Goal: Task Accomplishment & Management: Manage account settings

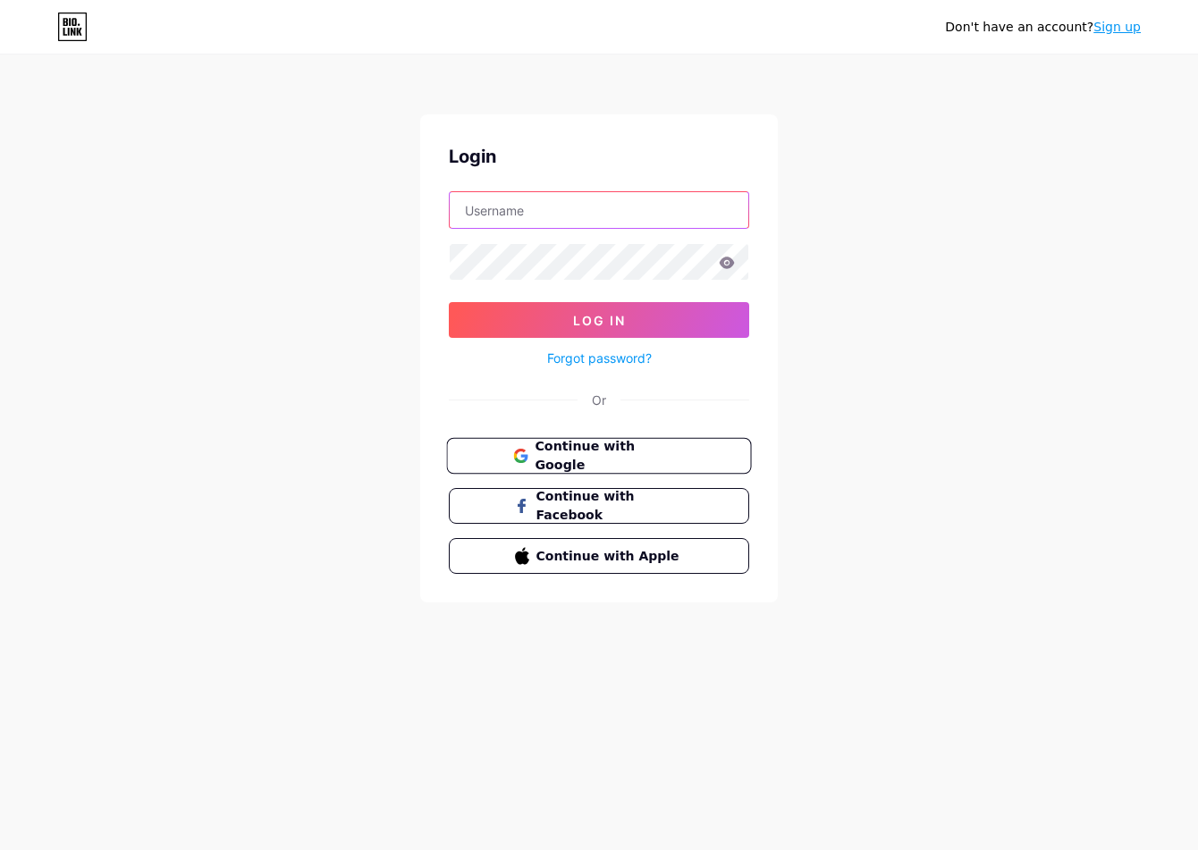
type input "[EMAIL_ADDRESS][DOMAIN_NAME]"
click at [668, 451] on span "Continue with Google" at bounding box center [608, 456] width 149 height 38
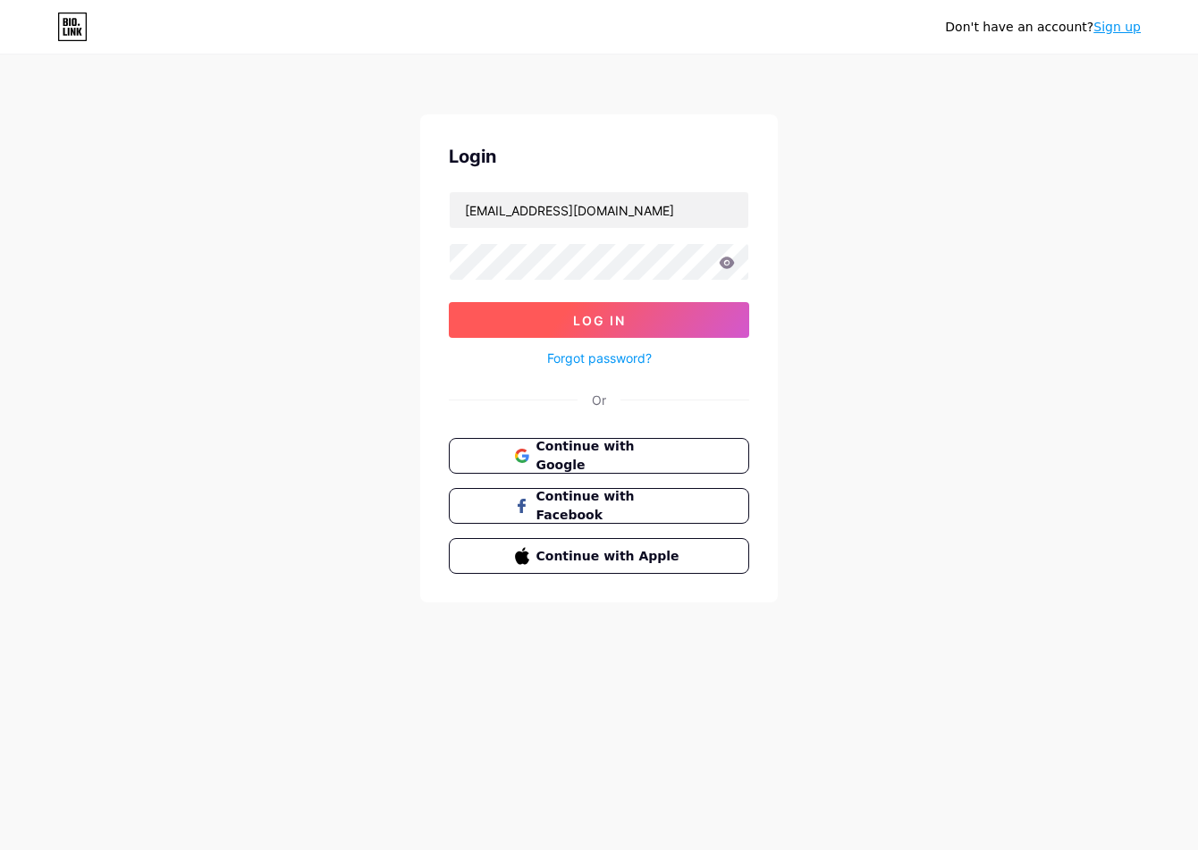
click at [646, 309] on button "Log In" at bounding box center [599, 320] width 300 height 36
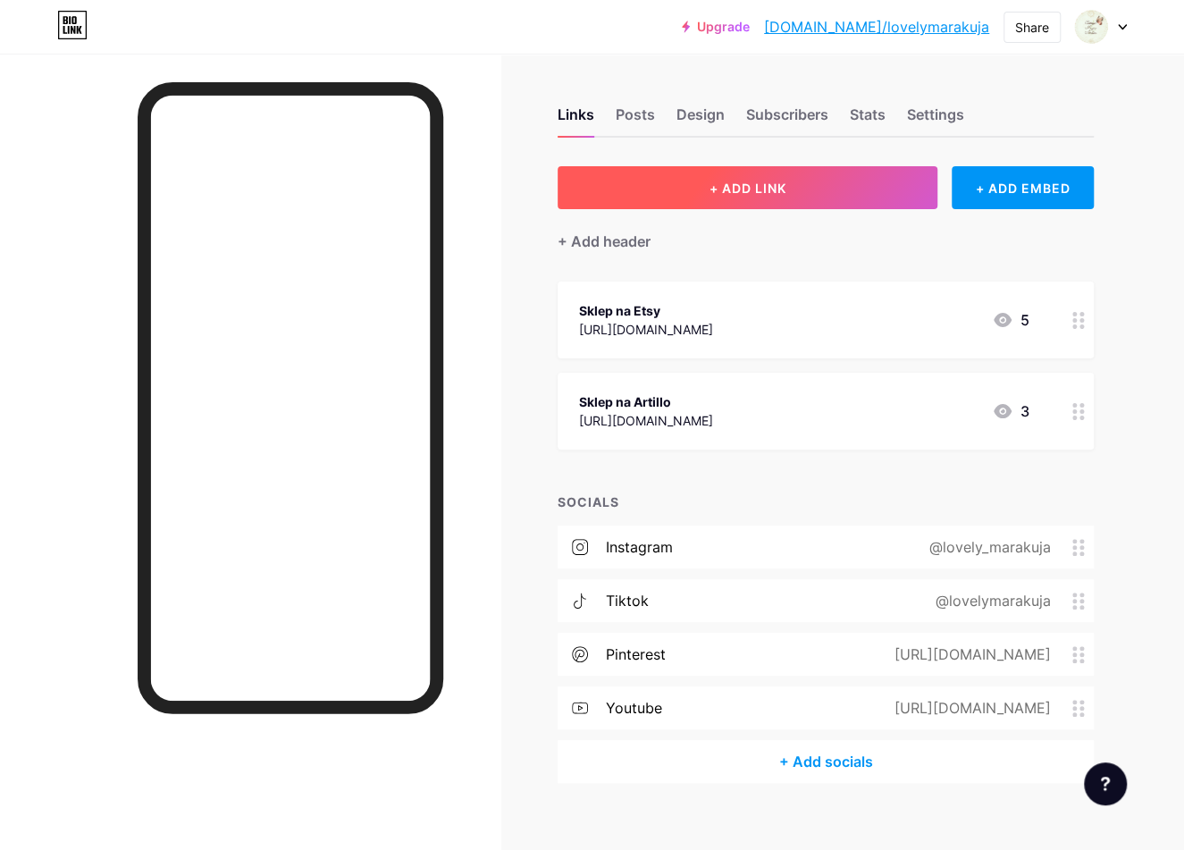
click at [729, 189] on span "+ ADD LINK" at bounding box center [747, 188] width 77 height 15
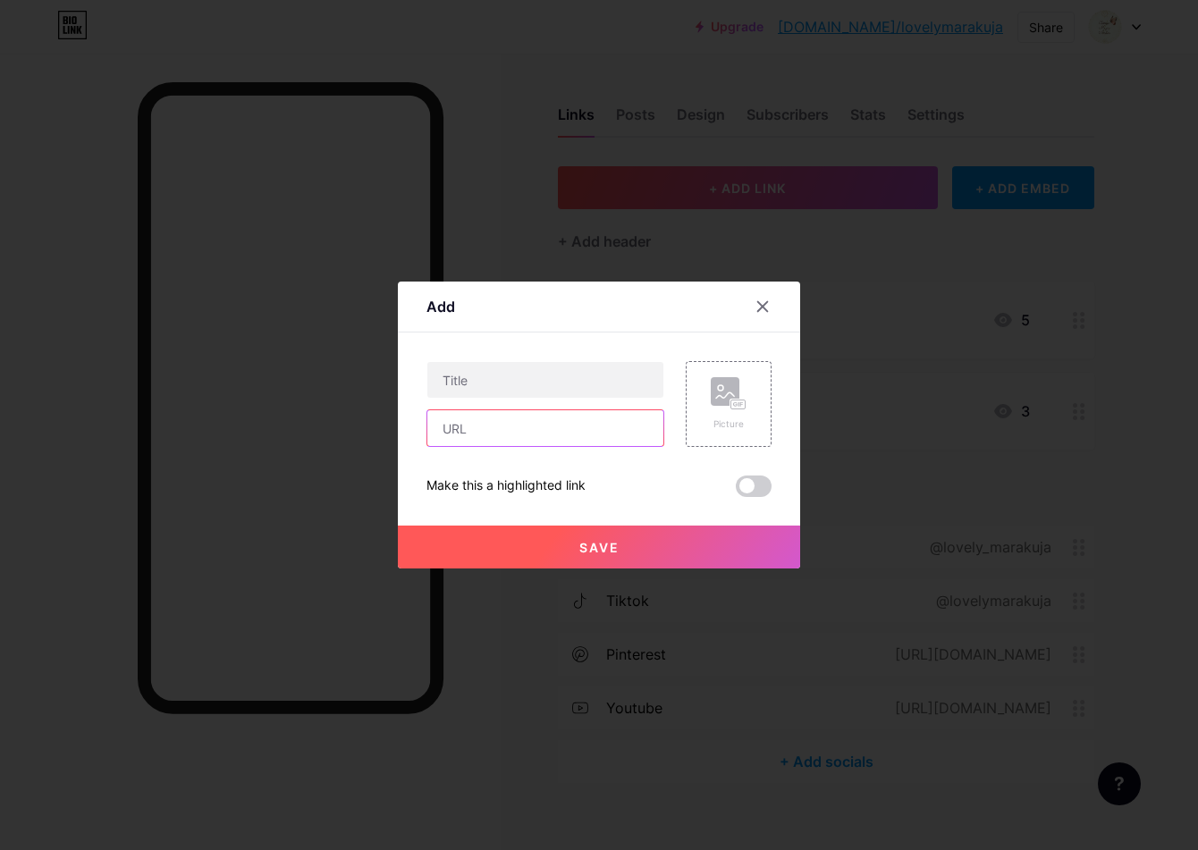
paste input "[URL][DOMAIN_NAME]"
type input "[URL][DOMAIN_NAME]"
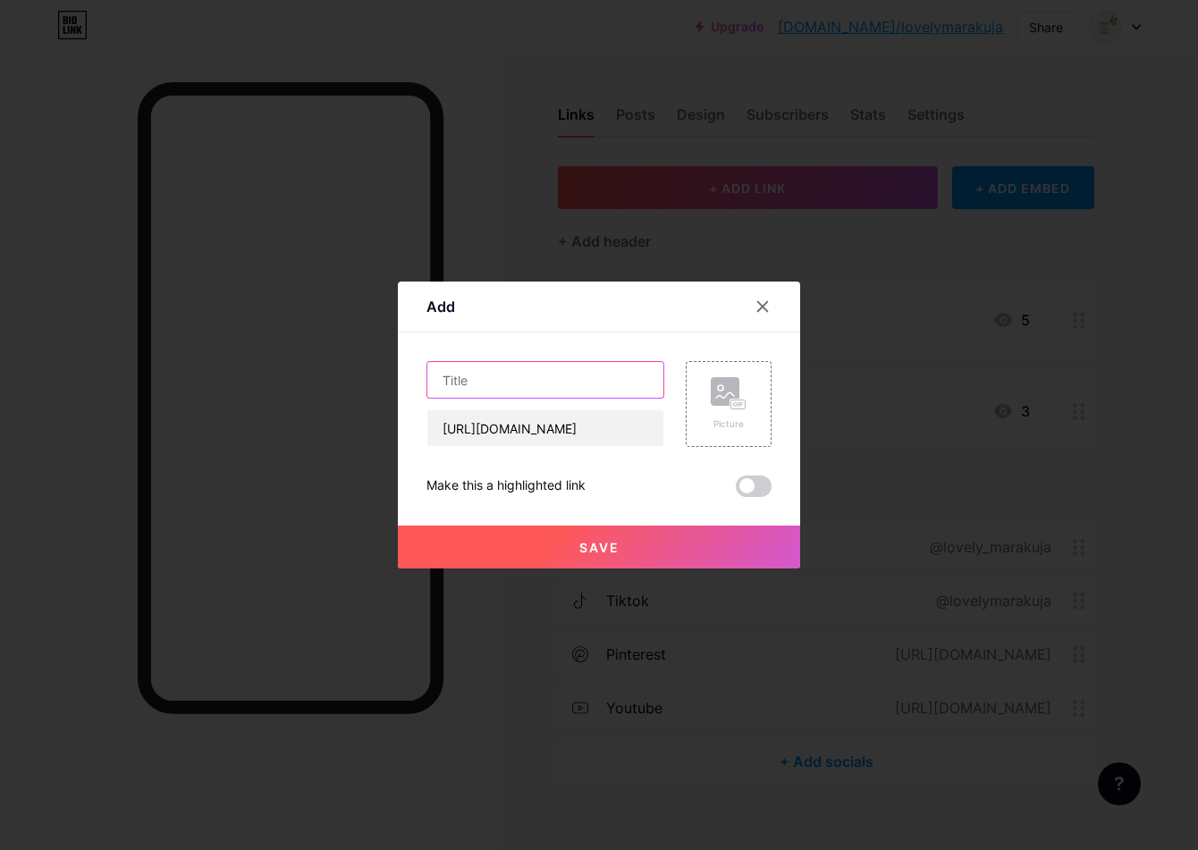
click at [559, 376] on input "text" at bounding box center [545, 380] width 236 height 36
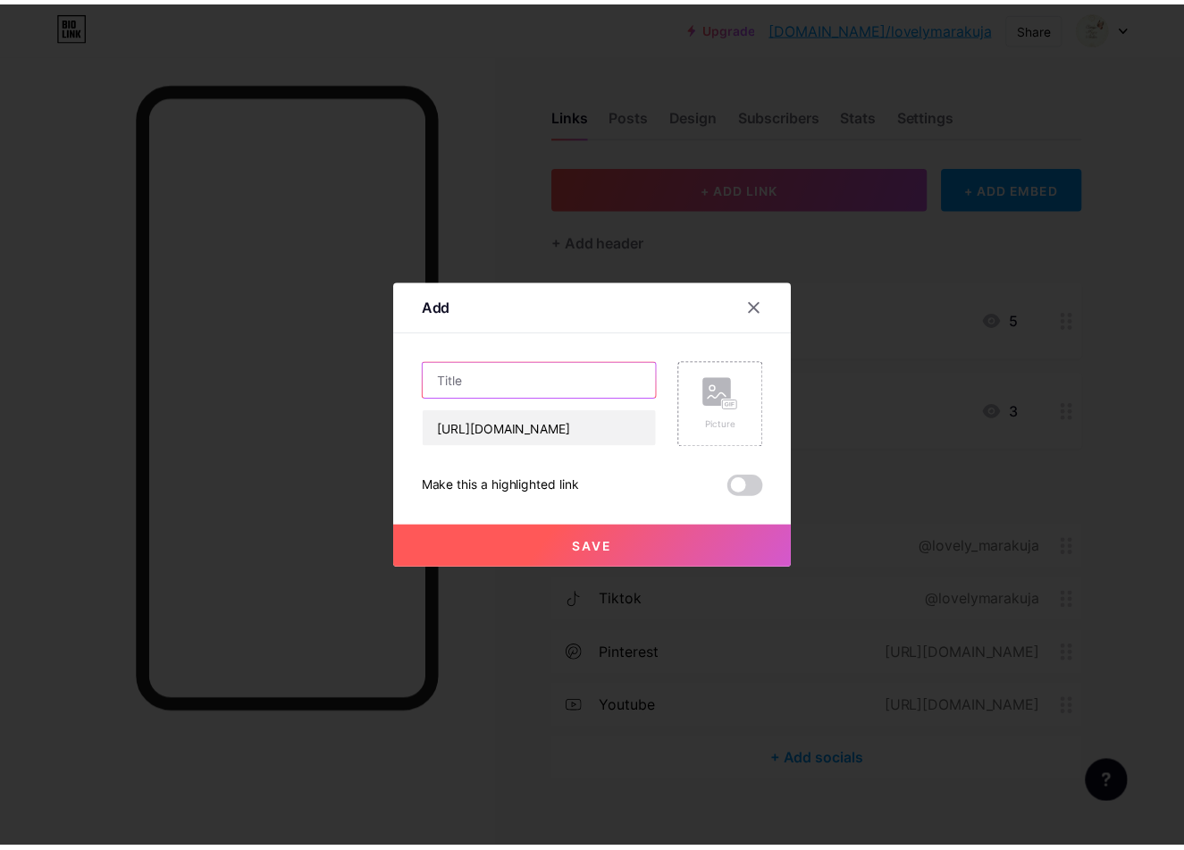
scroll to position [0, 0]
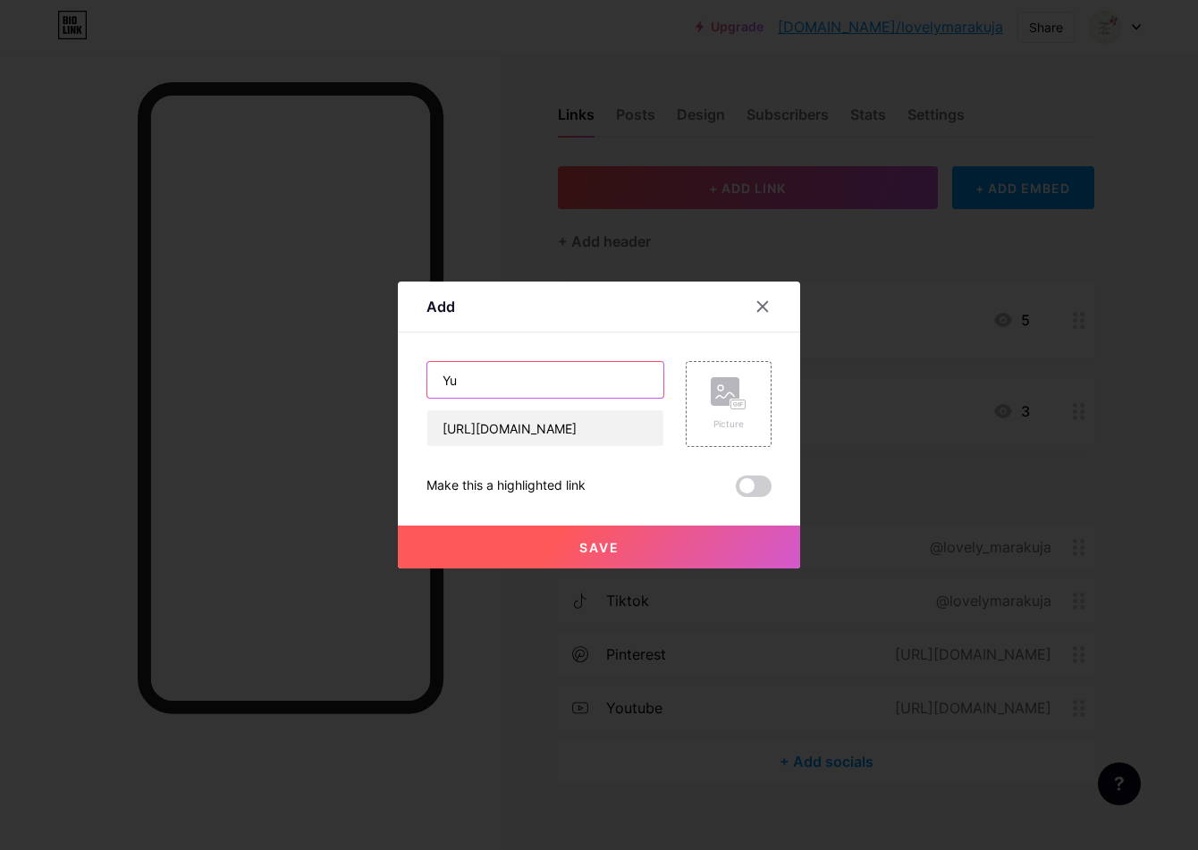
type input "Y"
drag, startPoint x: 763, startPoint y: 306, endPoint x: 639, endPoint y: 340, distance: 128.8
click at [762, 304] on icon at bounding box center [762, 306] width 14 height 14
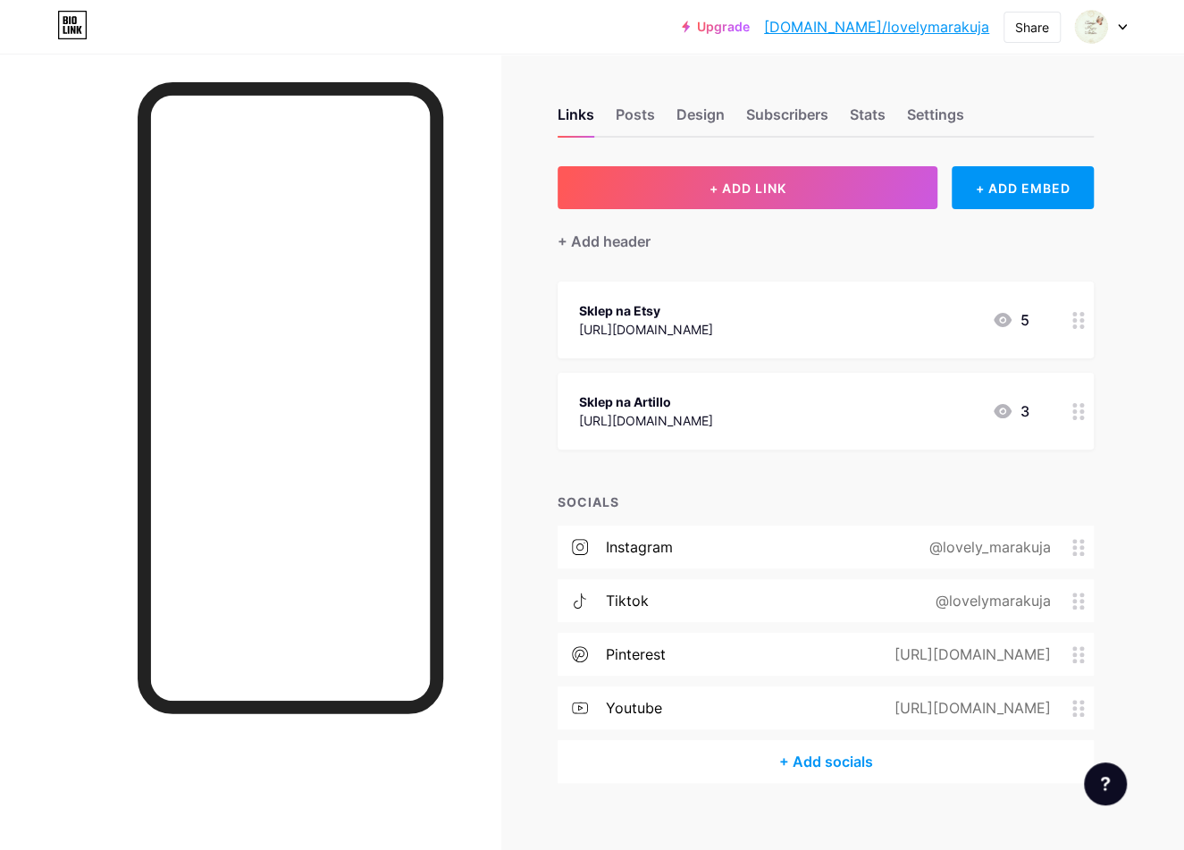
click at [1075, 708] on circle at bounding box center [1075, 708] width 4 height 4
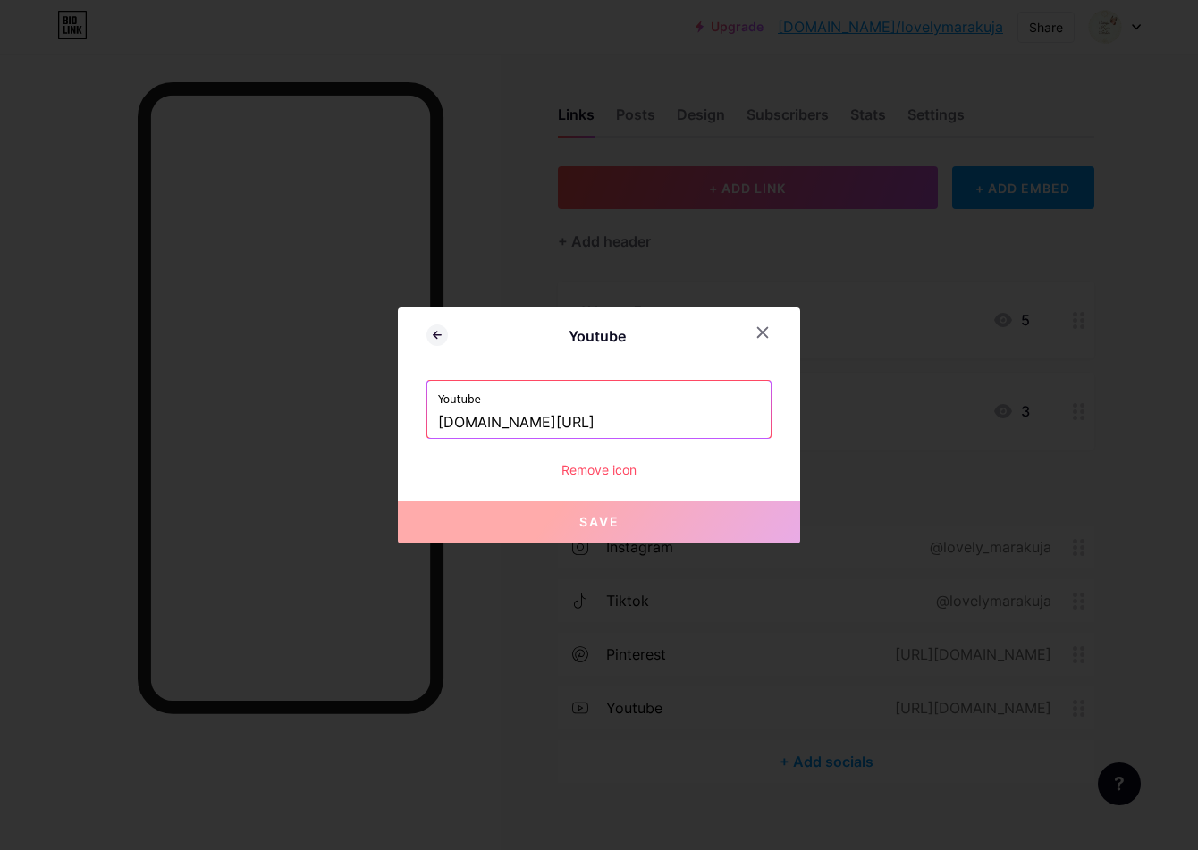
click at [769, 331] on icon at bounding box center [762, 332] width 14 height 14
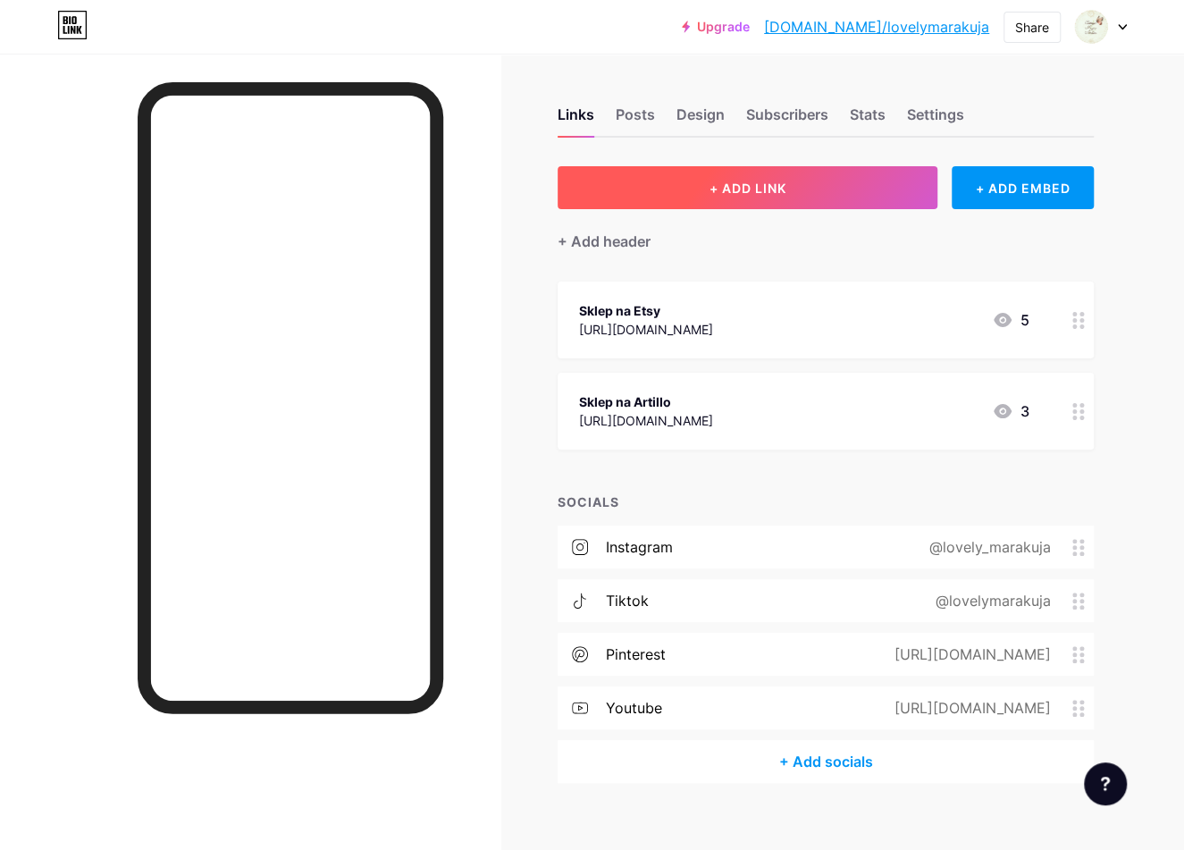
click at [776, 184] on span "+ ADD LINK" at bounding box center [747, 188] width 77 height 15
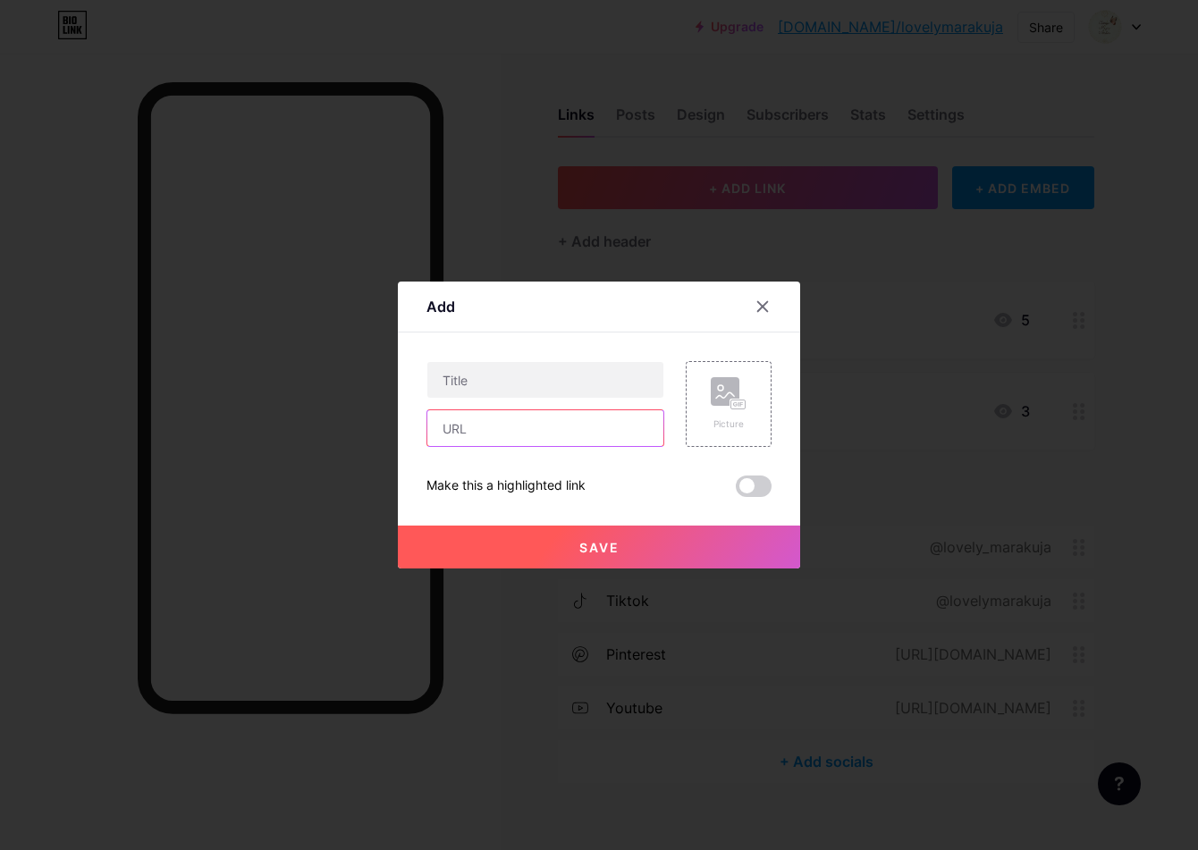
click at [465, 430] on input "text" at bounding box center [545, 428] width 236 height 36
paste input "[URL][DOMAIN_NAME]"
type input "[URL][DOMAIN_NAME]"
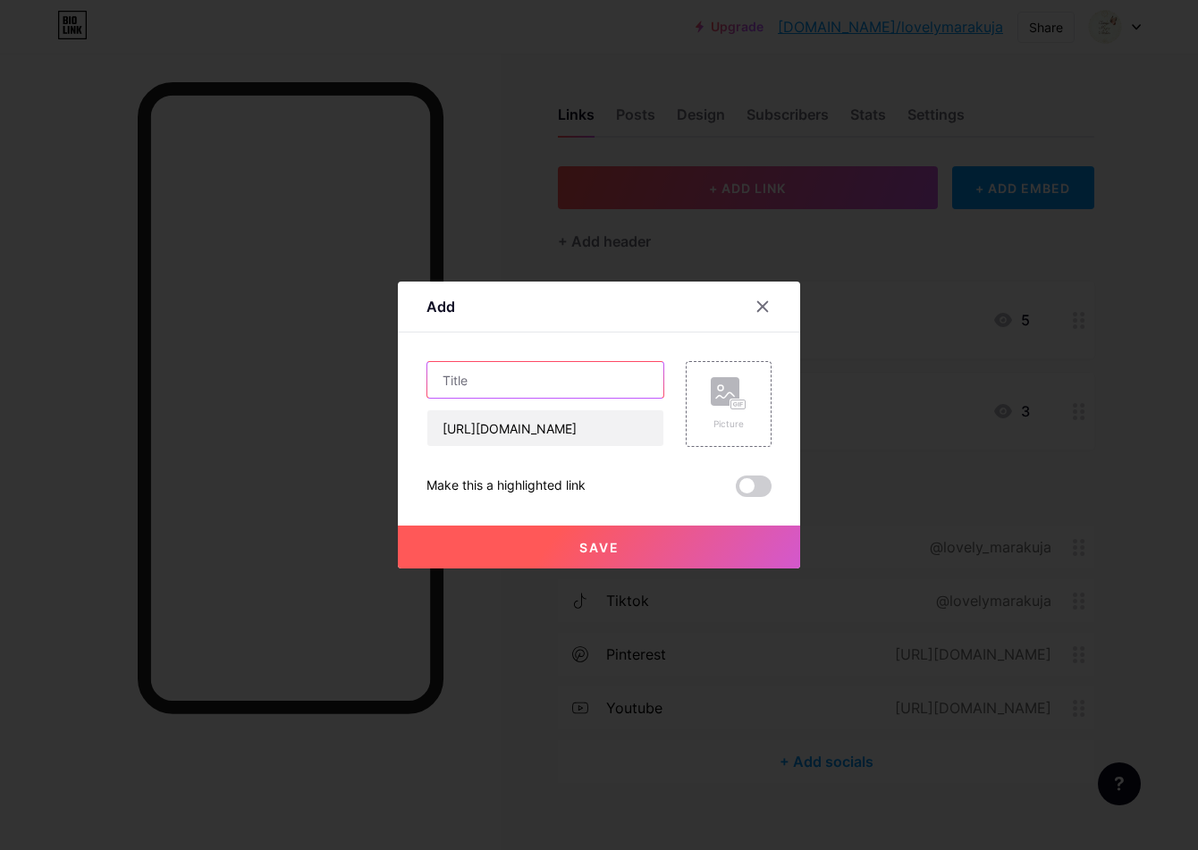
click at [479, 388] on input "text" at bounding box center [545, 380] width 236 height 36
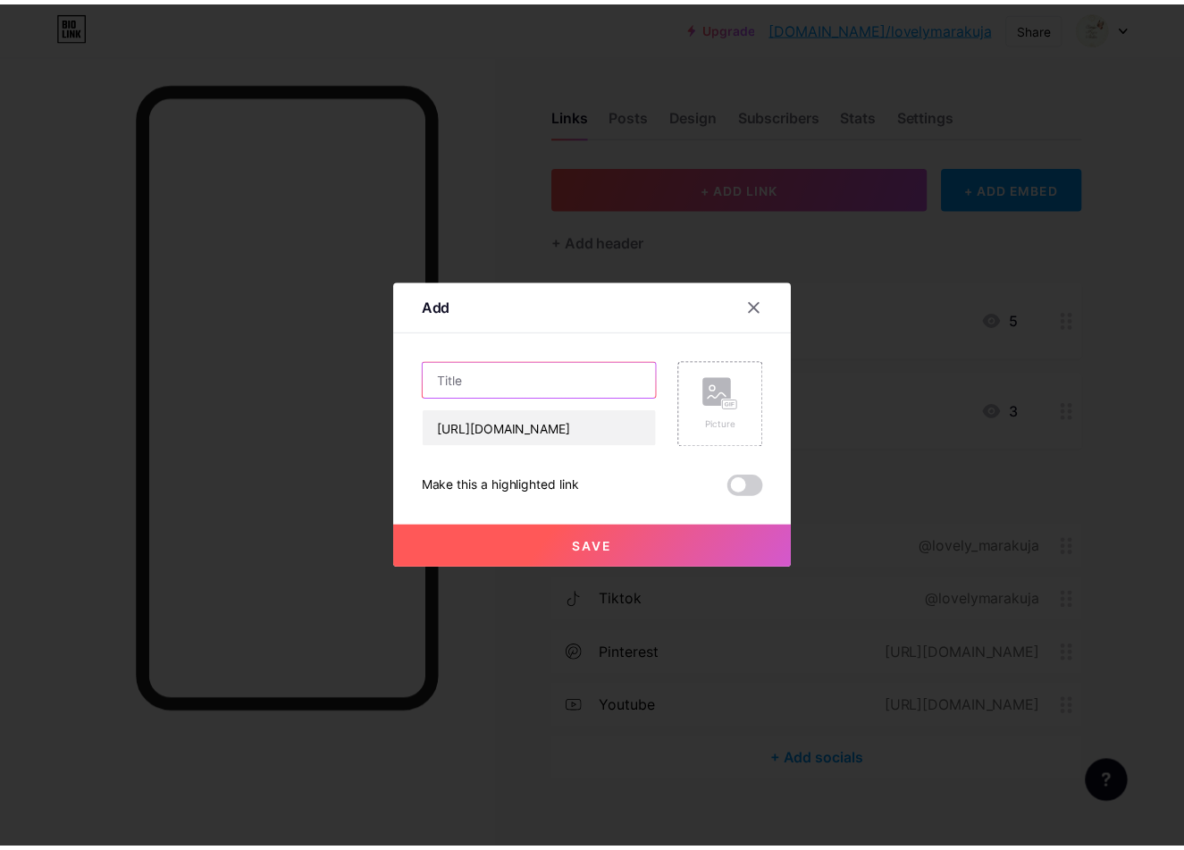
scroll to position [0, 0]
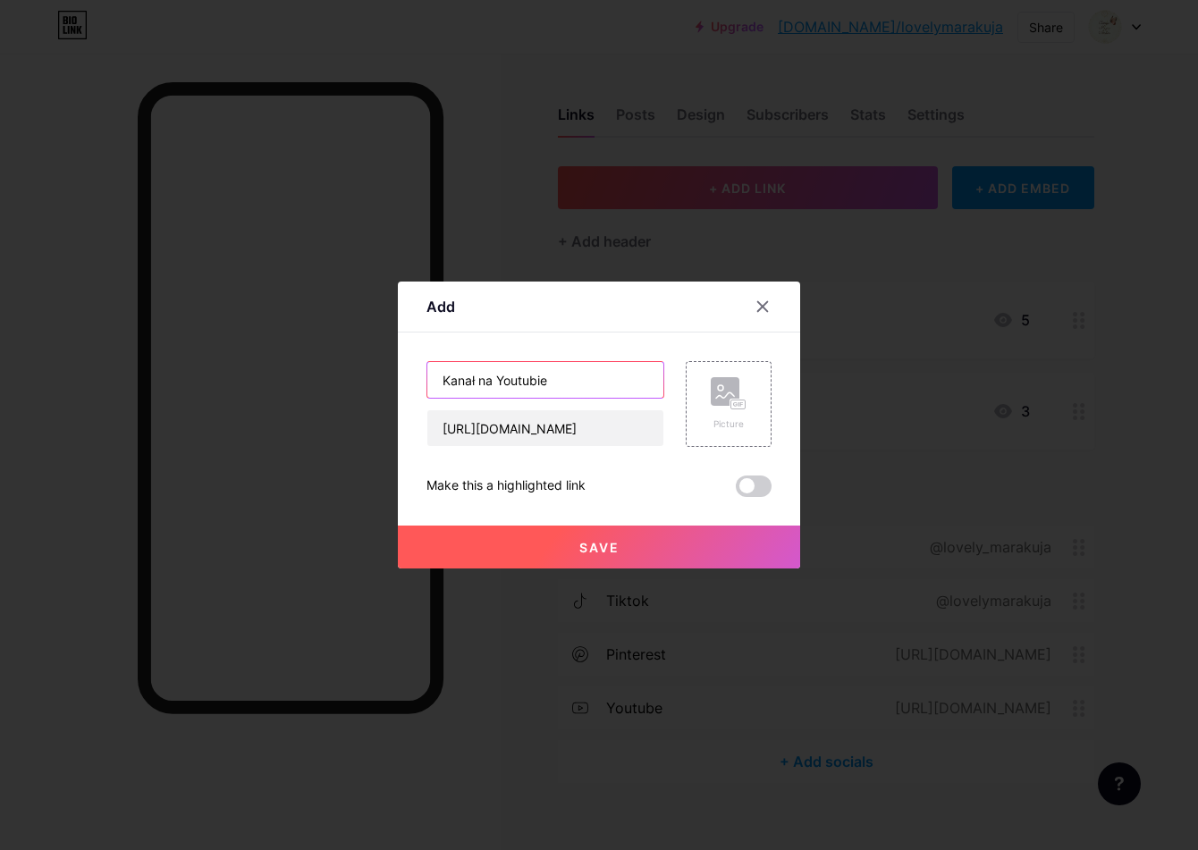
type input "Kanał na Youtubie"
click at [592, 543] on span "Save" at bounding box center [599, 547] width 40 height 15
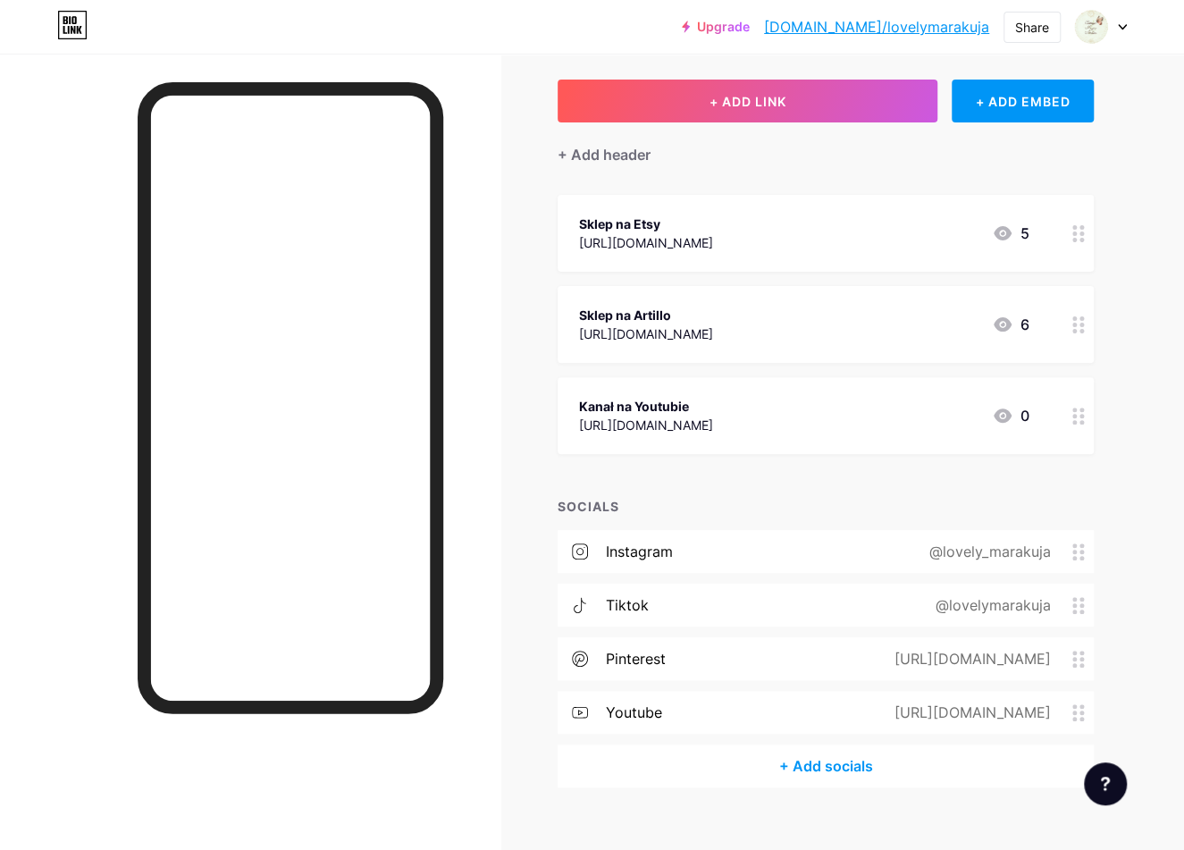
scroll to position [113, 0]
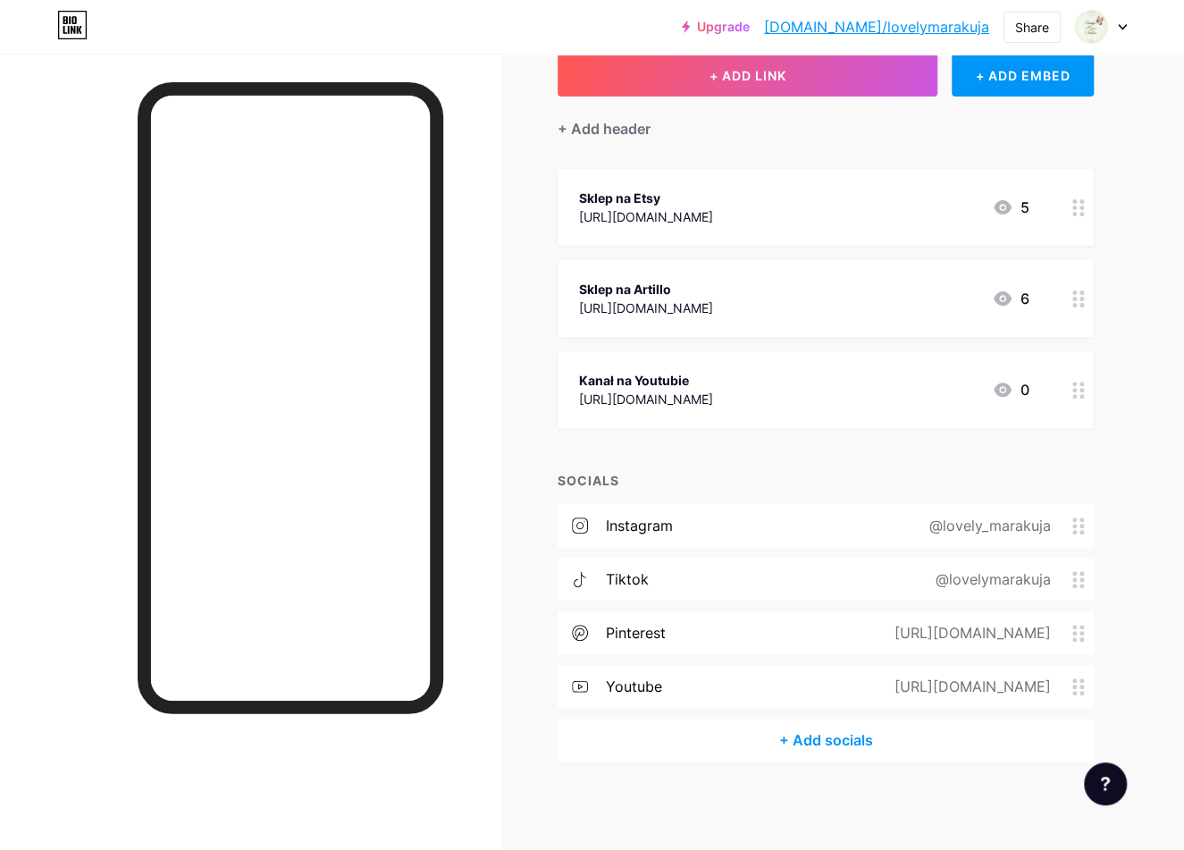
click at [1085, 696] on div "youtube [URL][DOMAIN_NAME]" at bounding box center [826, 686] width 536 height 43
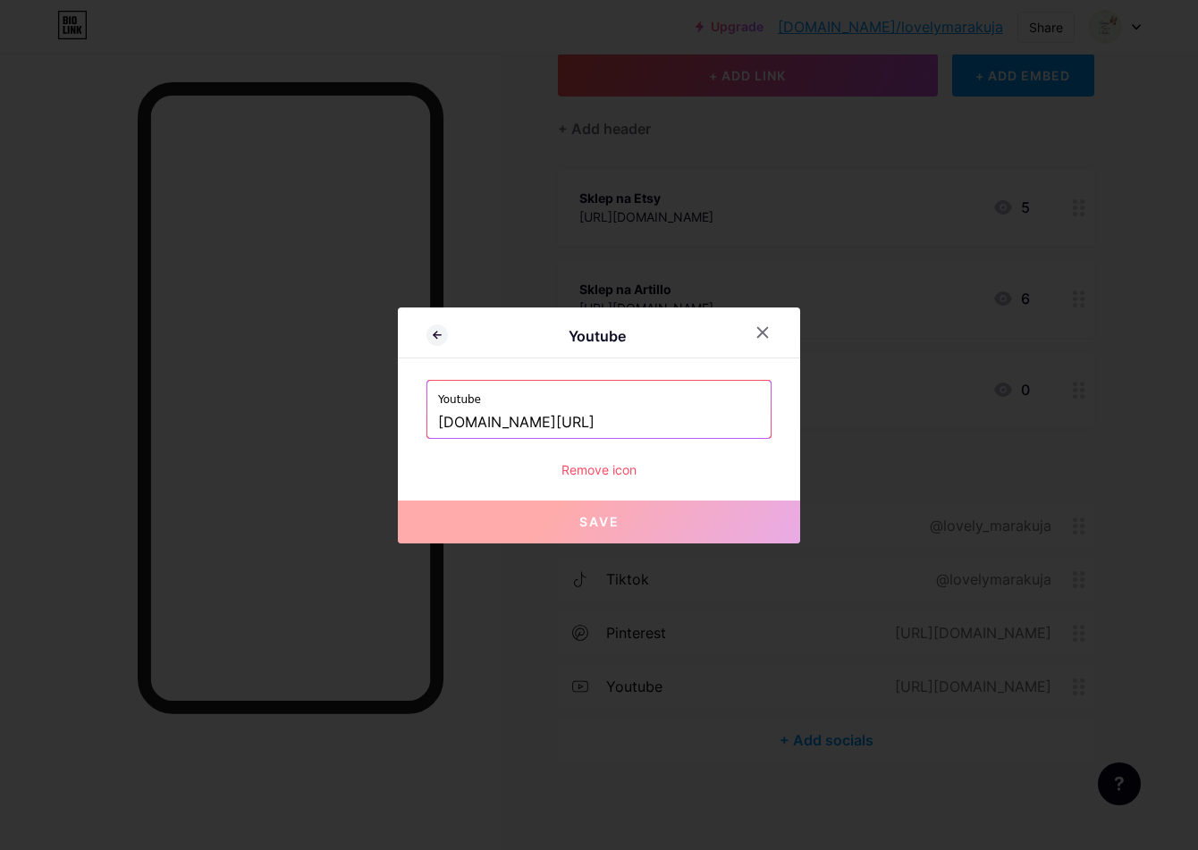
click at [604, 469] on div "Remove icon" at bounding box center [598, 469] width 345 height 19
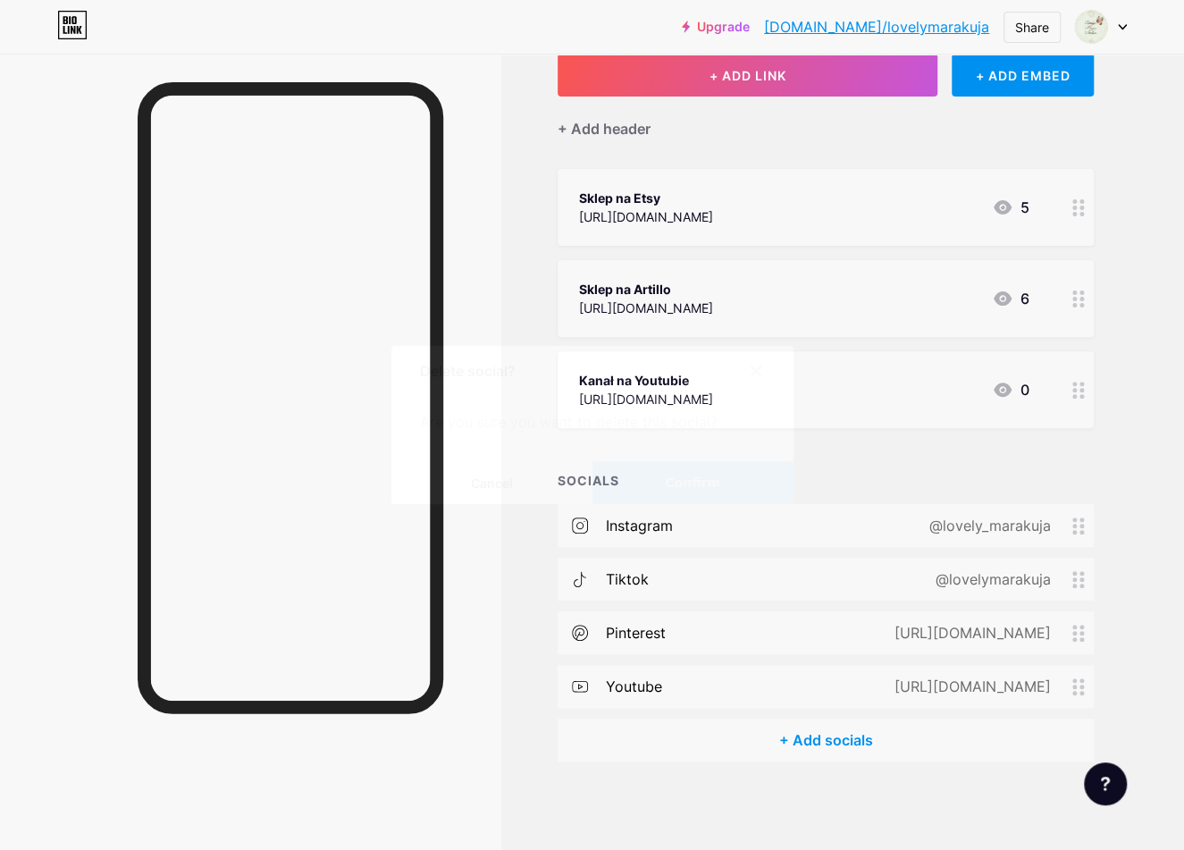
click at [700, 481] on span "Confirm" at bounding box center [692, 483] width 55 height 19
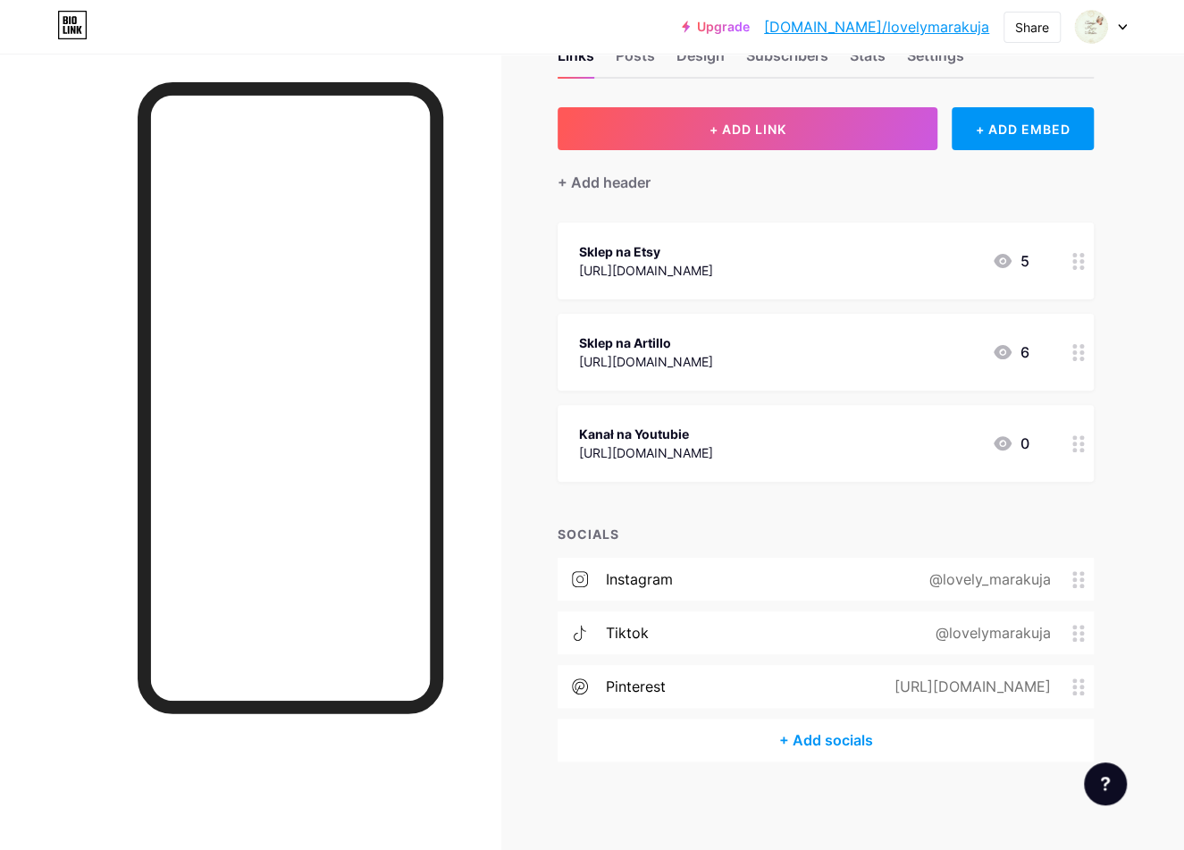
scroll to position [0, 0]
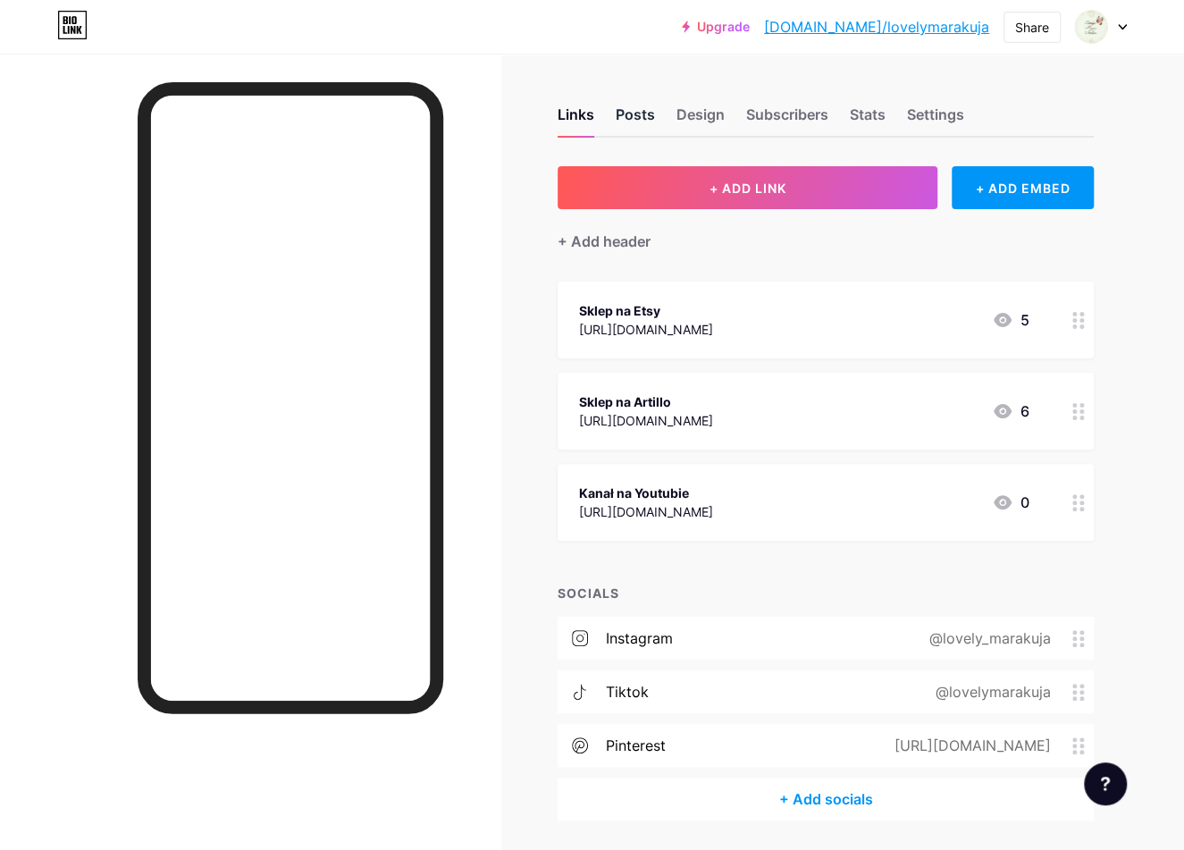
click at [636, 118] on div "Posts" at bounding box center [635, 120] width 39 height 32
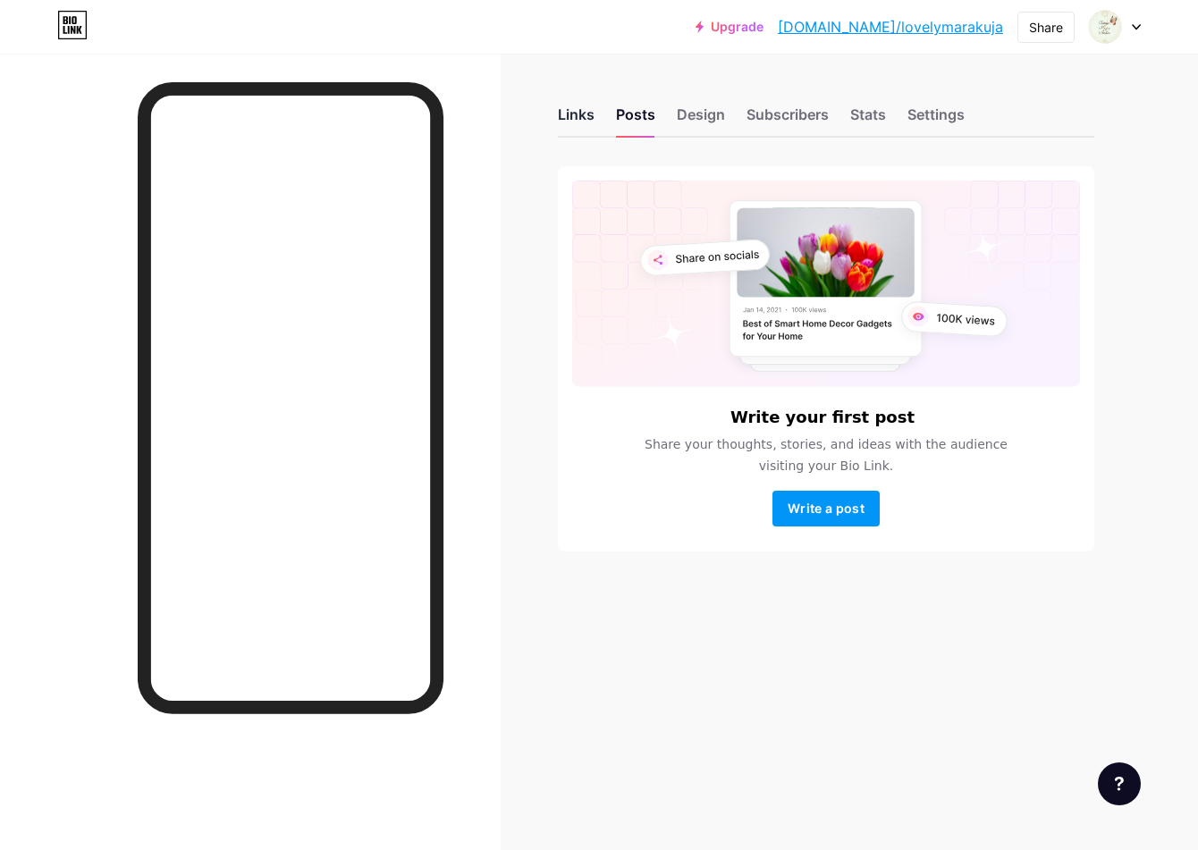
click at [568, 113] on div "Links" at bounding box center [576, 120] width 37 height 32
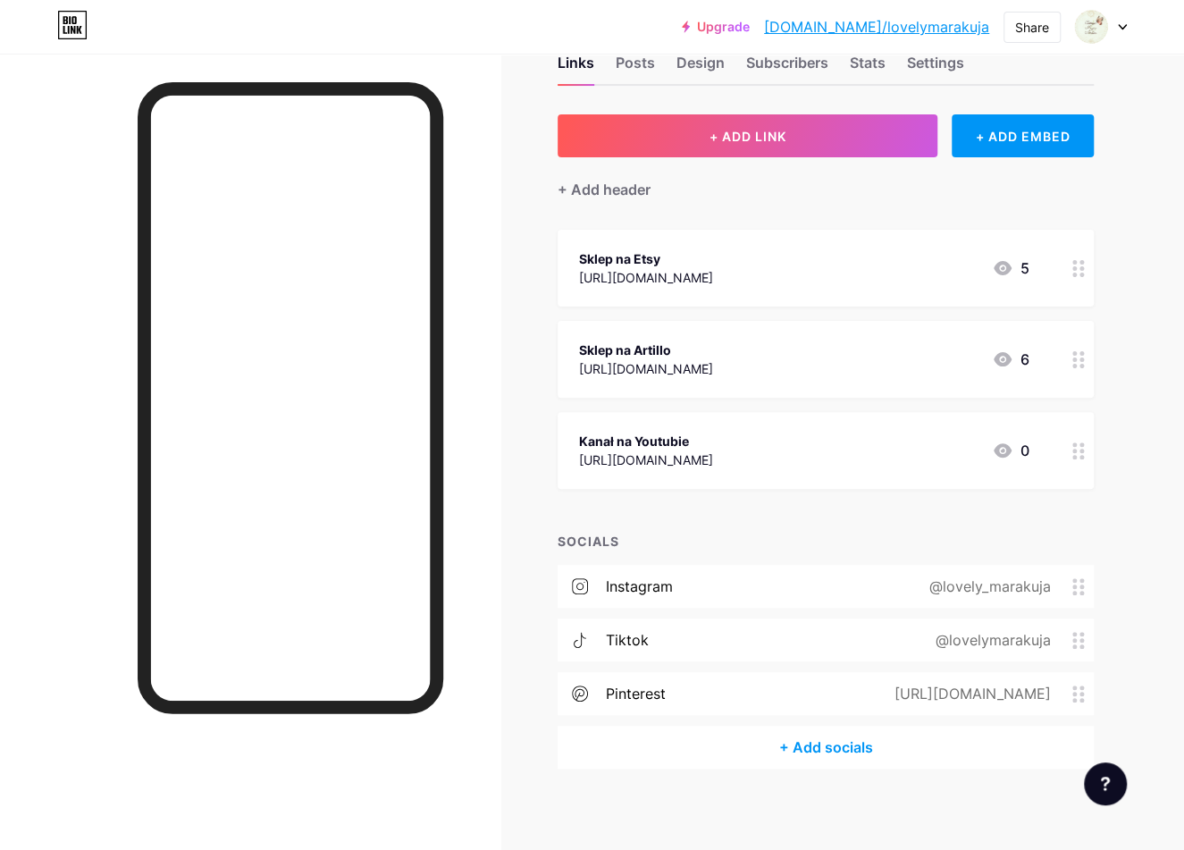
scroll to position [59, 0]
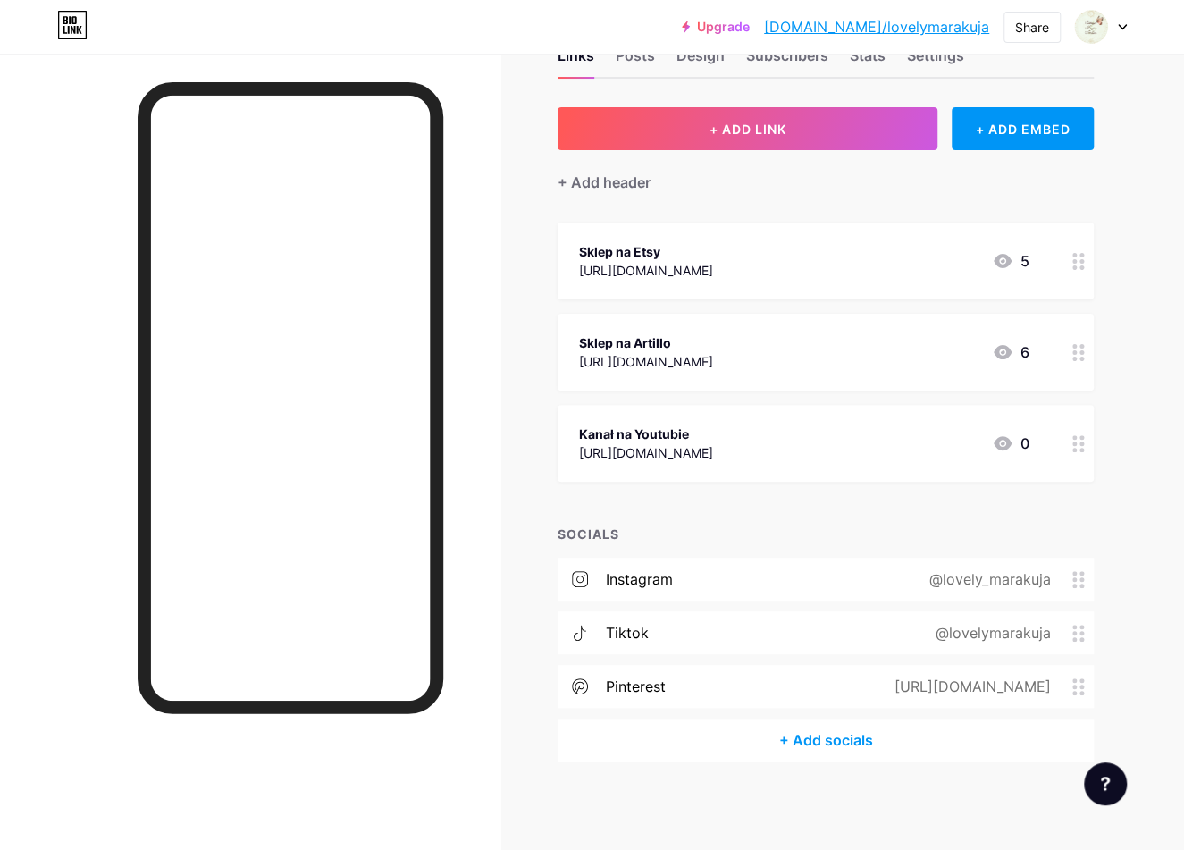
click at [1081, 355] on icon at bounding box center [1079, 352] width 13 height 17
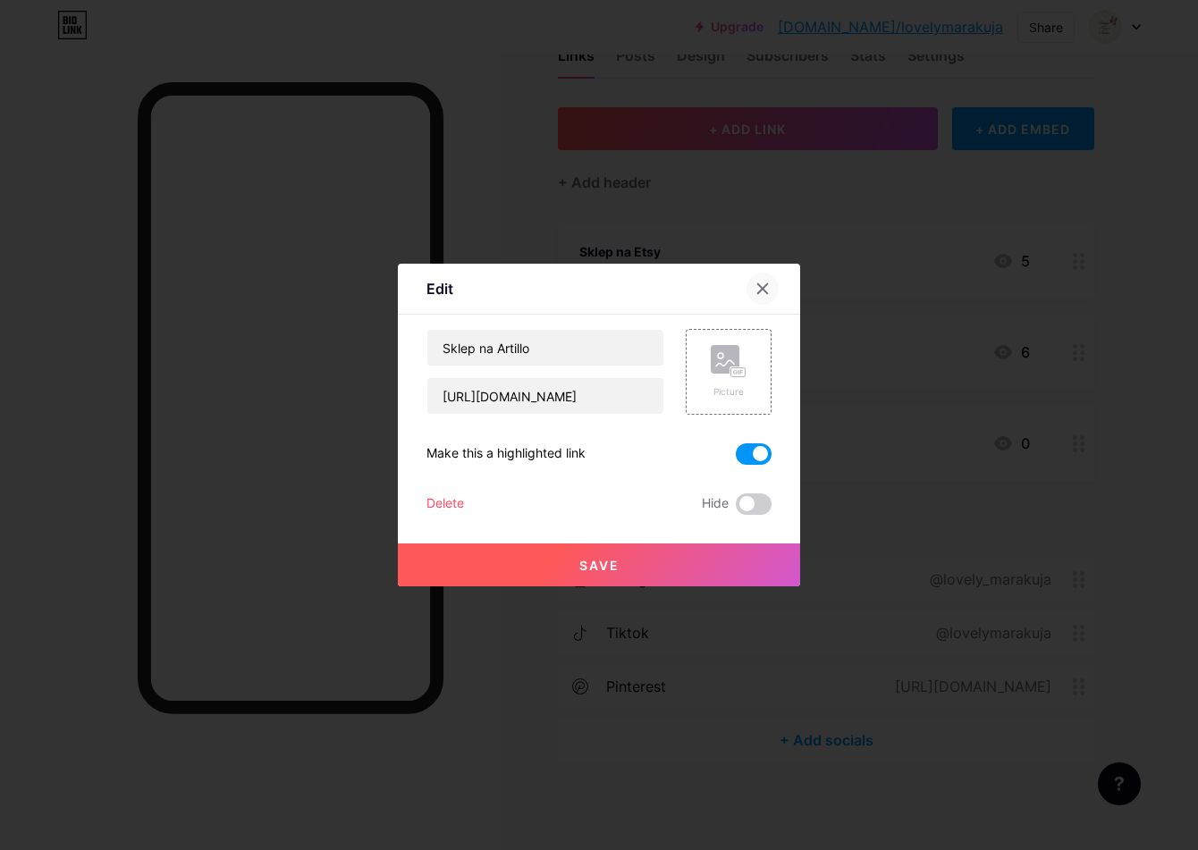
click at [759, 290] on icon at bounding box center [762, 289] width 14 height 14
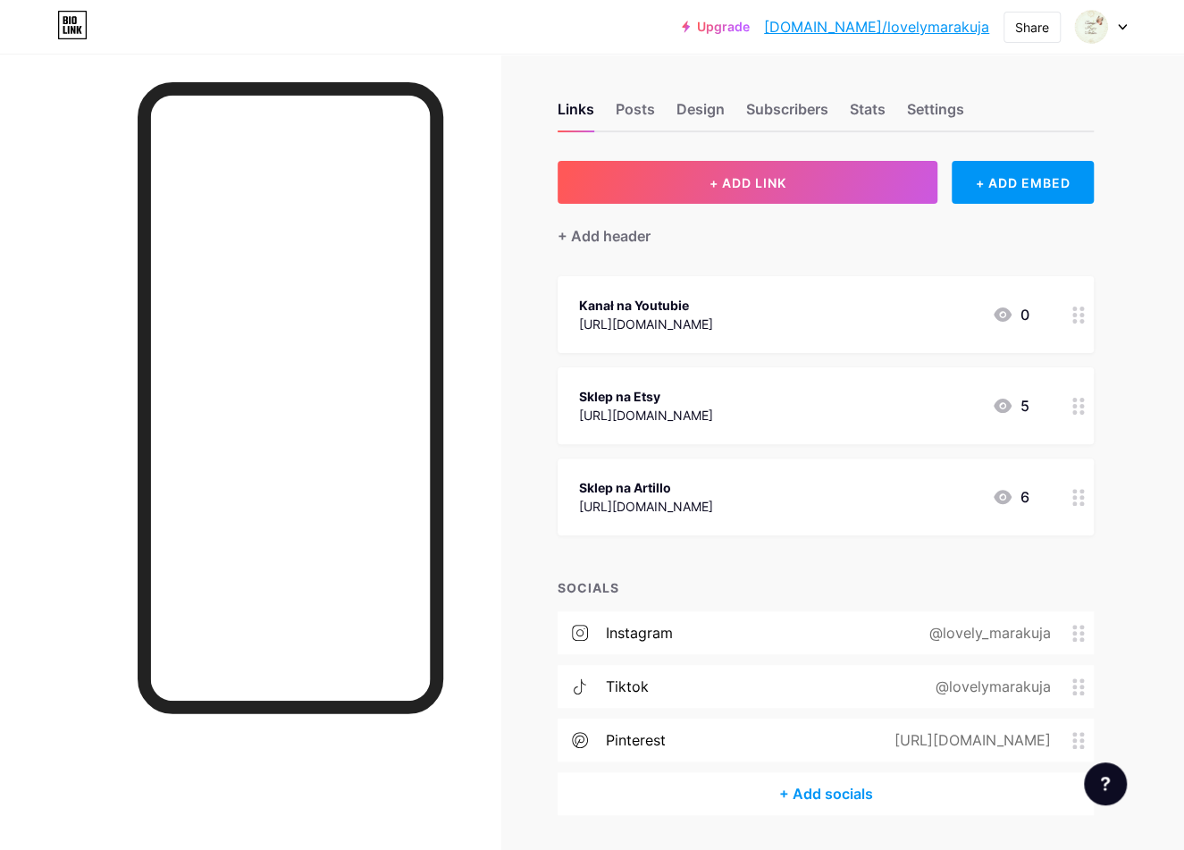
scroll to position [0, 0]
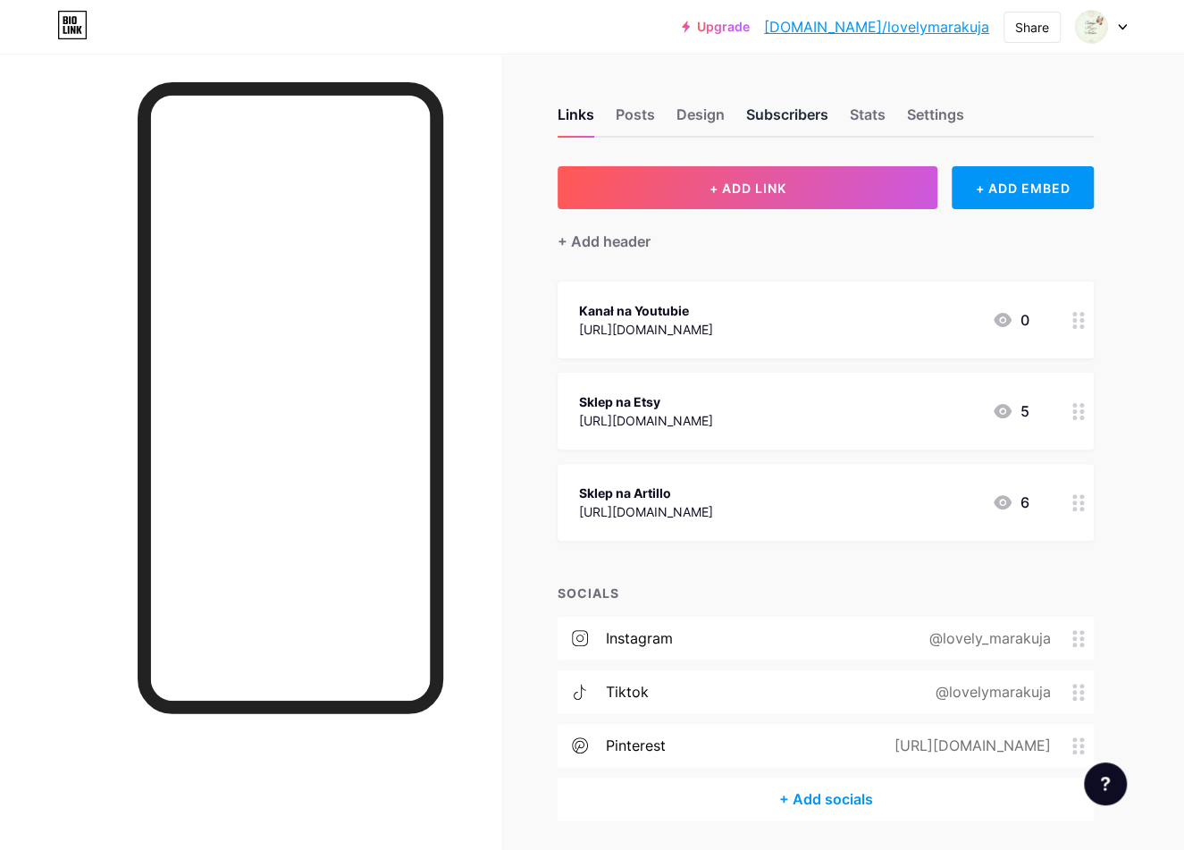
click at [793, 114] on div "Subscribers" at bounding box center [787, 120] width 82 height 32
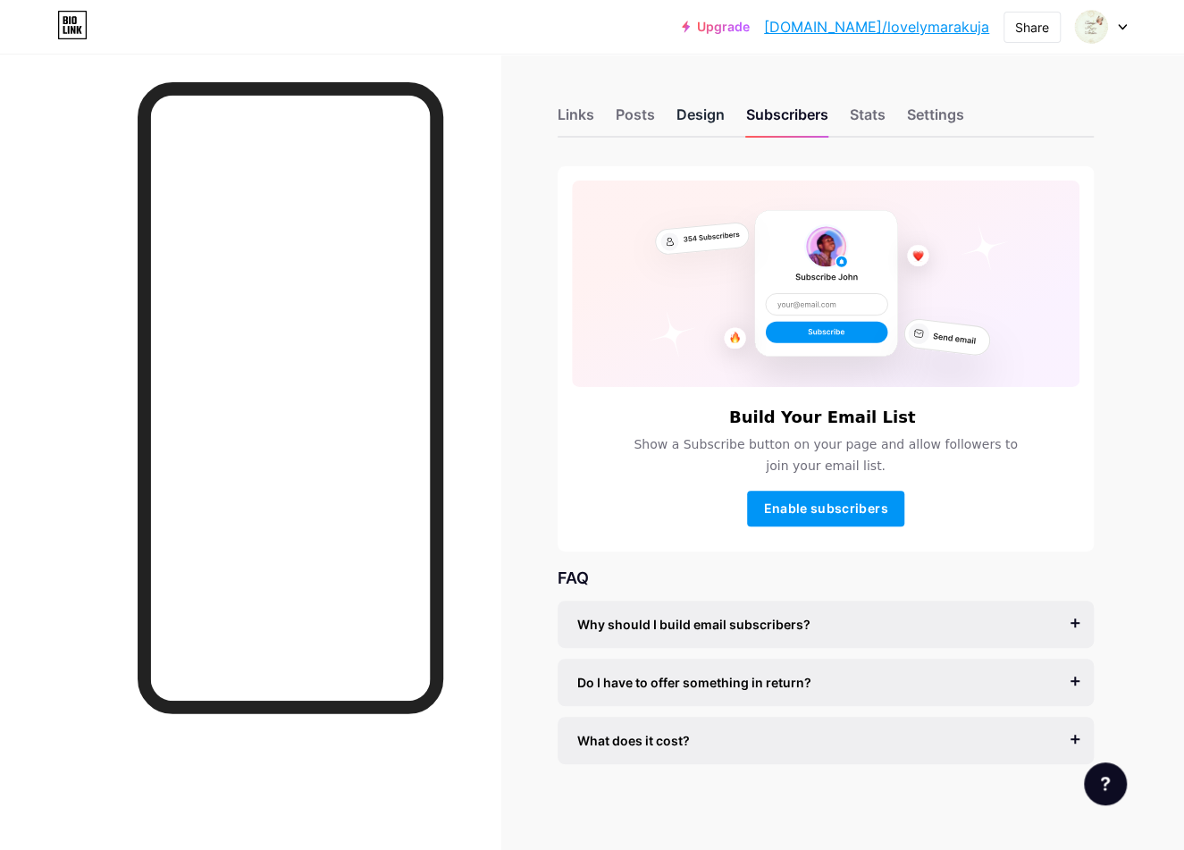
click at [697, 107] on div "Design" at bounding box center [701, 120] width 48 height 32
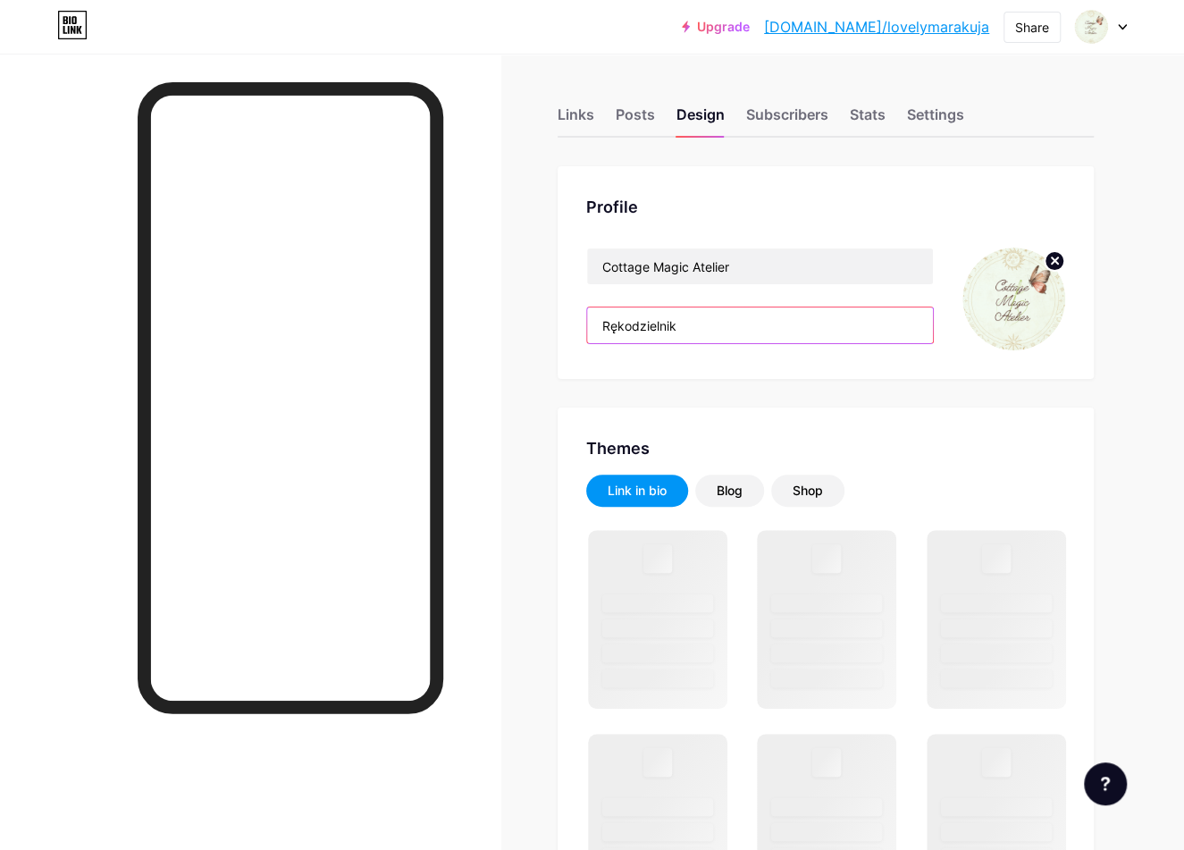
drag, startPoint x: 700, startPoint y: 321, endPoint x: 567, endPoint y: 334, distance: 133.8
click at [564, 331] on div "Profile Cottage Magic Atelier Rękodzielnik" at bounding box center [826, 272] width 536 height 213
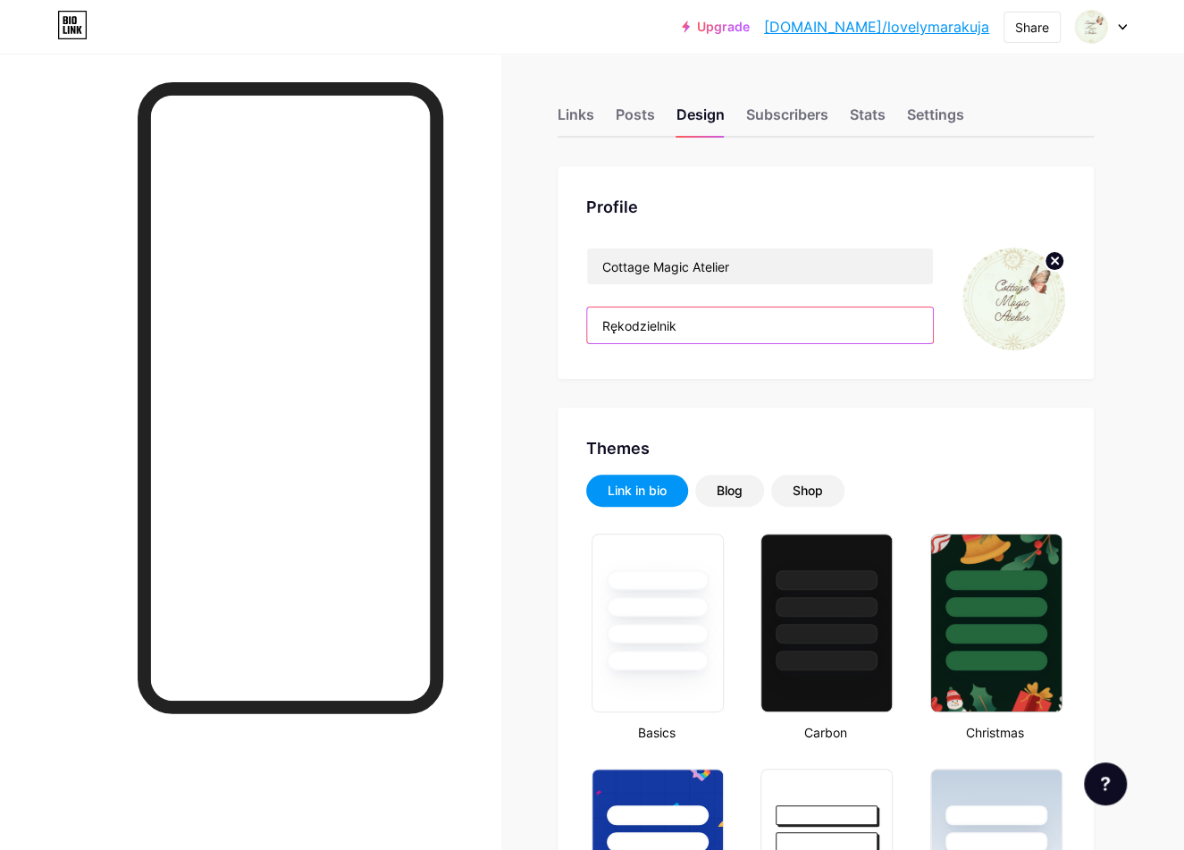
type input "#d6f5eb"
type input "#ffffff"
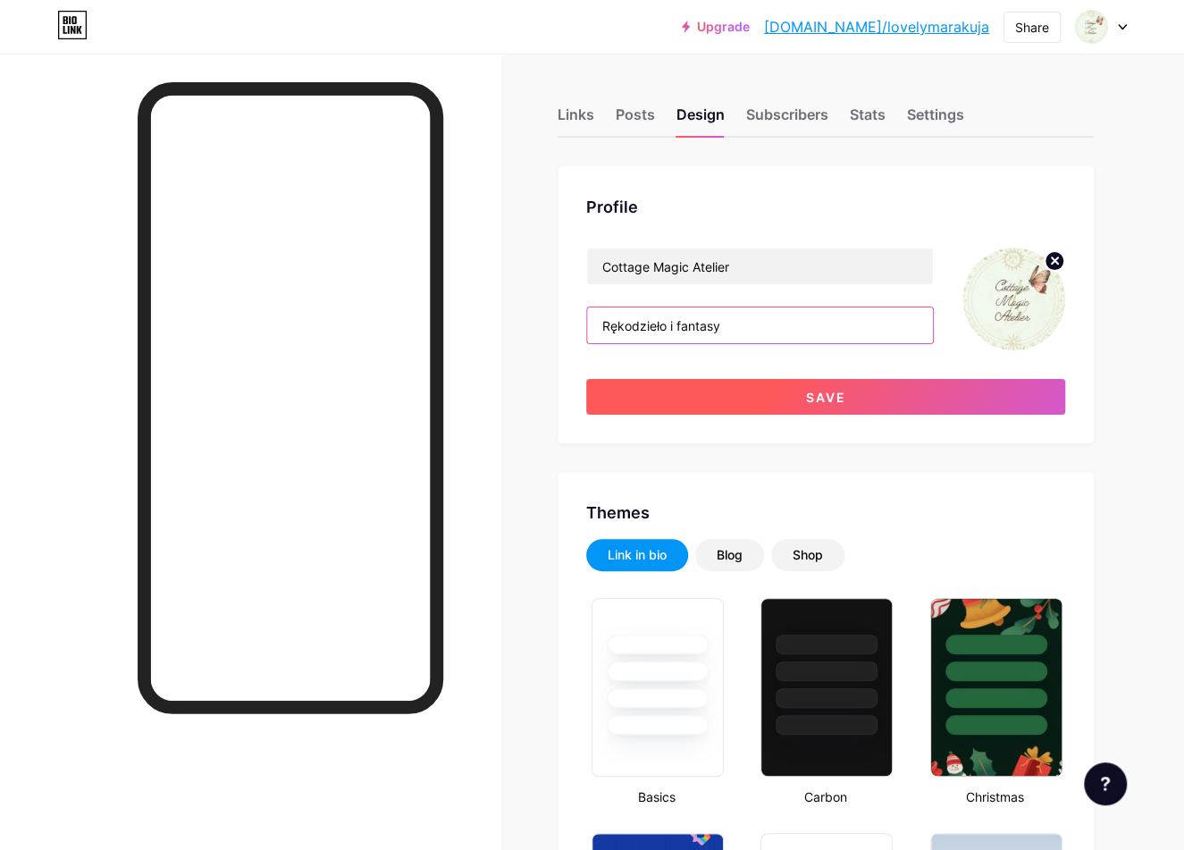
type input "Rękodzieło i fantasy"
click at [846, 394] on button "Save" at bounding box center [825, 397] width 479 height 36
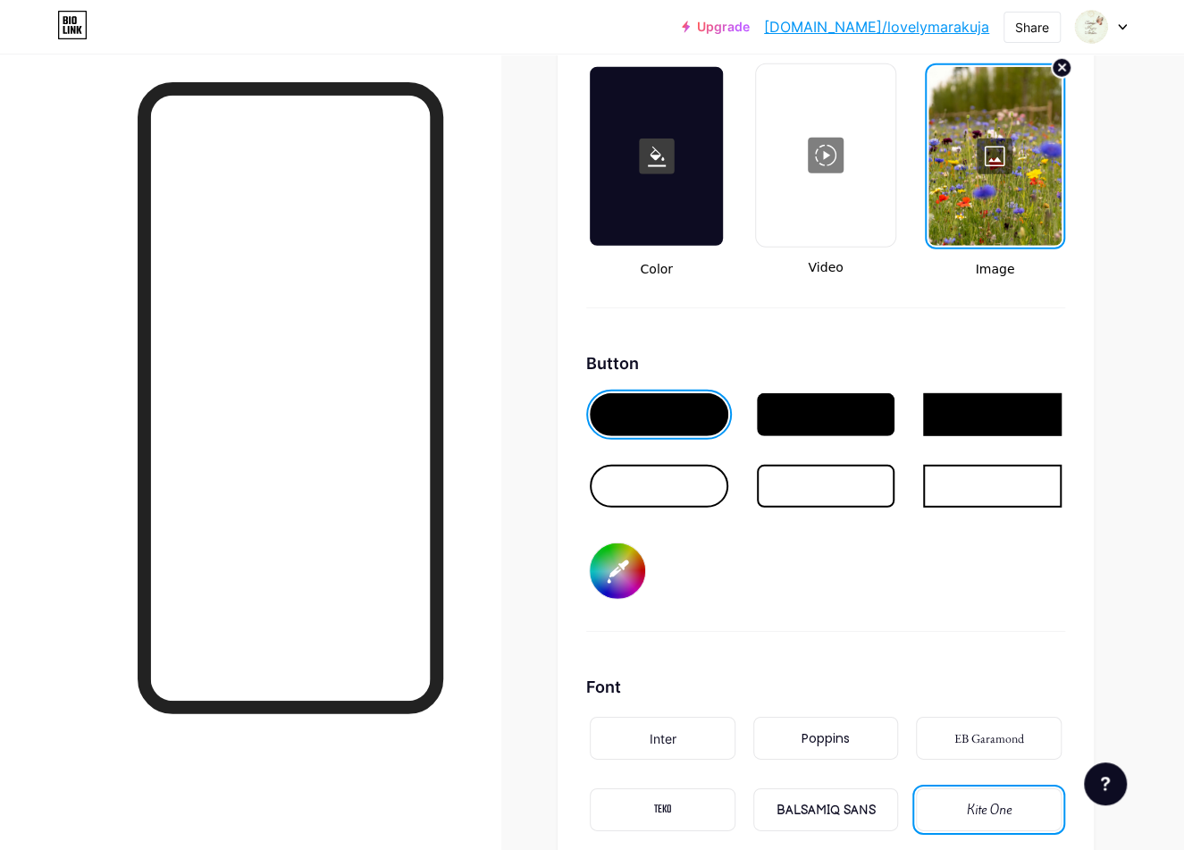
scroll to position [2771, 0]
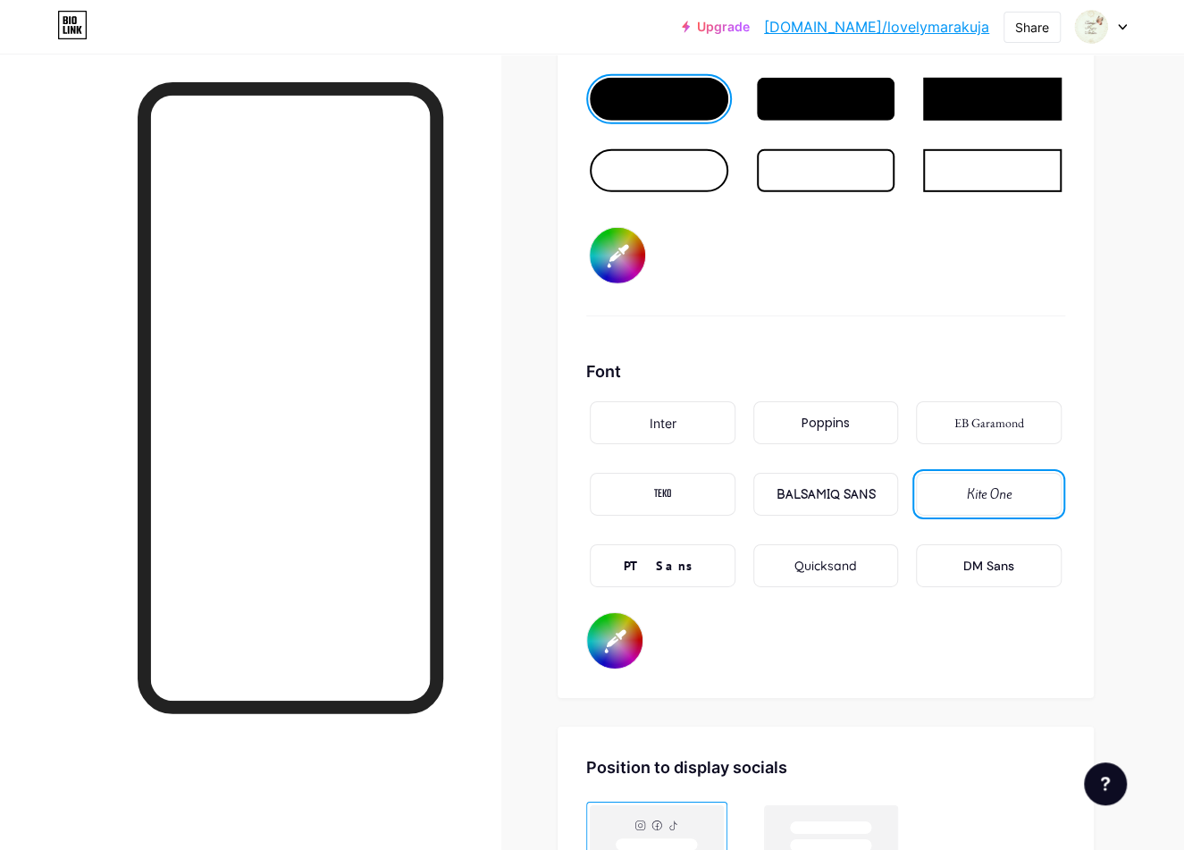
click at [610, 651] on input "#ffffff" at bounding box center [614, 640] width 55 height 55
type input "#030005"
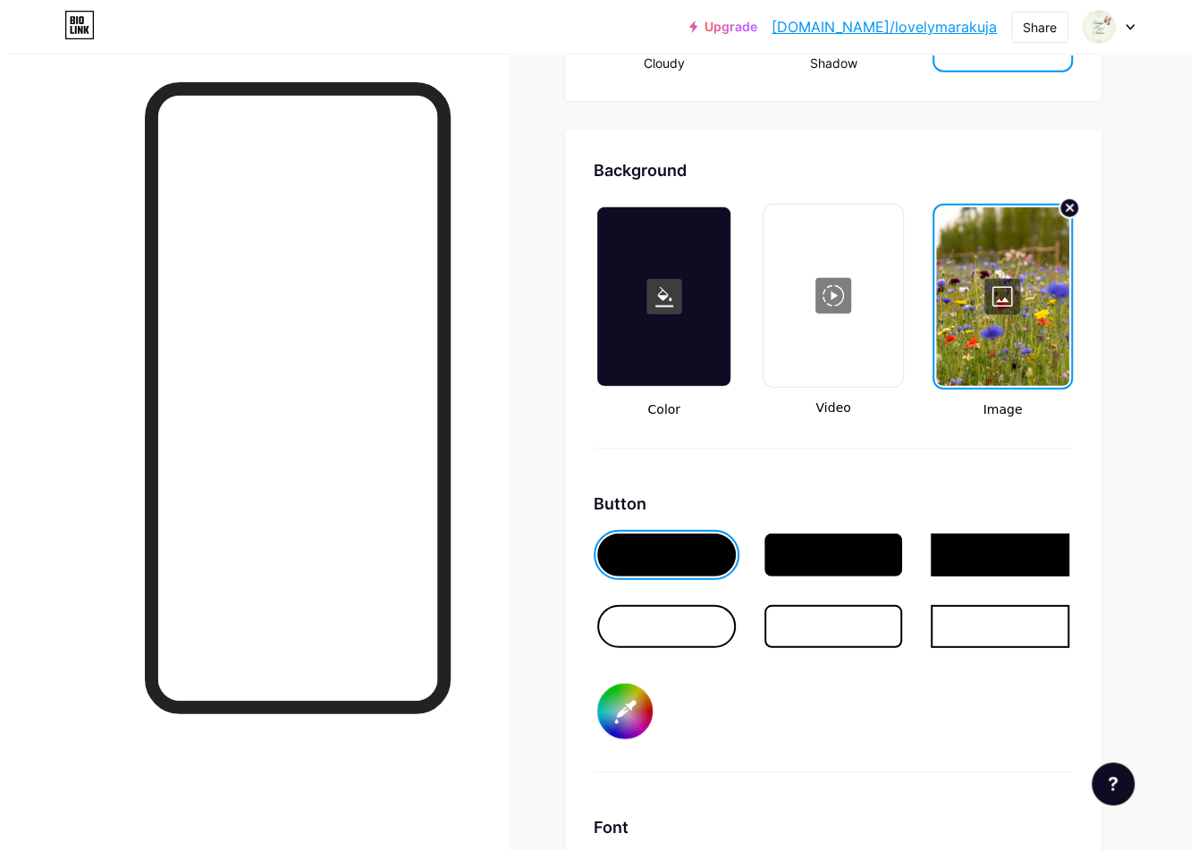
scroll to position [2145, 0]
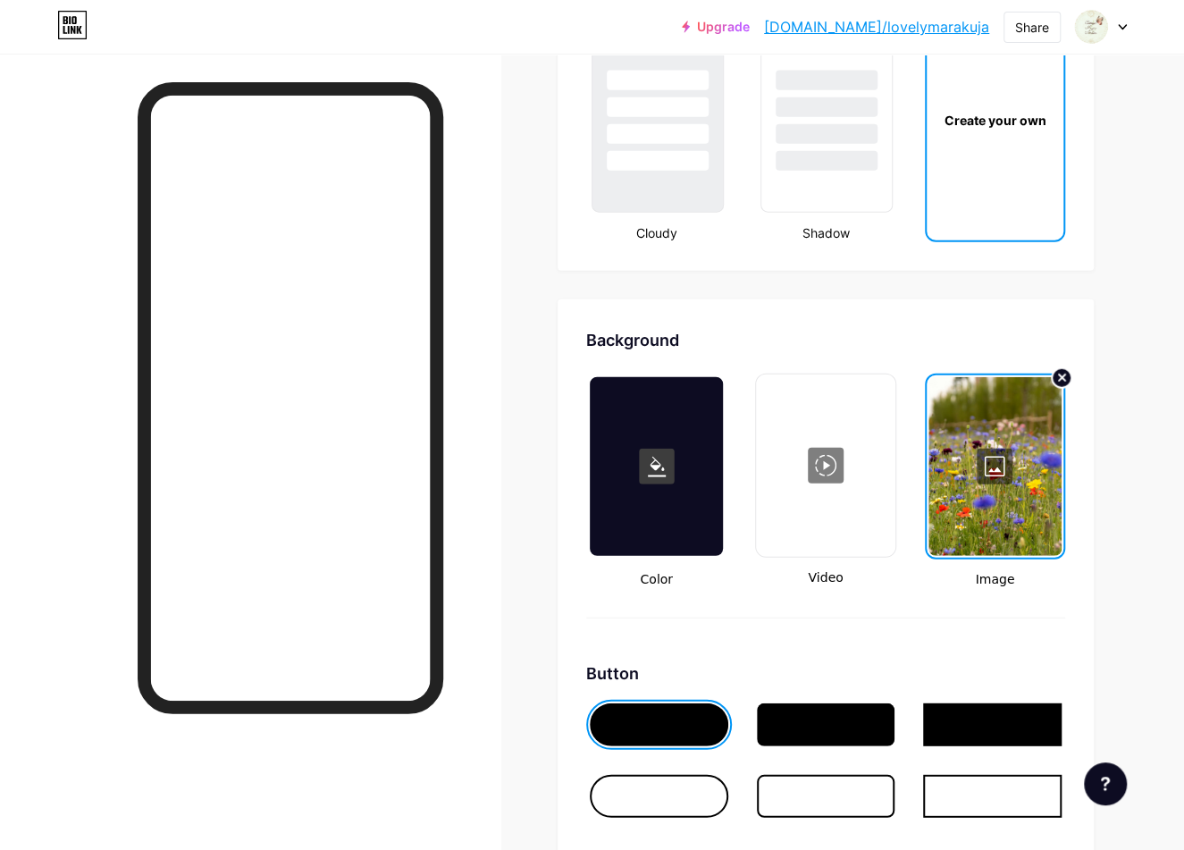
click at [977, 524] on div at bounding box center [995, 466] width 133 height 179
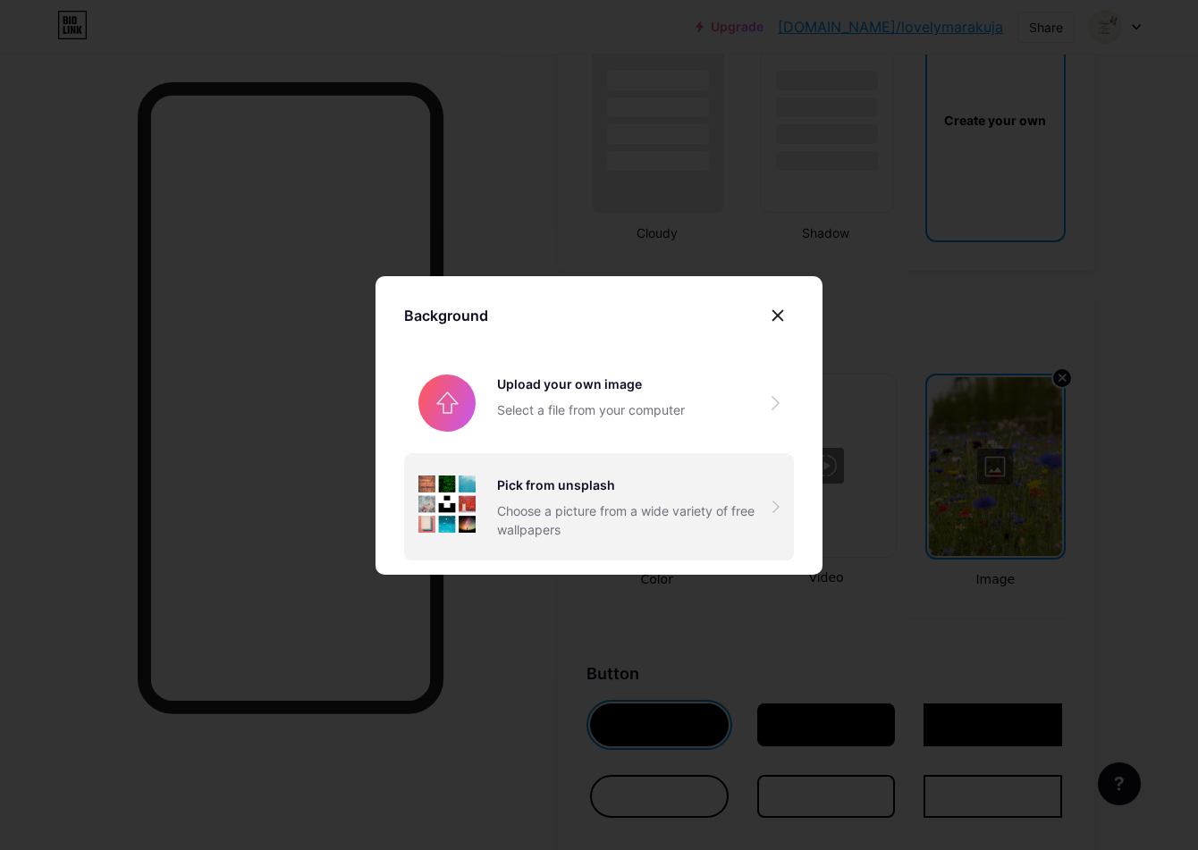
click at [545, 504] on div "Choose a picture from a wide variety of free wallpapers" at bounding box center [634, 520] width 275 height 38
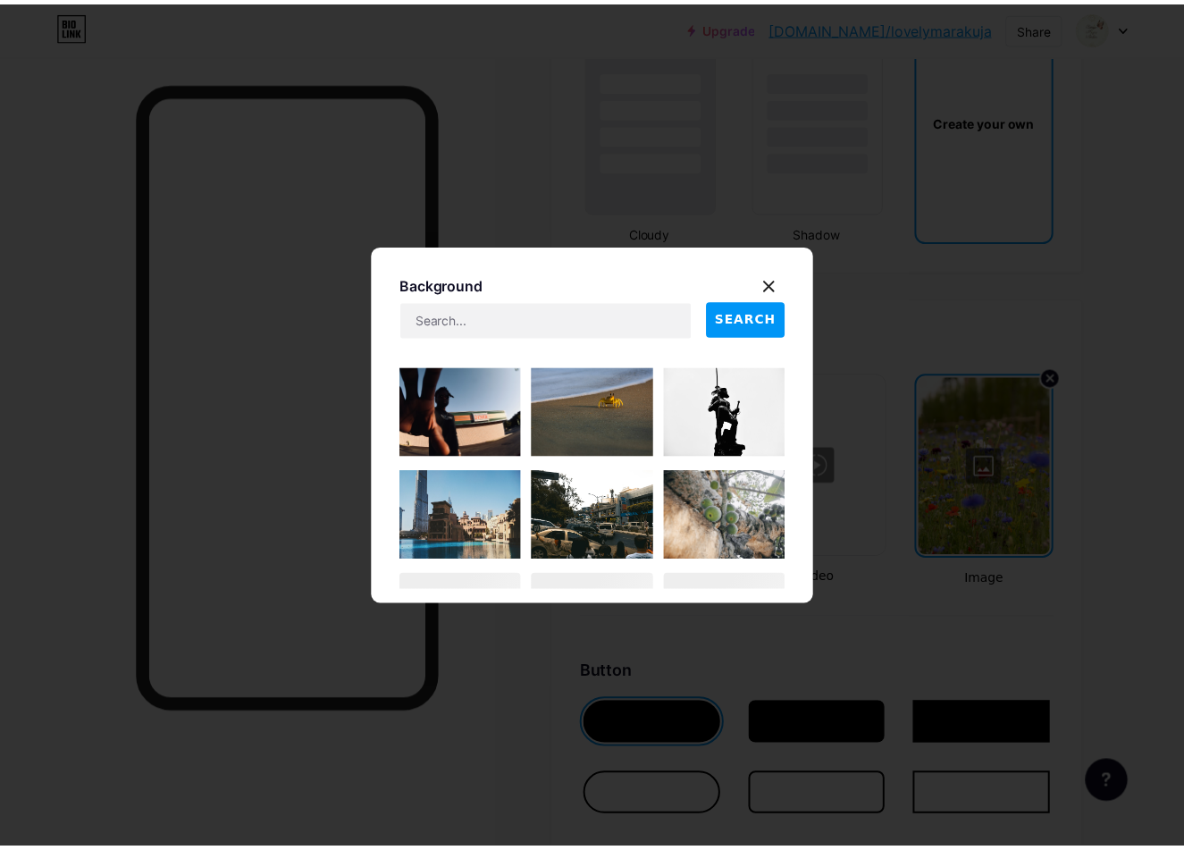
scroll to position [10234, 0]
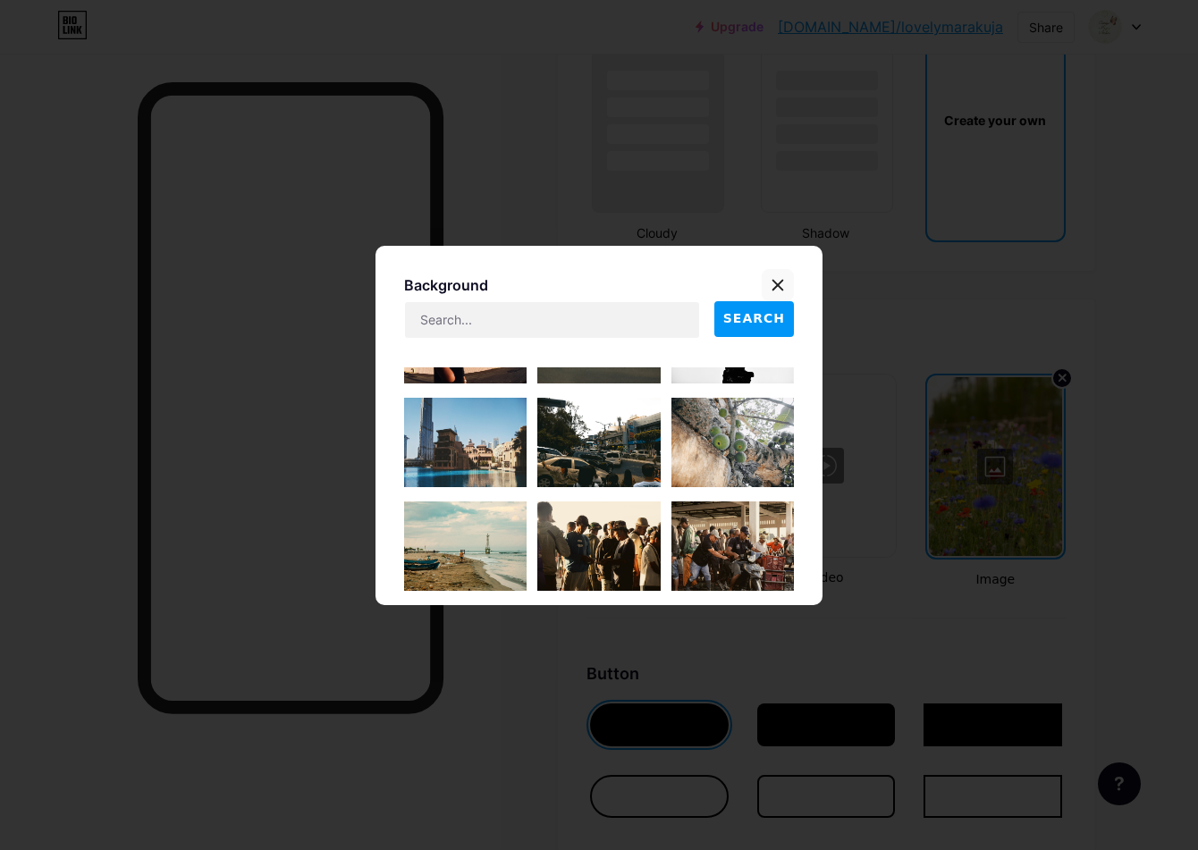
click at [778, 276] on div at bounding box center [777, 285] width 32 height 32
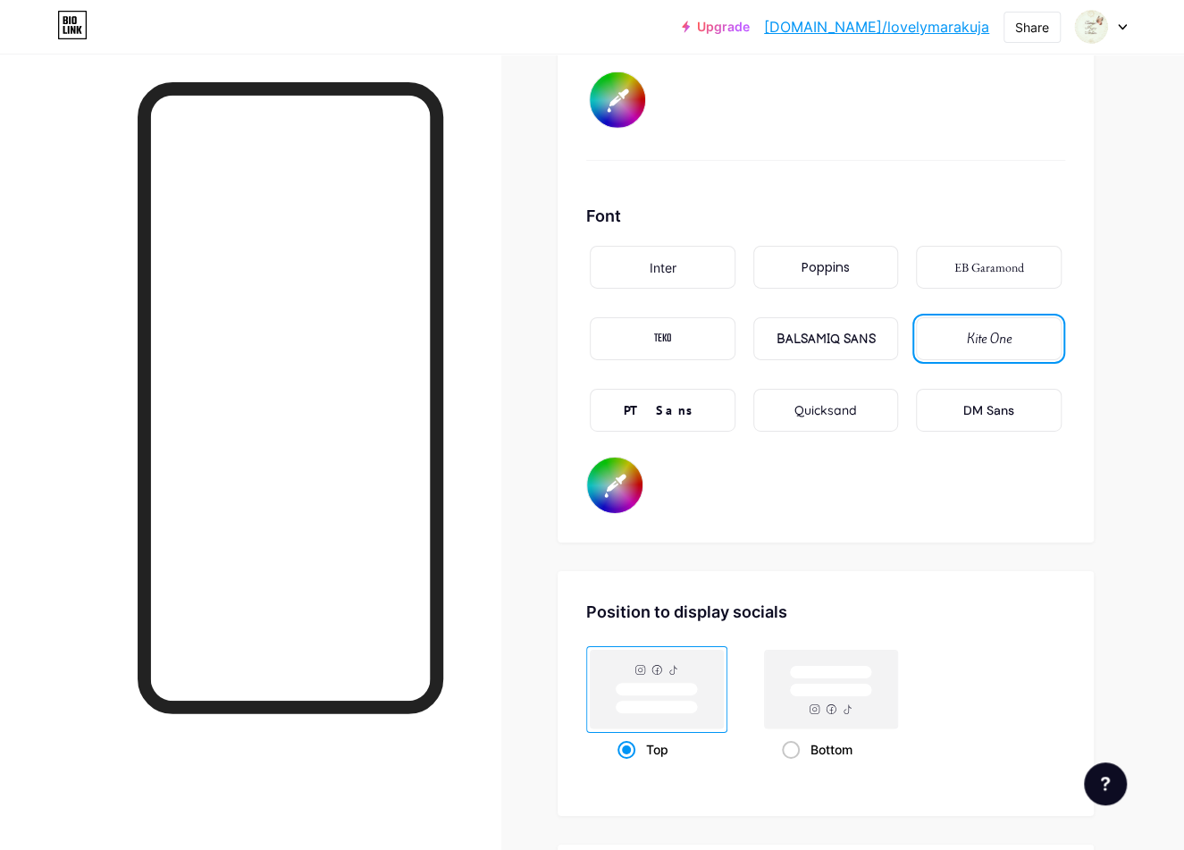
scroll to position [2949, 0]
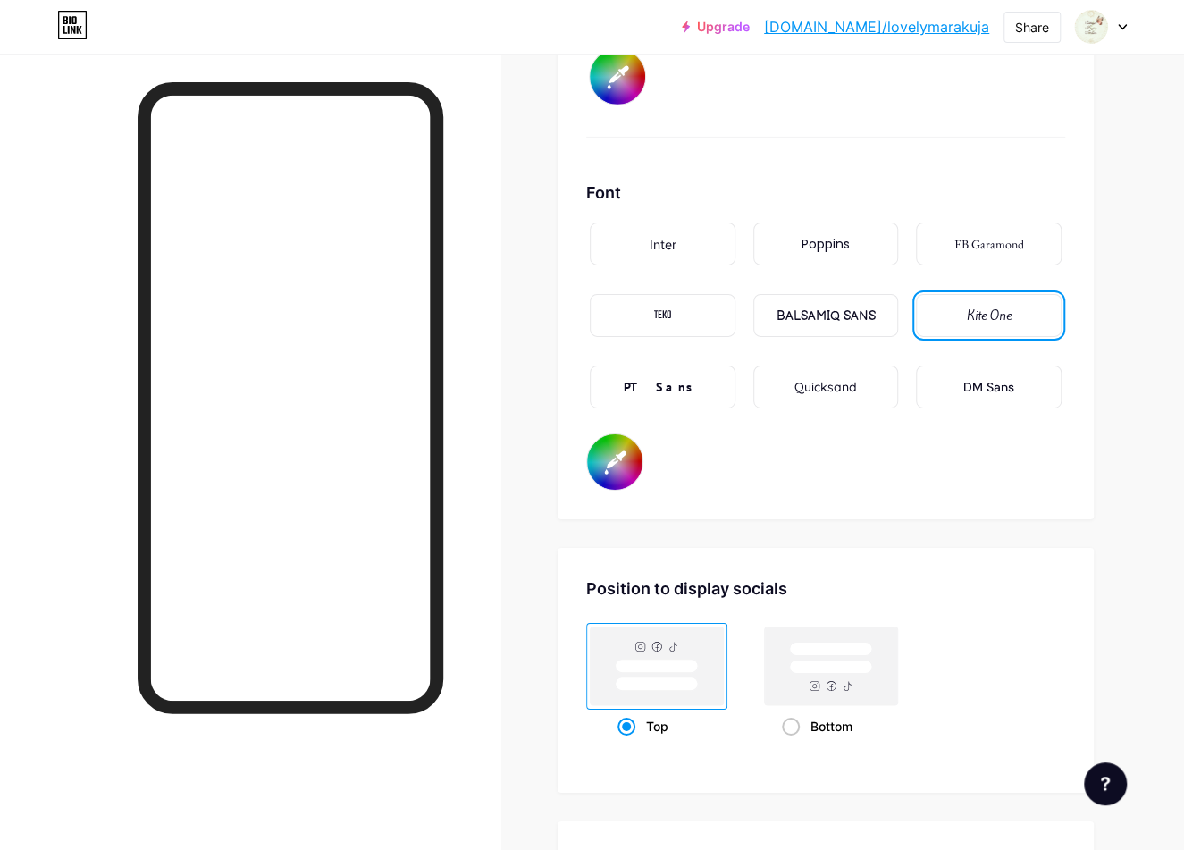
click at [815, 254] on div "Poppins" at bounding box center [826, 244] width 146 height 43
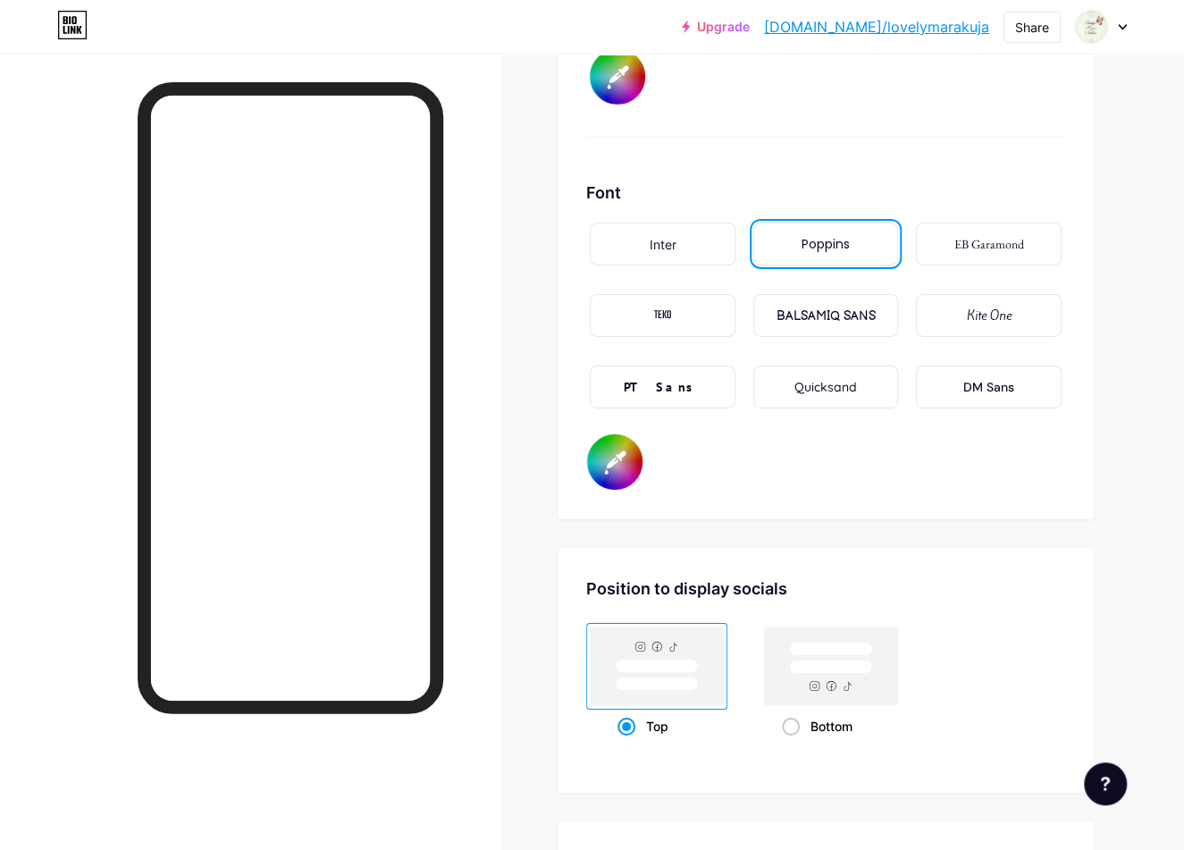
click at [683, 386] on div "PT Sans" at bounding box center [662, 387] width 79 height 19
click at [843, 323] on div "BALSAMIQ SANS" at bounding box center [825, 316] width 99 height 19
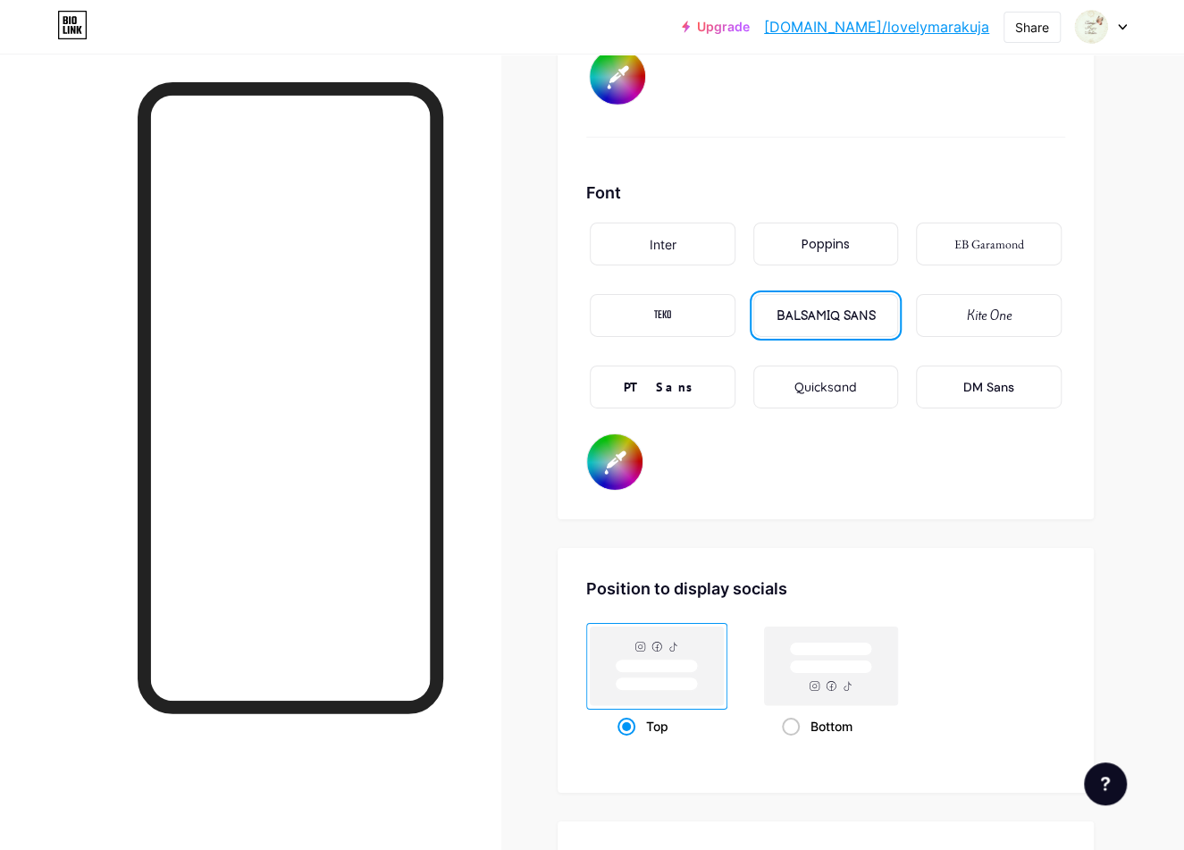
click at [984, 322] on div "Kite One" at bounding box center [989, 316] width 45 height 19
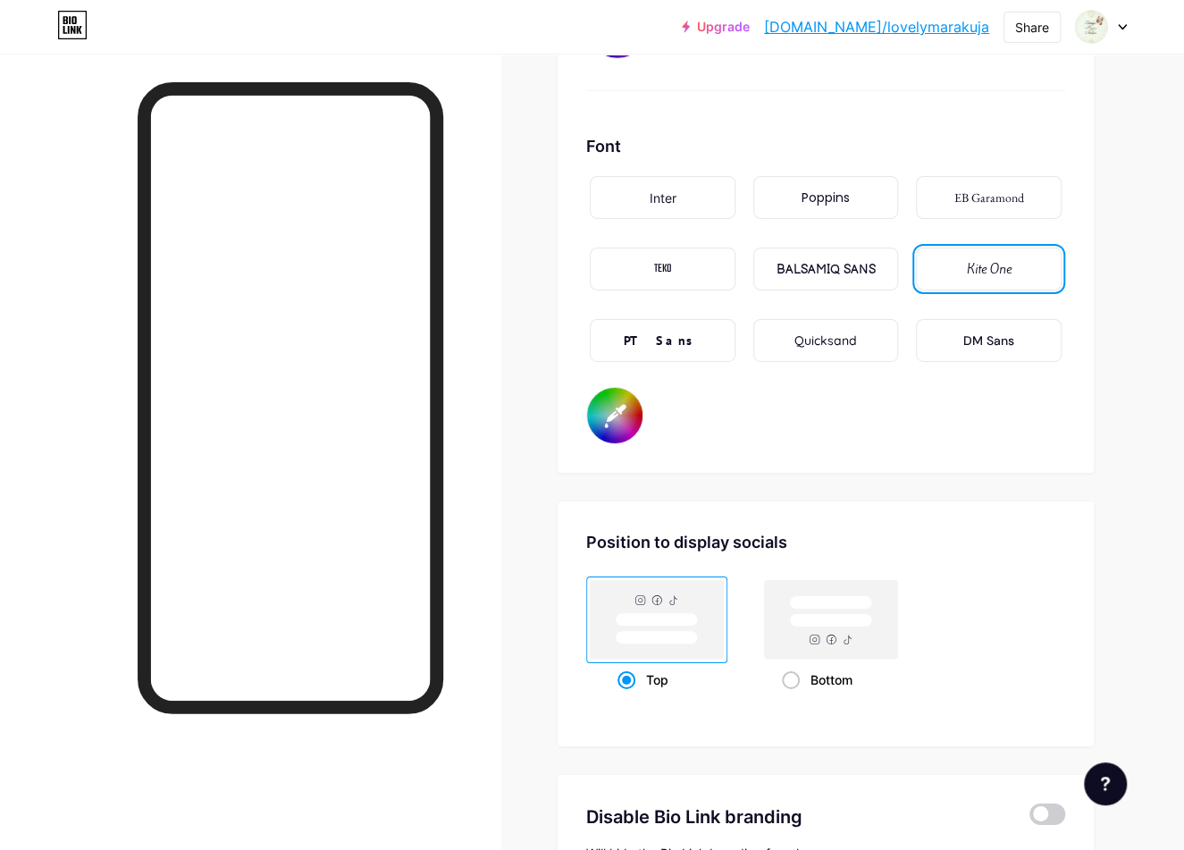
scroll to position [3218, 0]
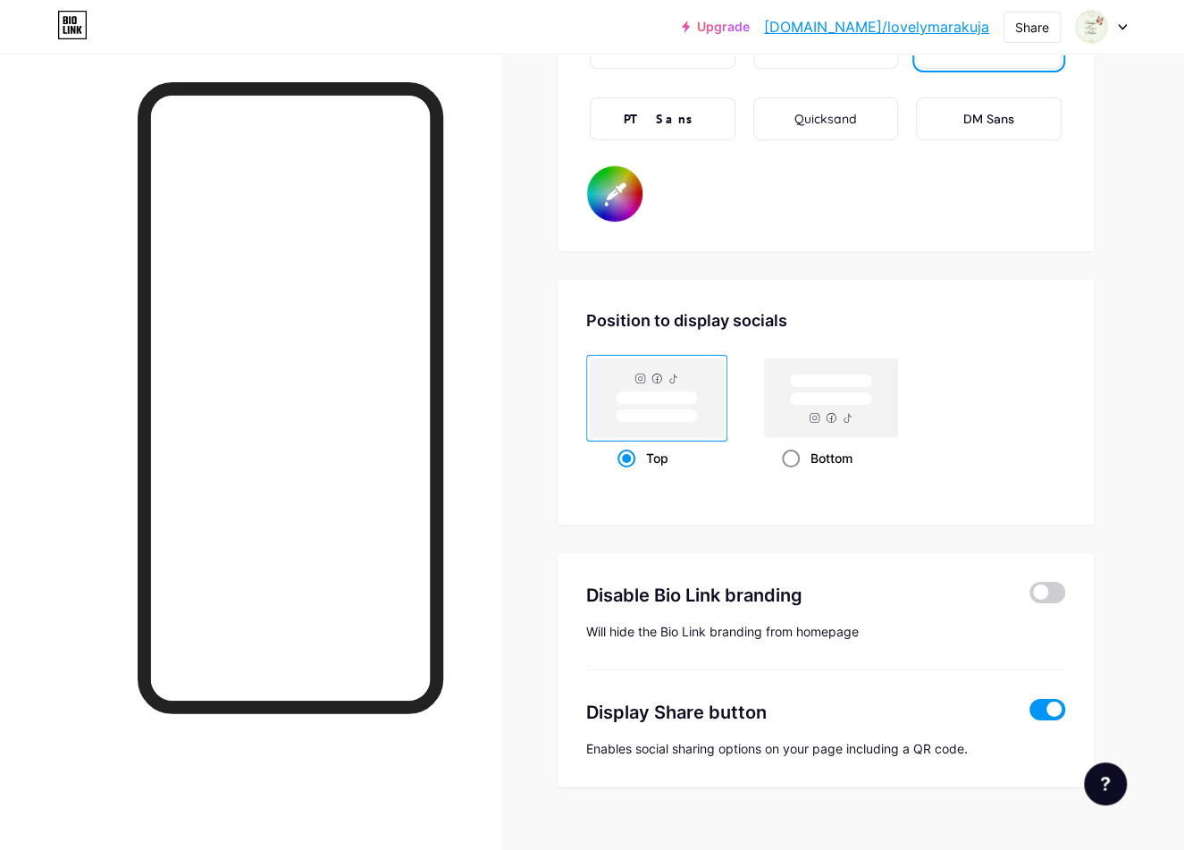
click at [836, 402] on rect at bounding box center [831, 398] width 82 height 13
click at [794, 475] on input "Bottom" at bounding box center [788, 481] width 12 height 12
radio input "true"
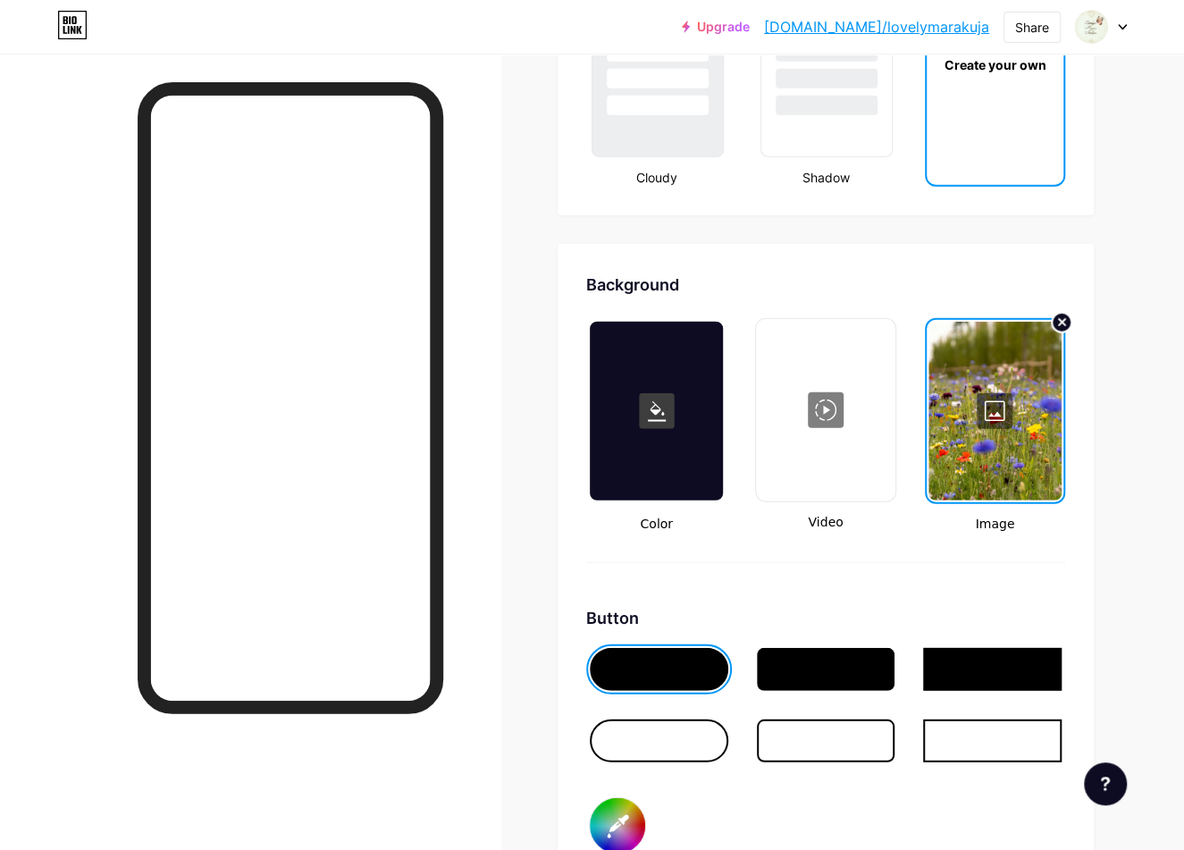
scroll to position [2503, 0]
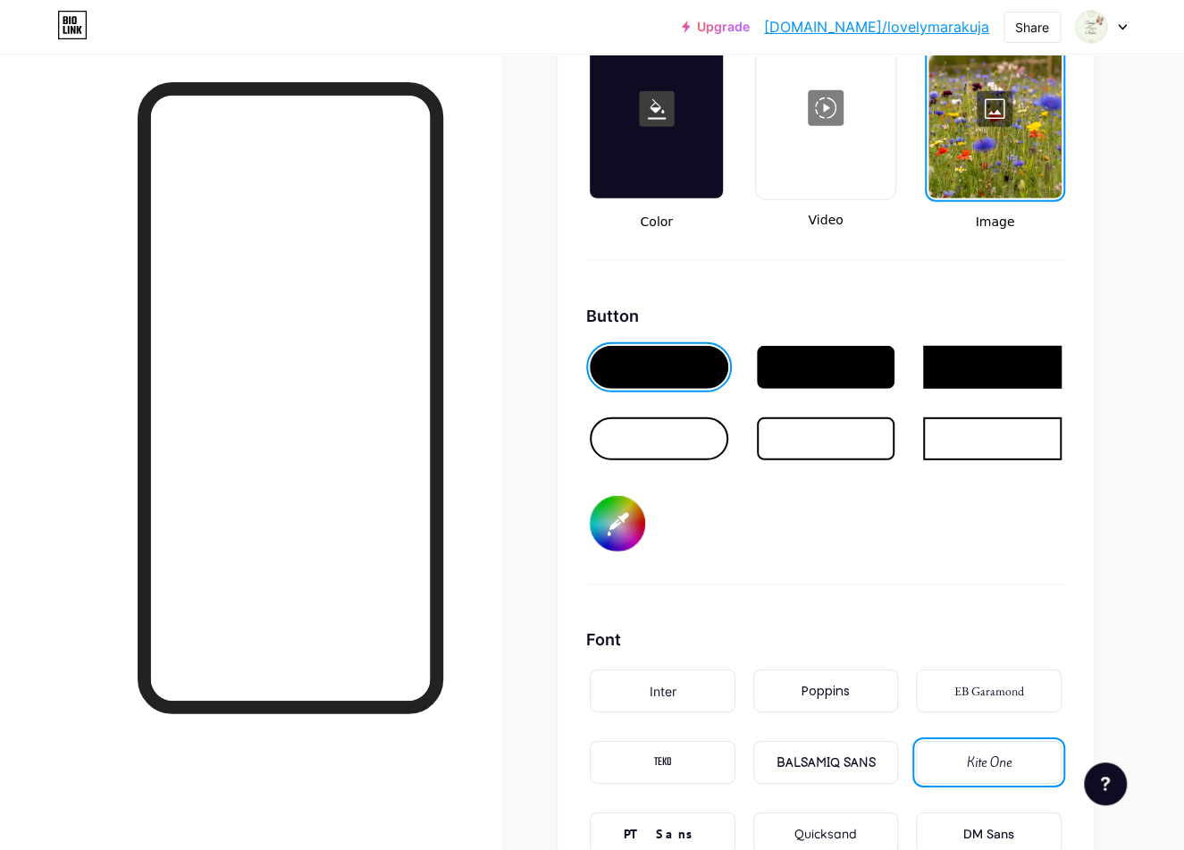
click at [616, 511] on input "#d6f5eb" at bounding box center [617, 523] width 55 height 55
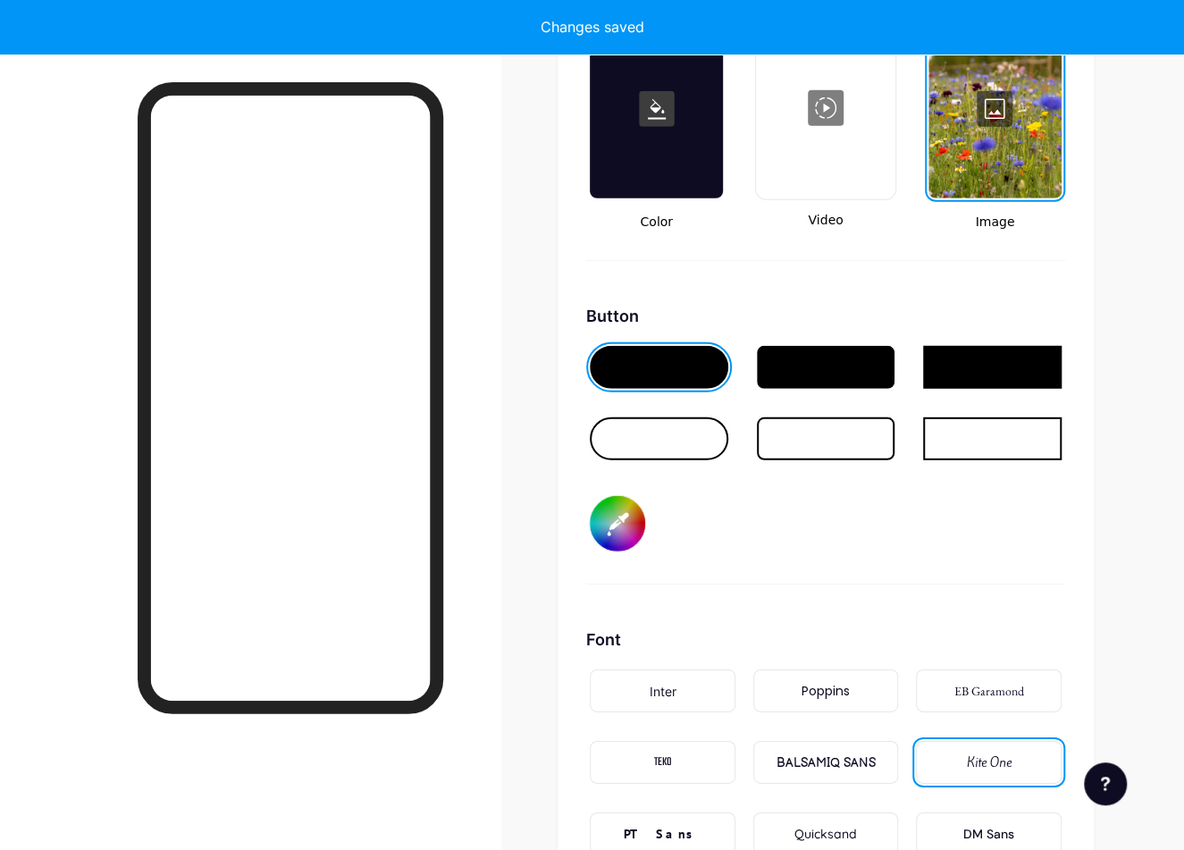
type input "#e2e9e7"
click at [938, 594] on div "Background Color Video Image Button #e2e9e7 Font Inter Poppins EB Garamond TEKO…" at bounding box center [825, 454] width 479 height 967
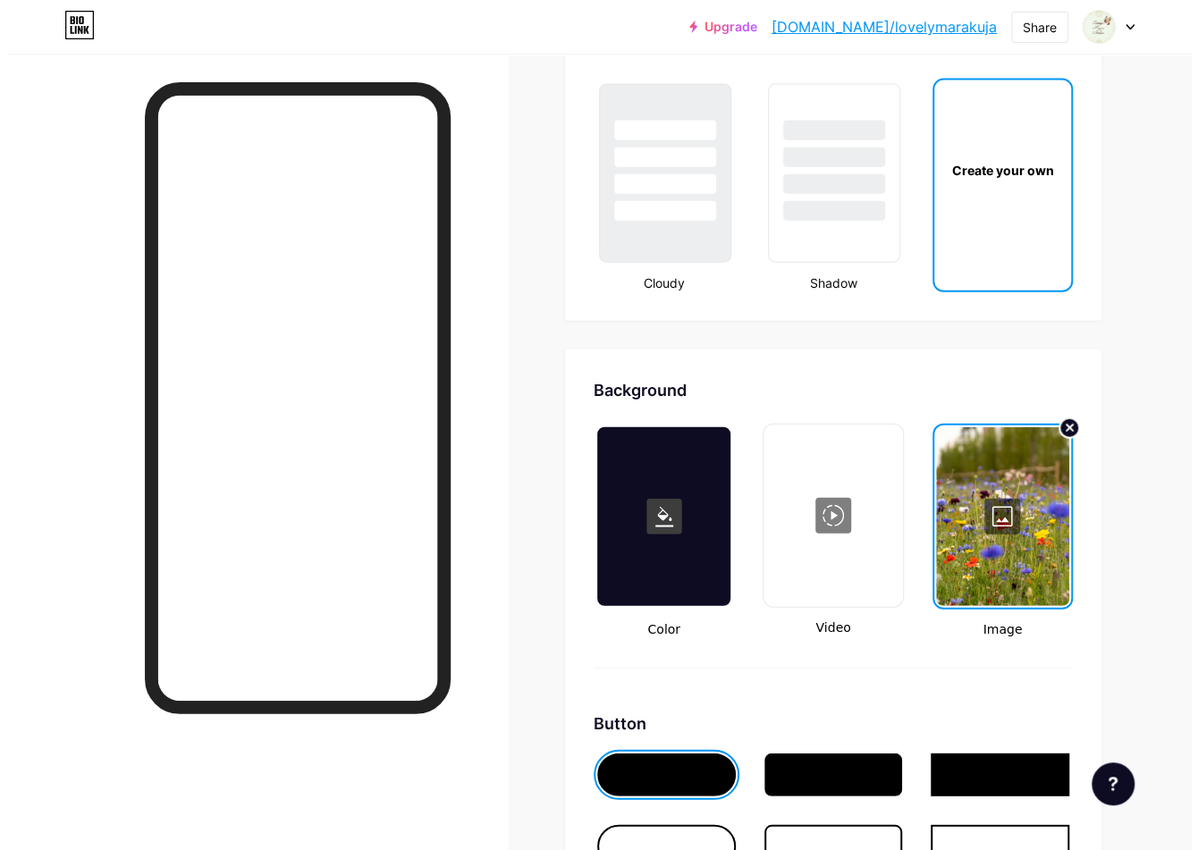
scroll to position [2145, 0]
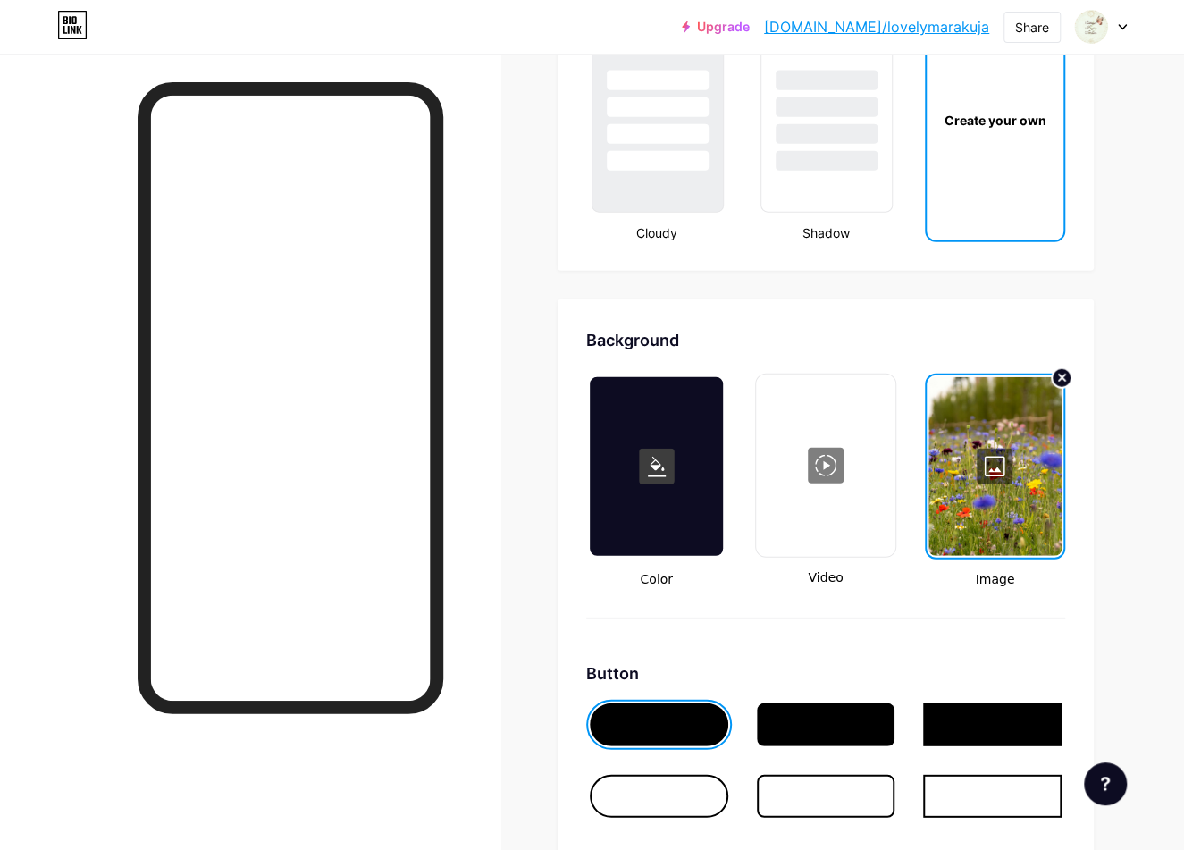
click at [993, 465] on div at bounding box center [995, 466] width 133 height 179
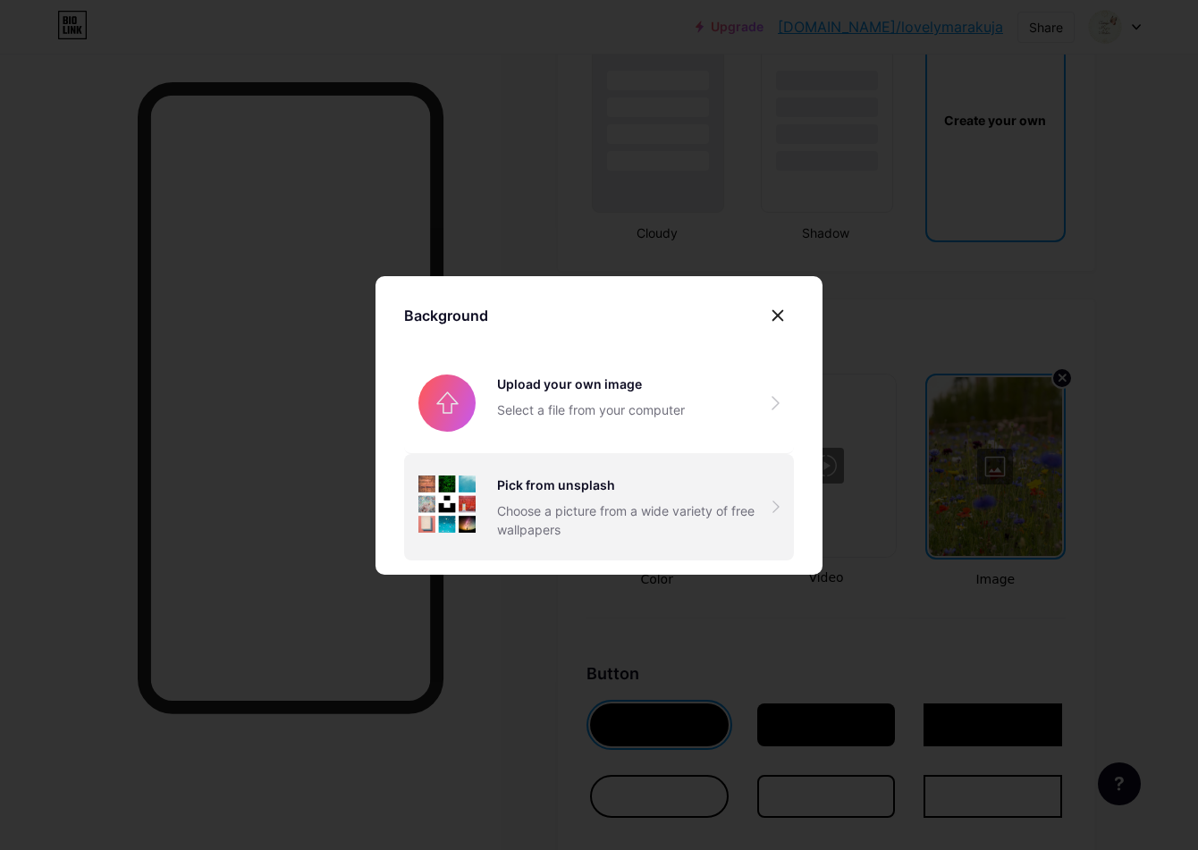
click at [574, 542] on div "Pick from unsplash Choose a picture from a wide variety of free wallpapers" at bounding box center [599, 507] width 390 height 106
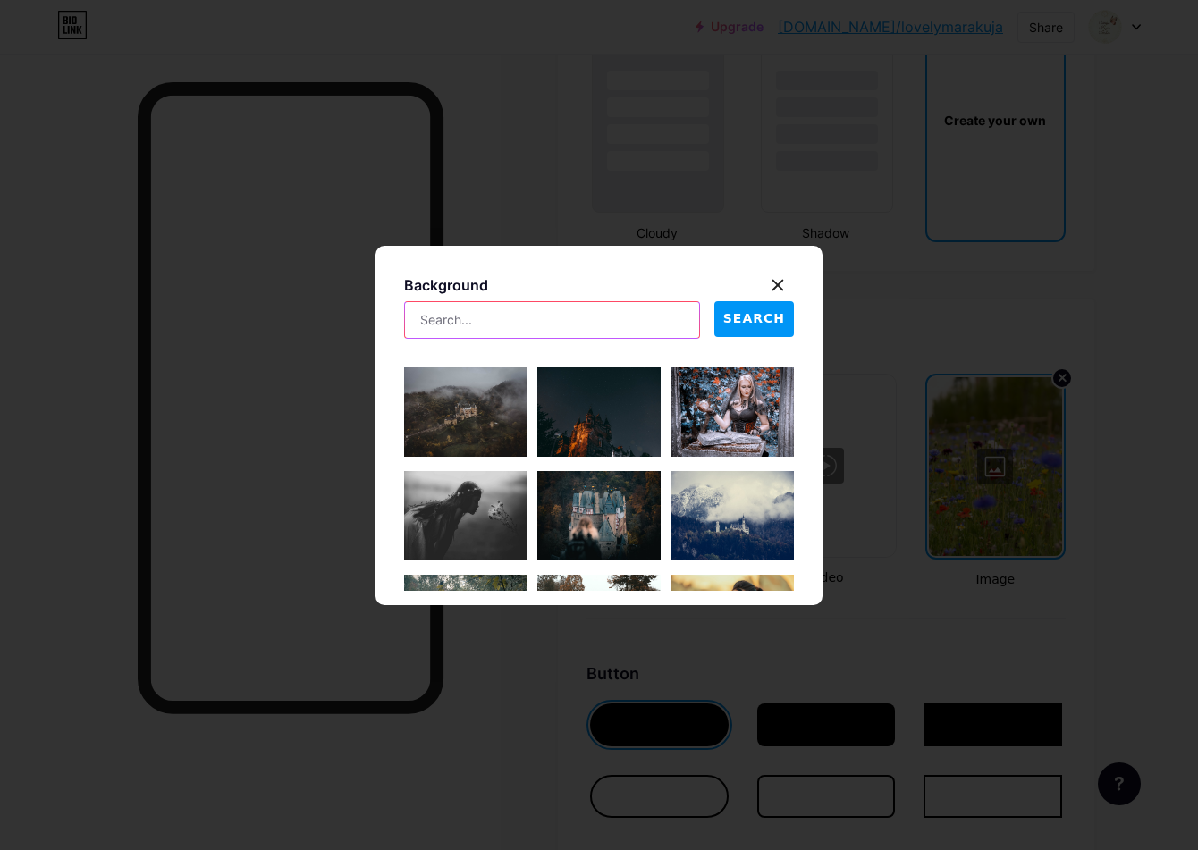
click at [498, 315] on input "text" at bounding box center [552, 320] width 294 height 36
type input "flower"
click at [746, 324] on span "SEARCH" at bounding box center [754, 318] width 62 height 19
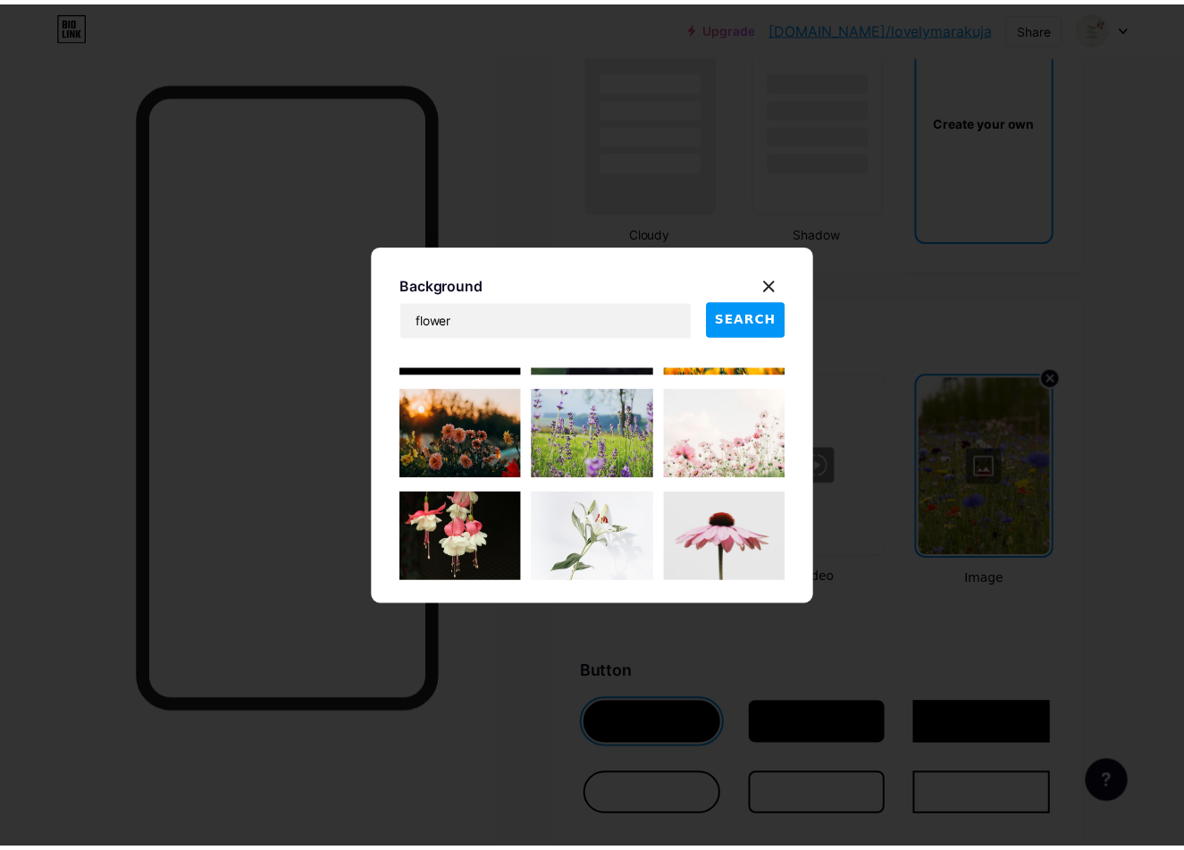
scroll to position [179, 0]
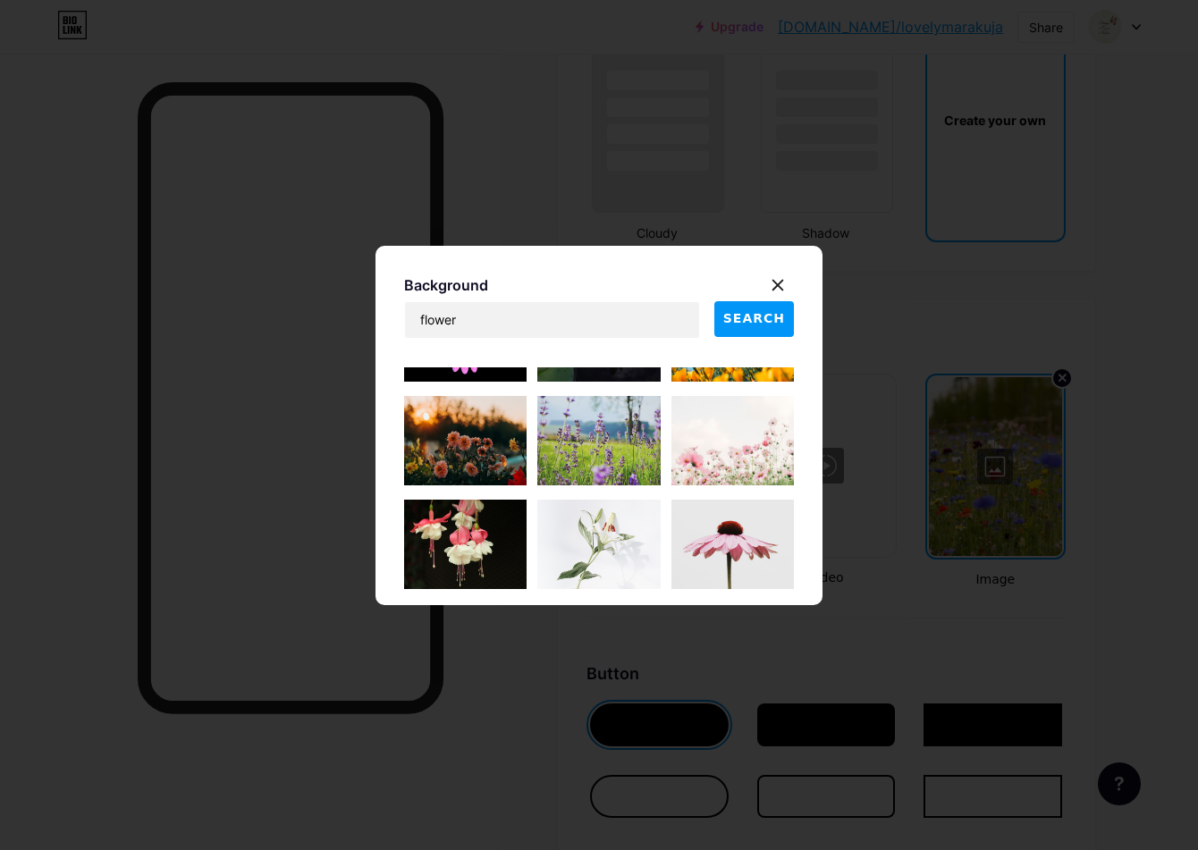
click at [680, 467] on img at bounding box center [732, 440] width 122 height 89
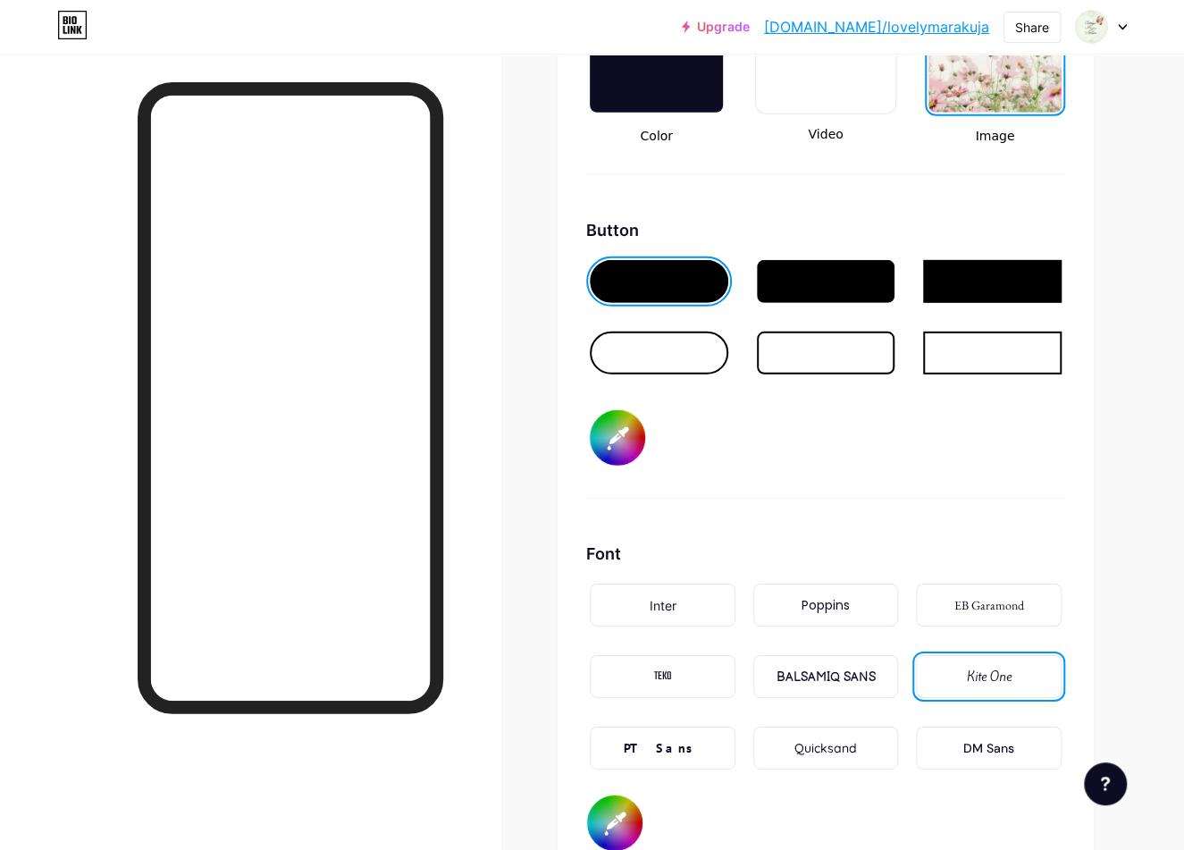
scroll to position [2592, 0]
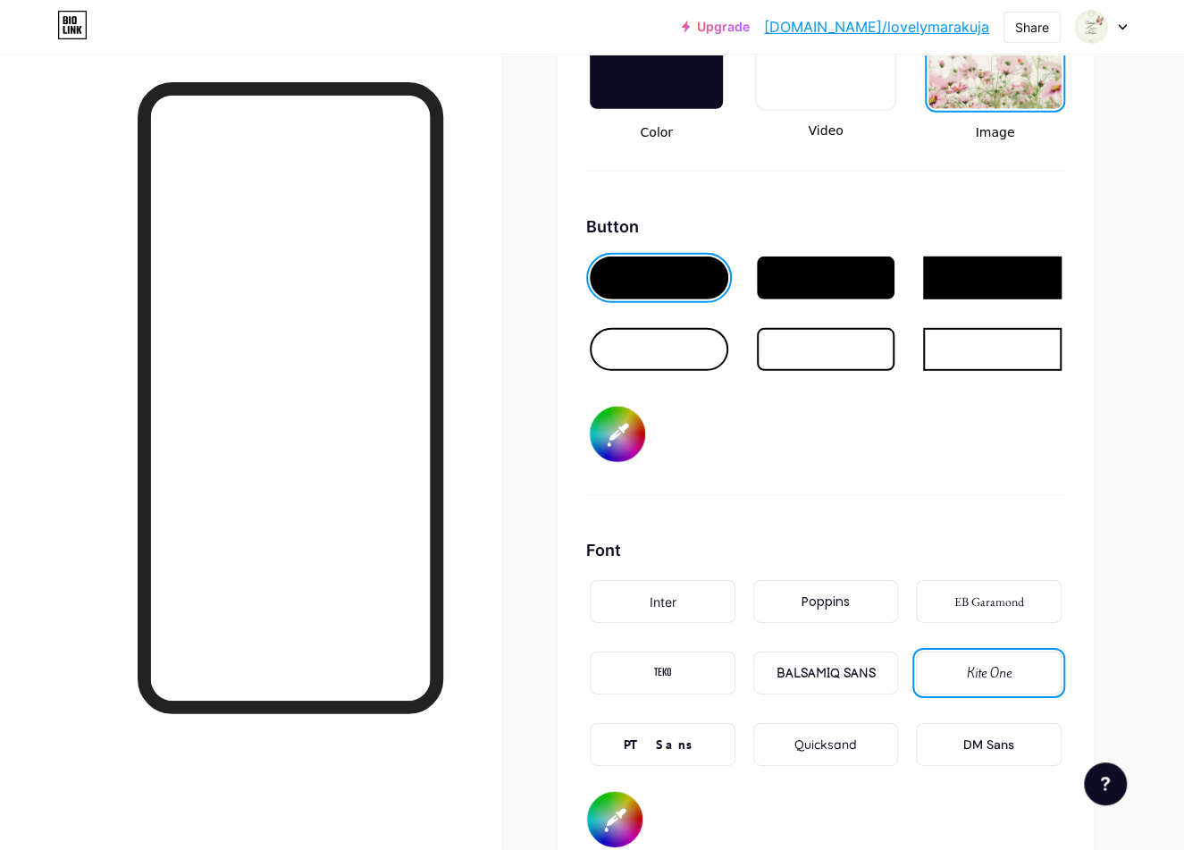
click at [601, 435] on input "#e2e9e7" at bounding box center [617, 434] width 55 height 55
type input "#e5fff8"
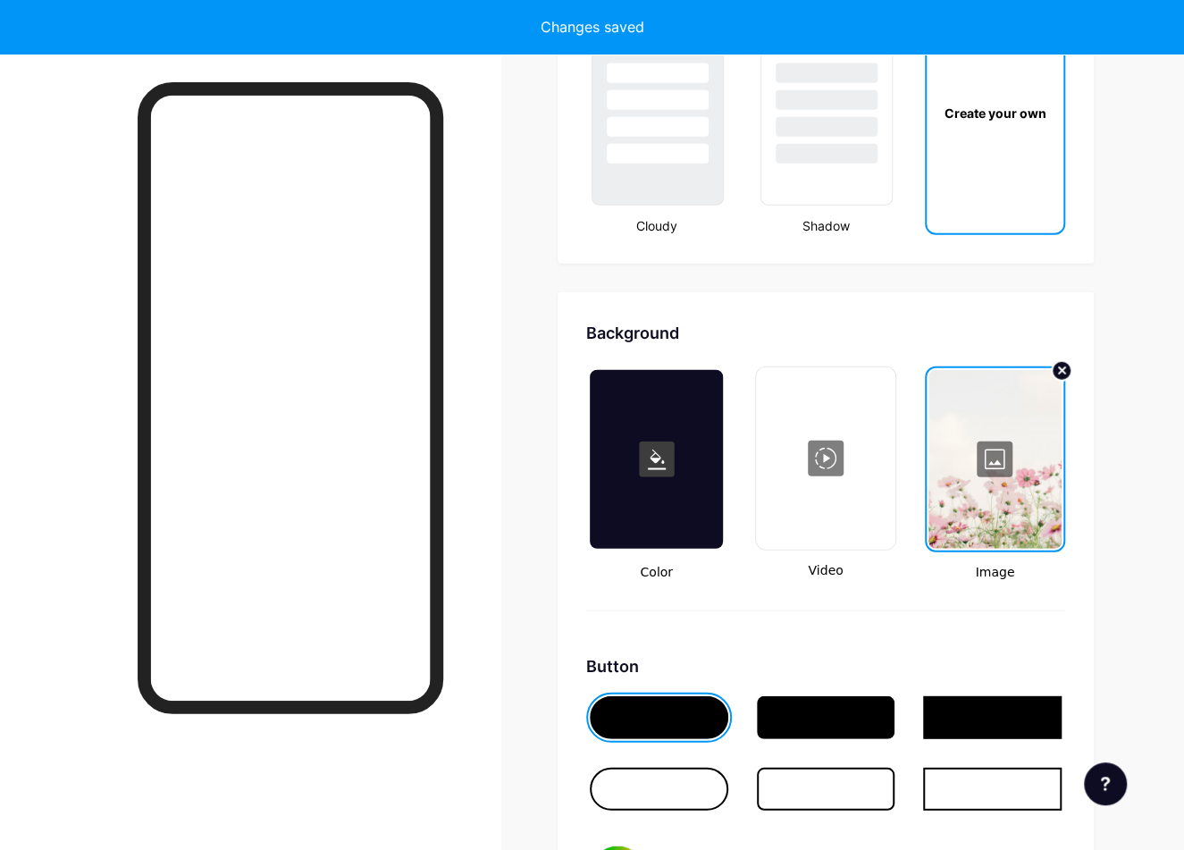
scroll to position [2324, 0]
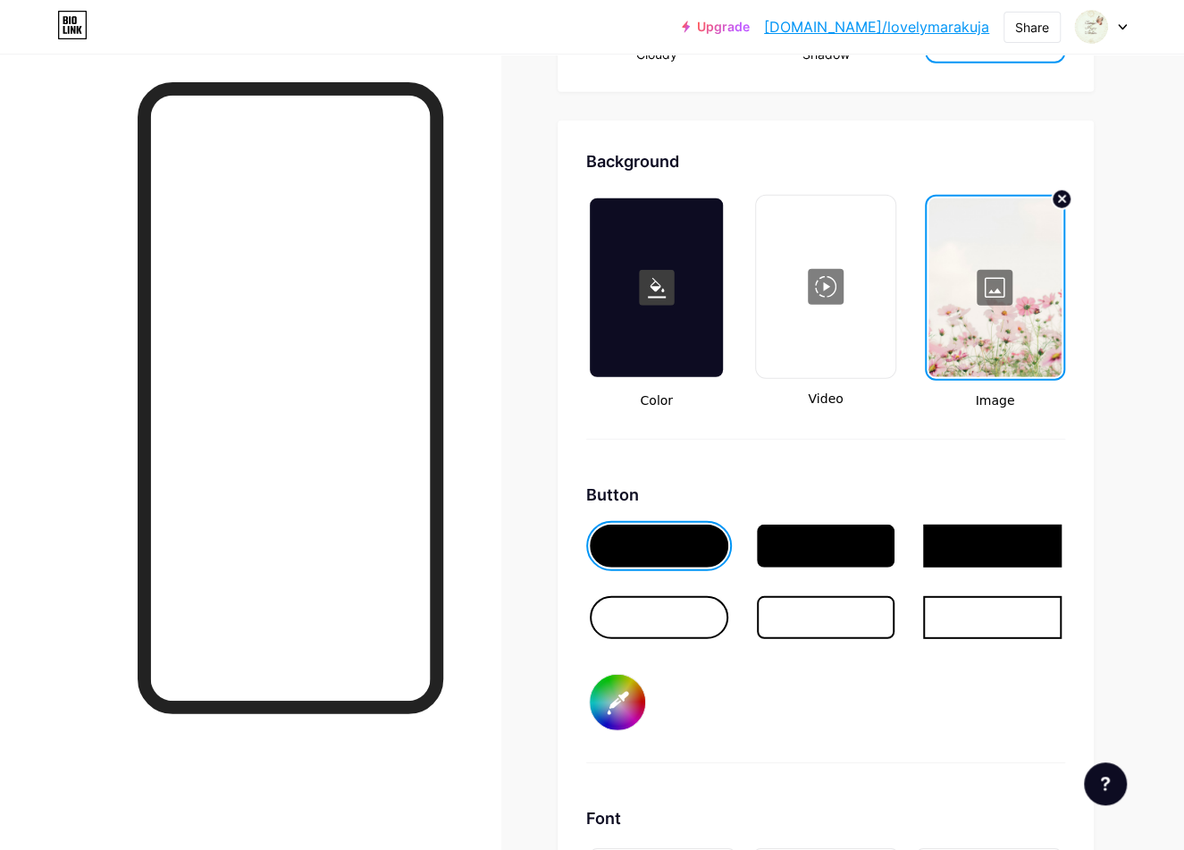
click at [644, 618] on div at bounding box center [659, 617] width 139 height 43
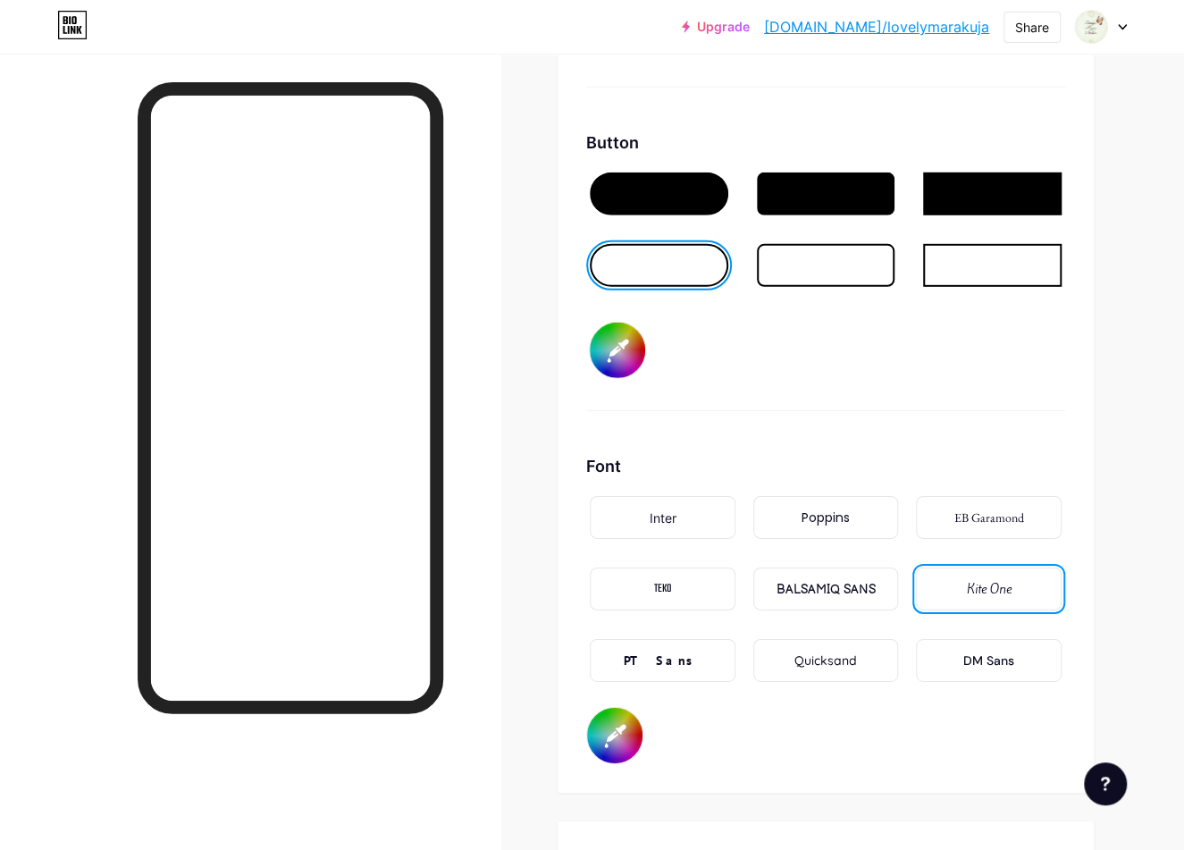
scroll to position [2681, 0]
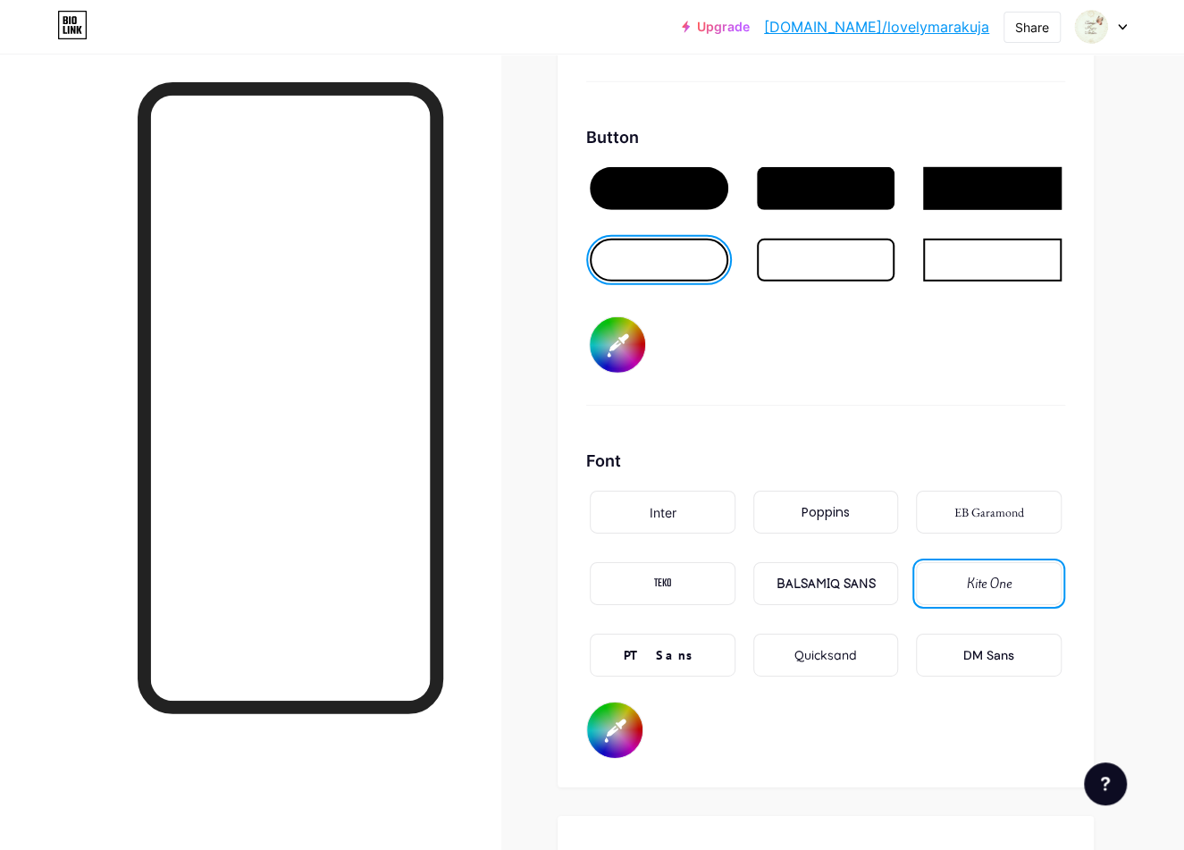
click at [621, 715] on input "#030005" at bounding box center [614, 729] width 55 height 55
type input "#06000a"
click at [770, 760] on div "Background Color Video Image Button #e5fff8 Font Inter Poppins EB Garamond TEKO…" at bounding box center [826, 275] width 536 height 1024
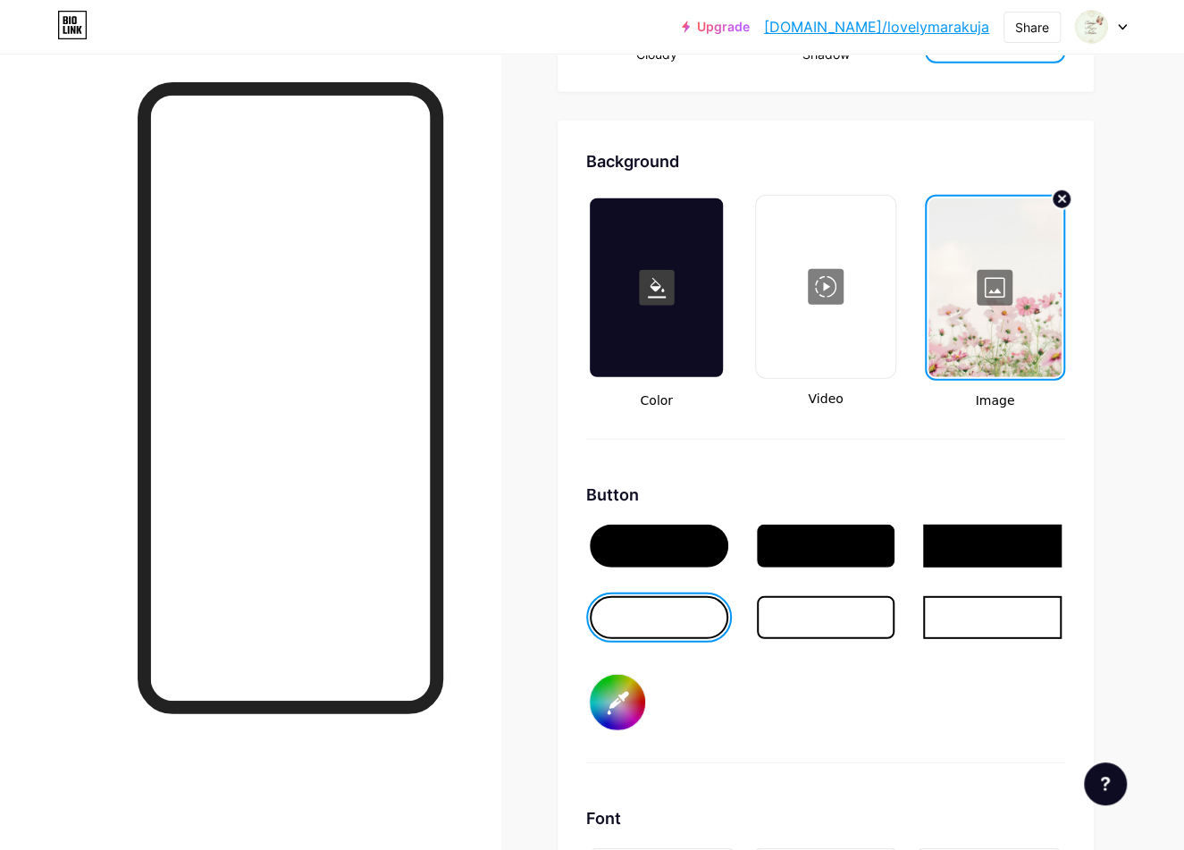
scroll to position [2324, 0]
click at [994, 293] on div at bounding box center [995, 287] width 133 height 179
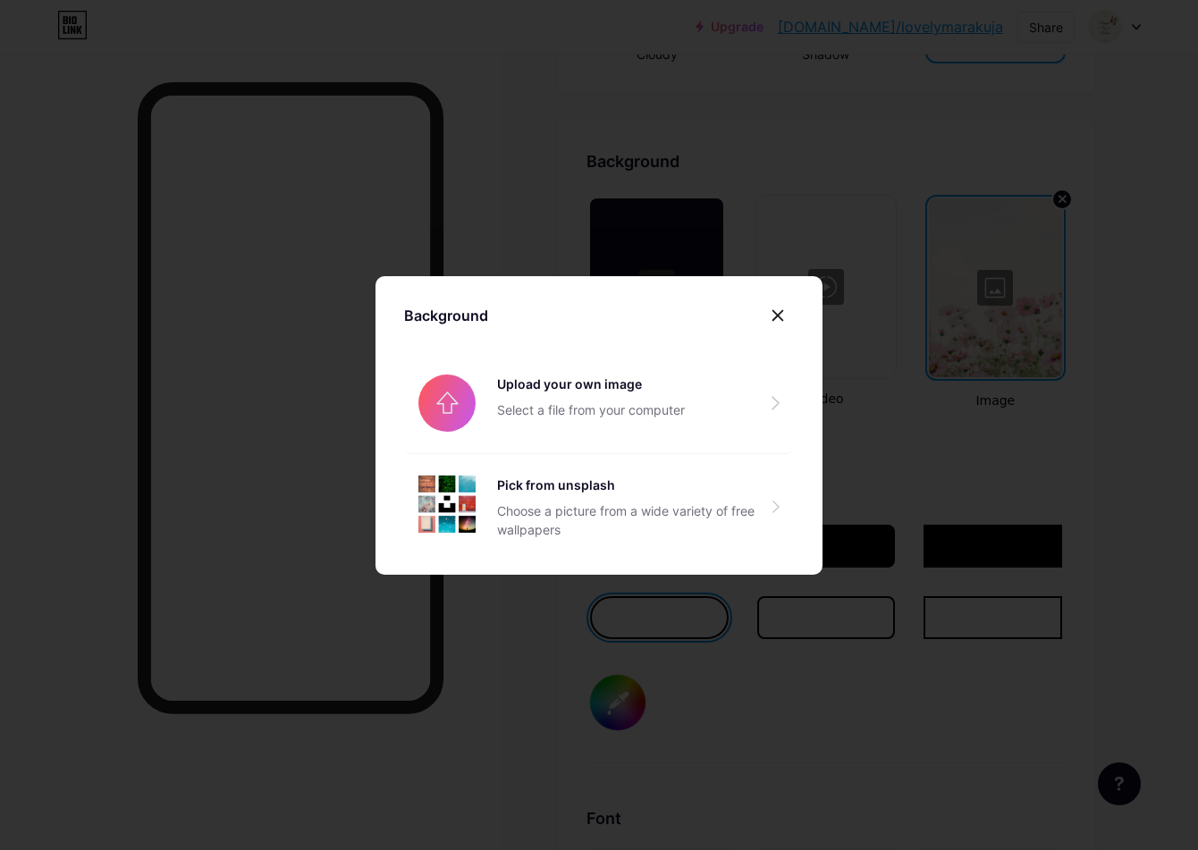
drag, startPoint x: 780, startPoint y: 314, endPoint x: 876, endPoint y: 288, distance: 99.1
click at [778, 314] on icon at bounding box center [777, 315] width 14 height 14
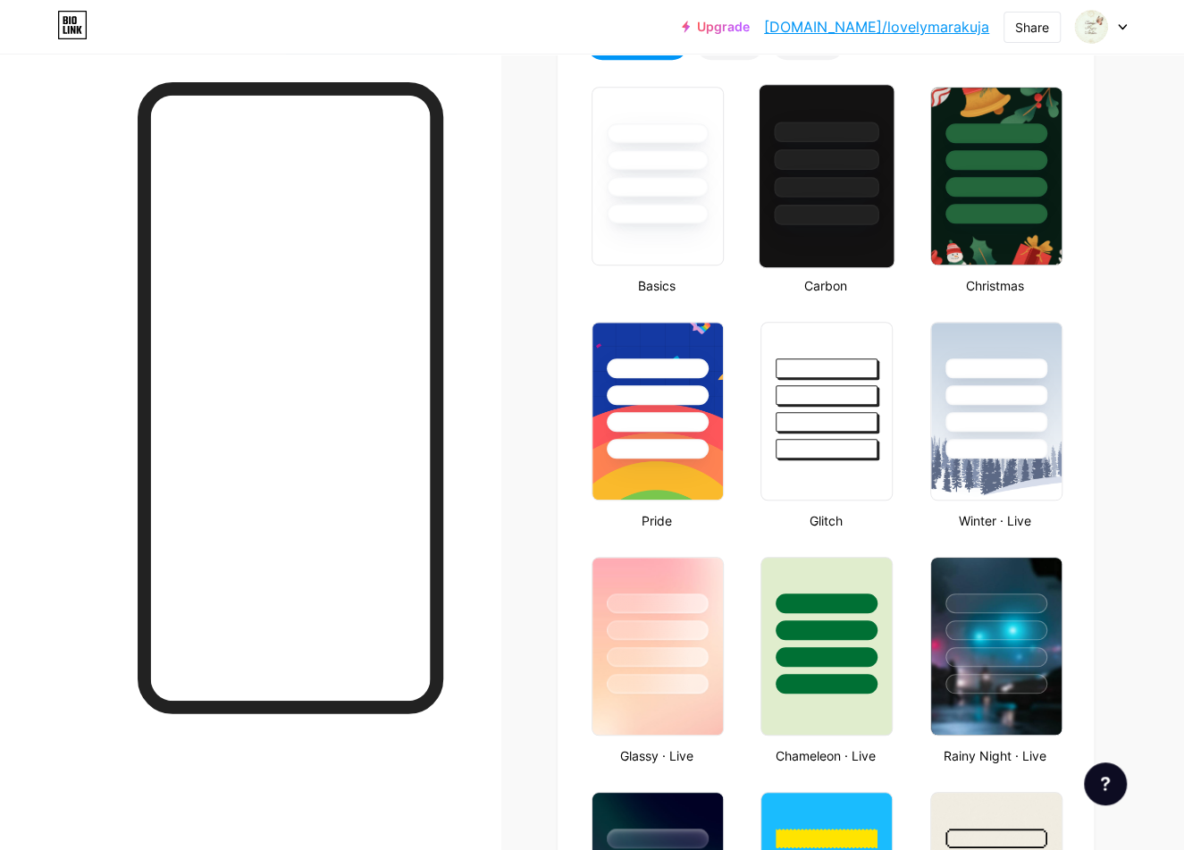
scroll to position [0, 0]
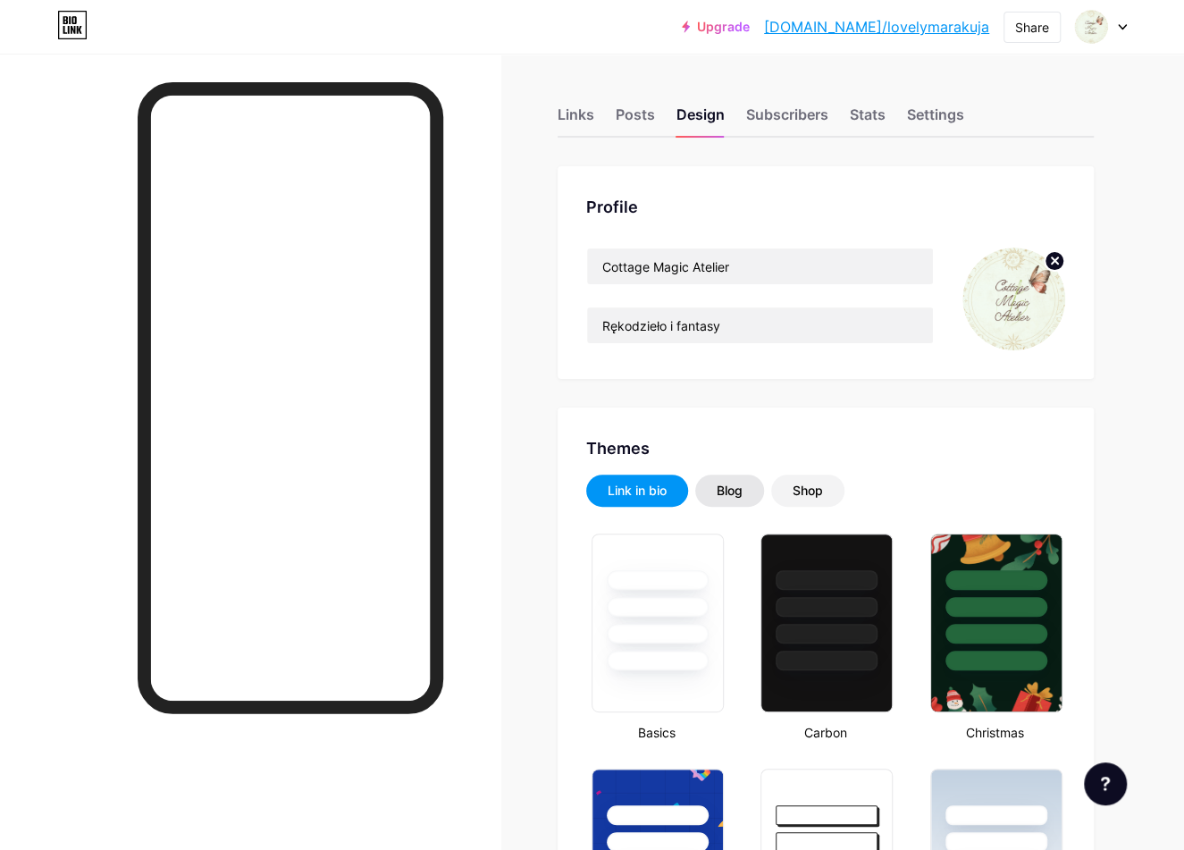
click at [738, 490] on div "Blog" at bounding box center [730, 491] width 26 height 18
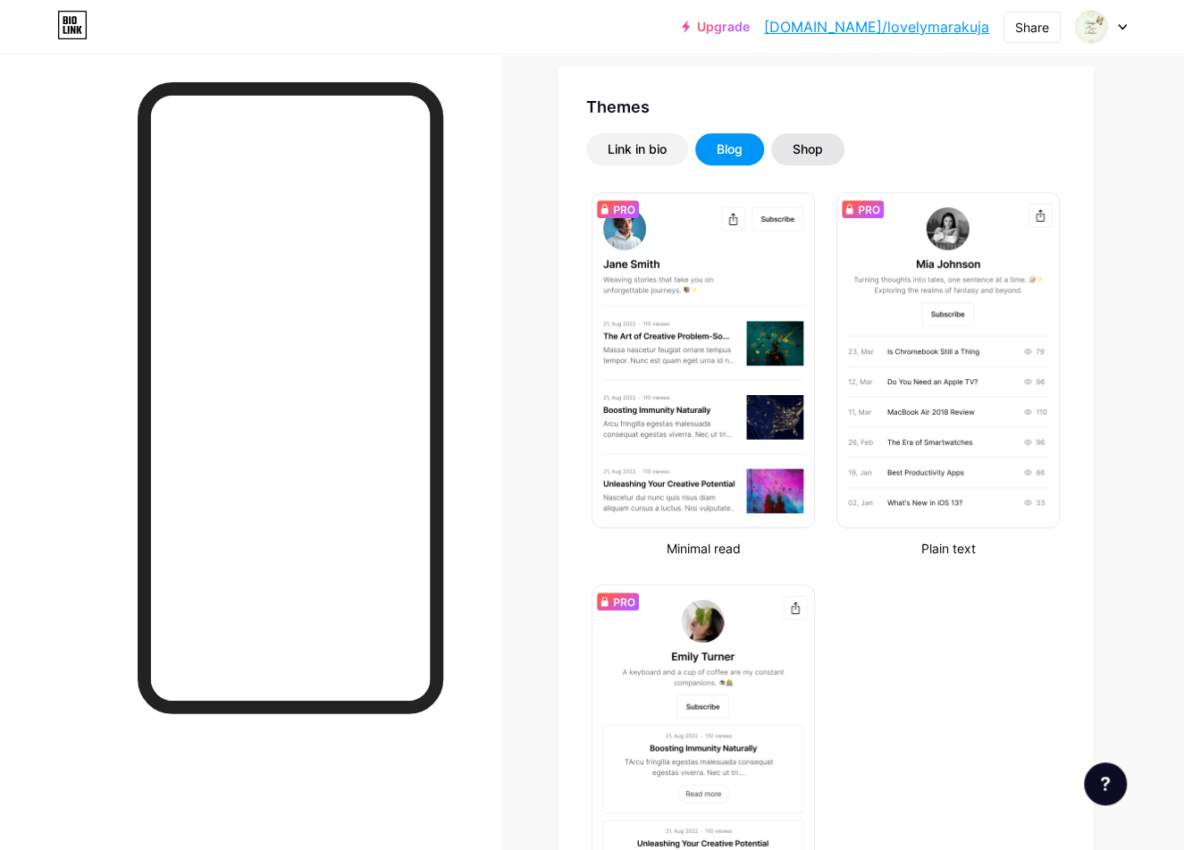
scroll to position [89, 0]
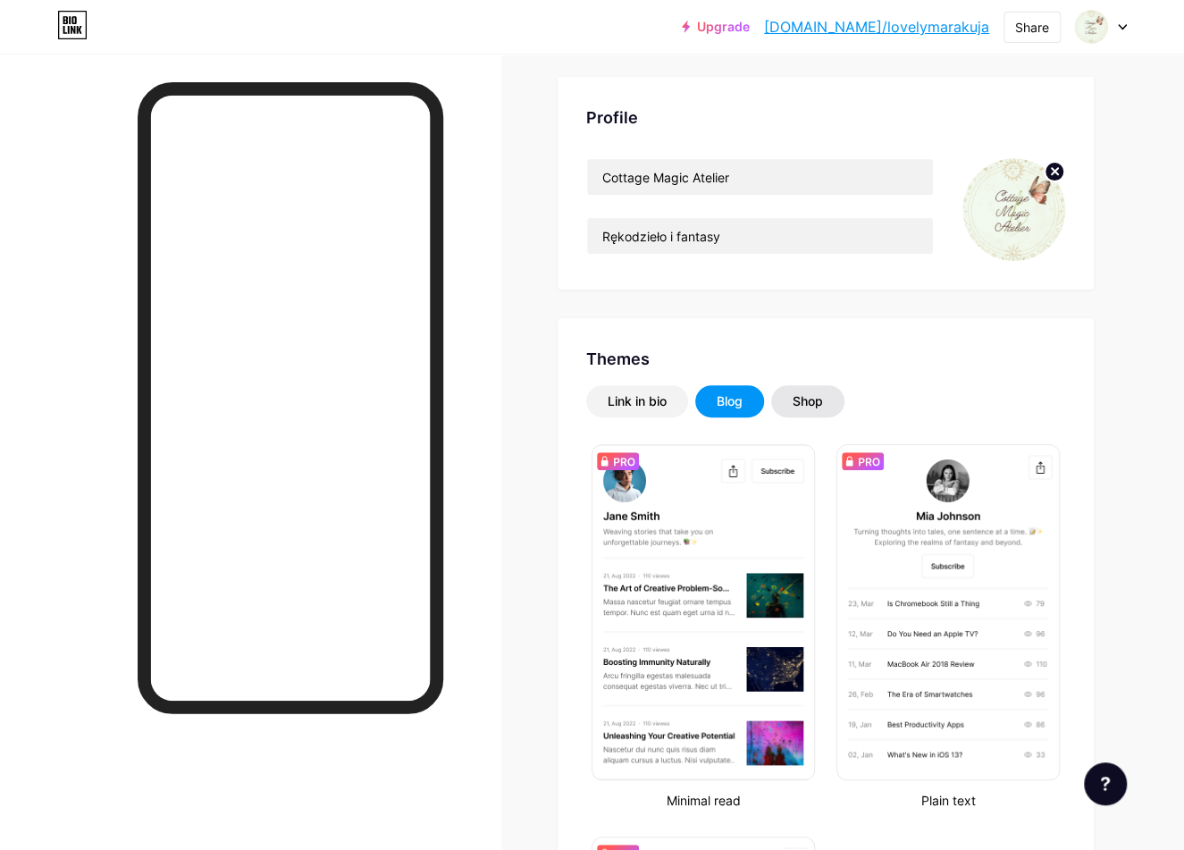
click at [801, 400] on div "Shop" at bounding box center [808, 401] width 30 height 18
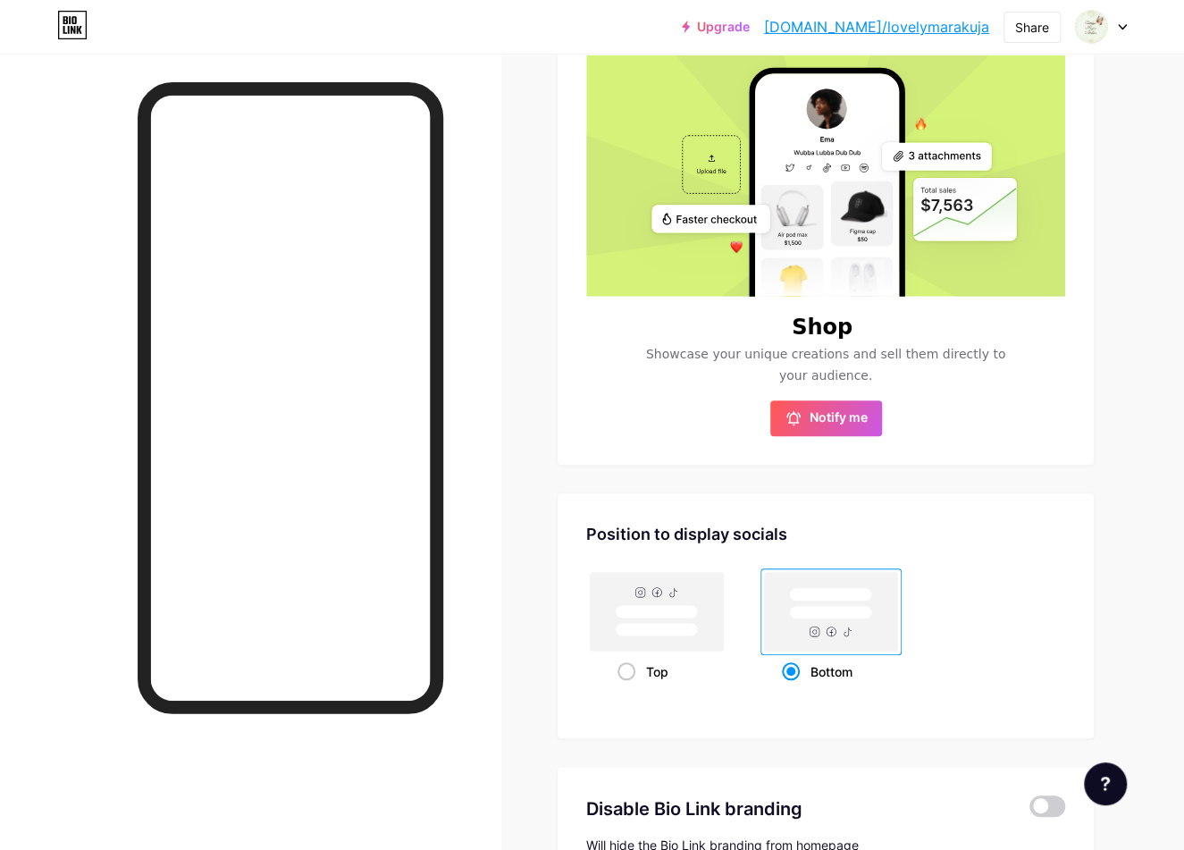
scroll to position [268, 0]
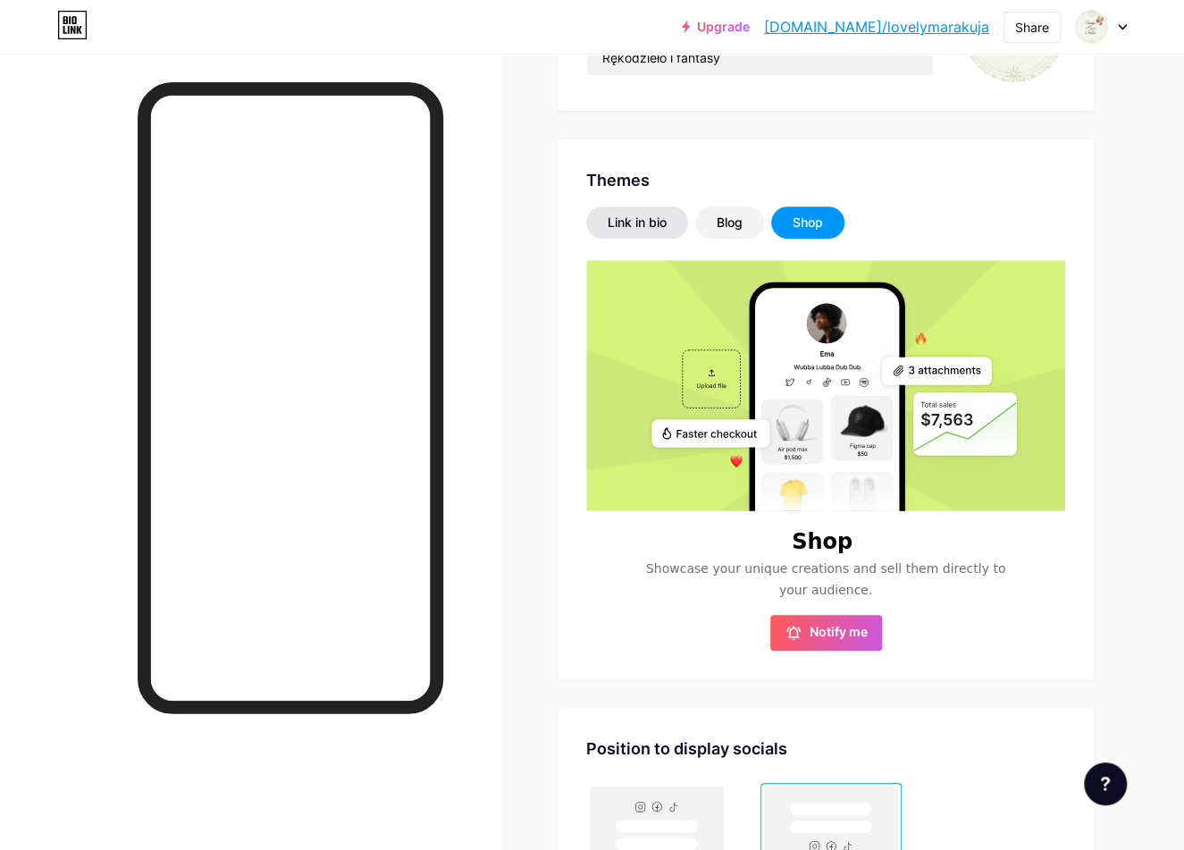
click at [621, 224] on div "Link in bio" at bounding box center [637, 223] width 59 height 18
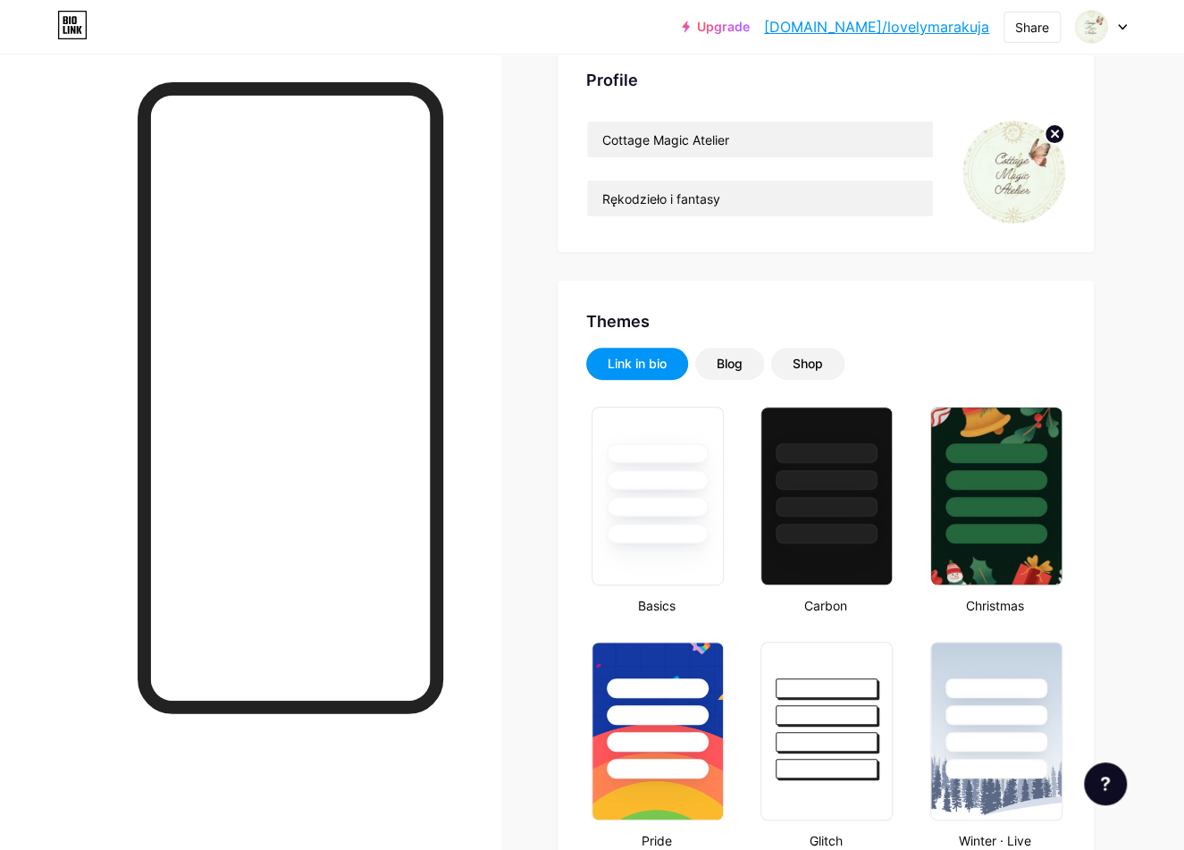
scroll to position [0, 0]
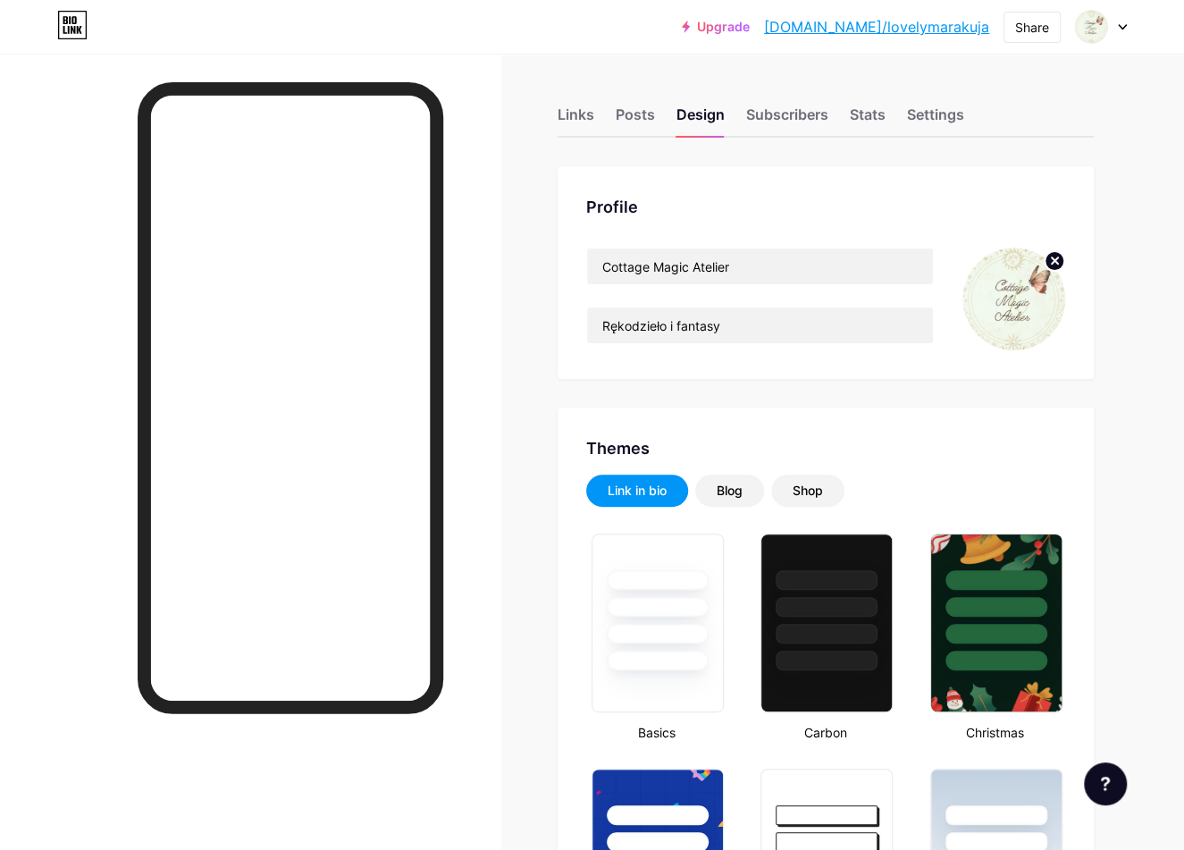
click at [627, 490] on div "Link in bio" at bounding box center [637, 491] width 59 height 18
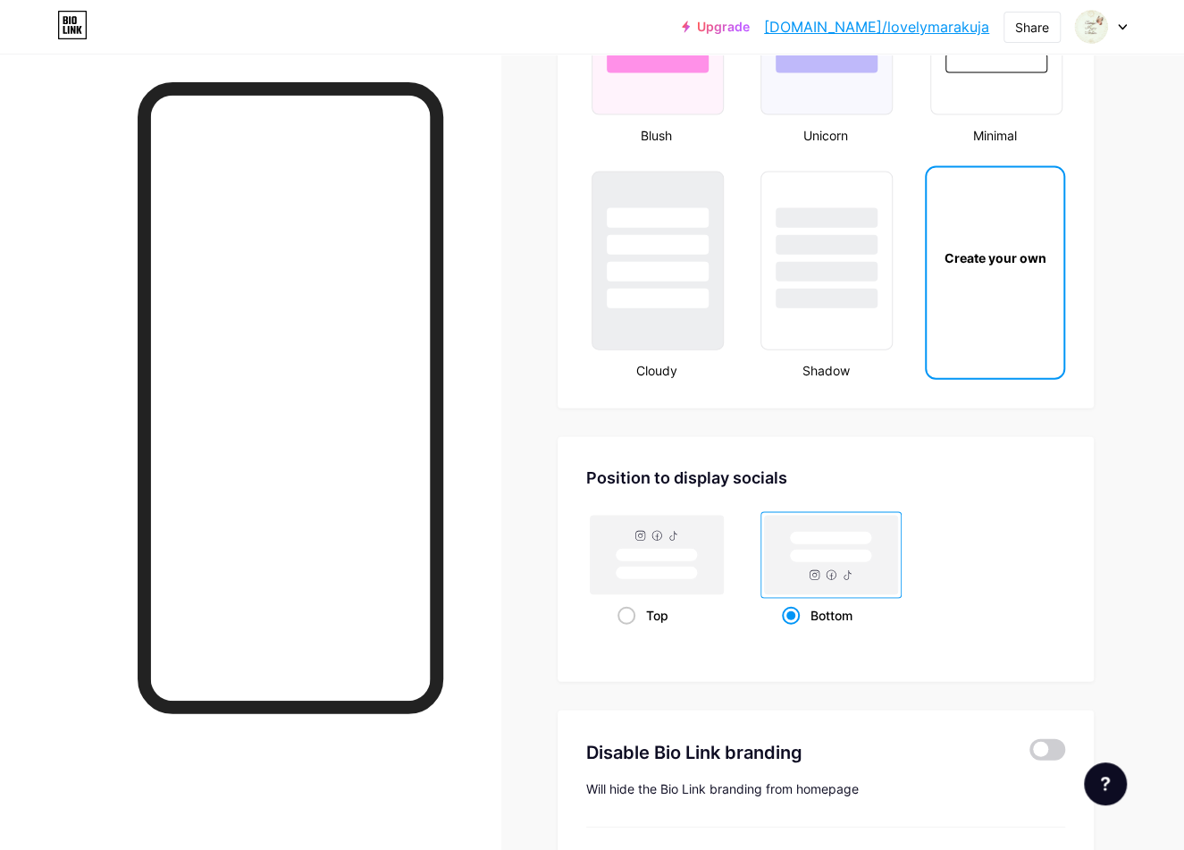
scroll to position [1565, 0]
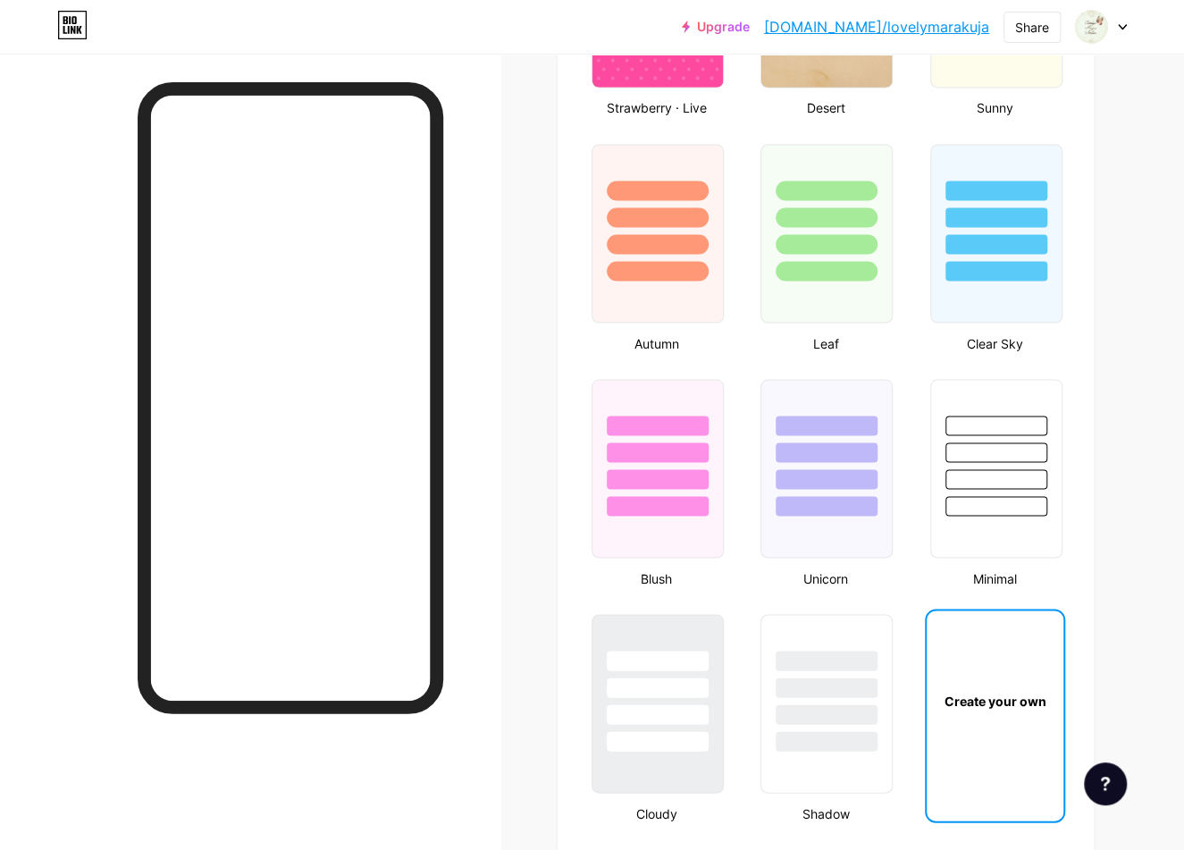
click at [1029, 770] on div "Create your own" at bounding box center [995, 699] width 137 height 179
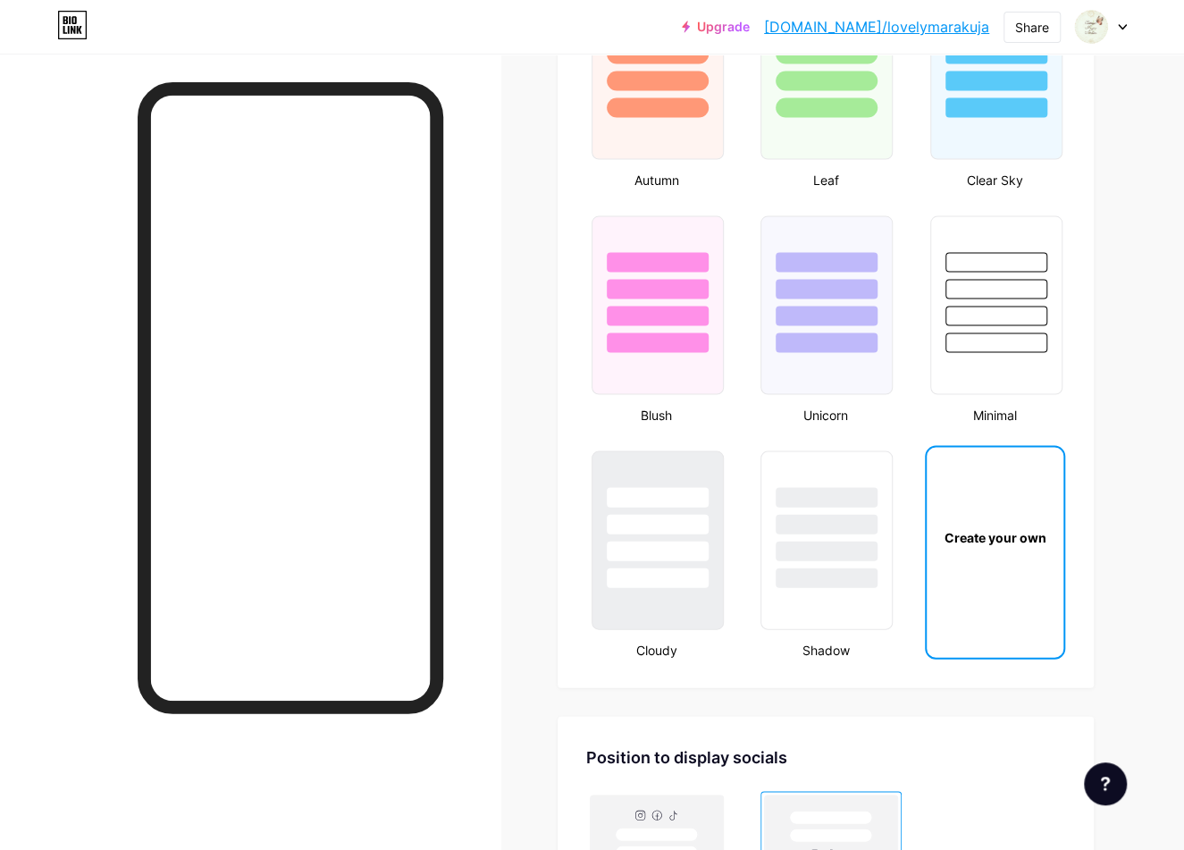
scroll to position [2191, 0]
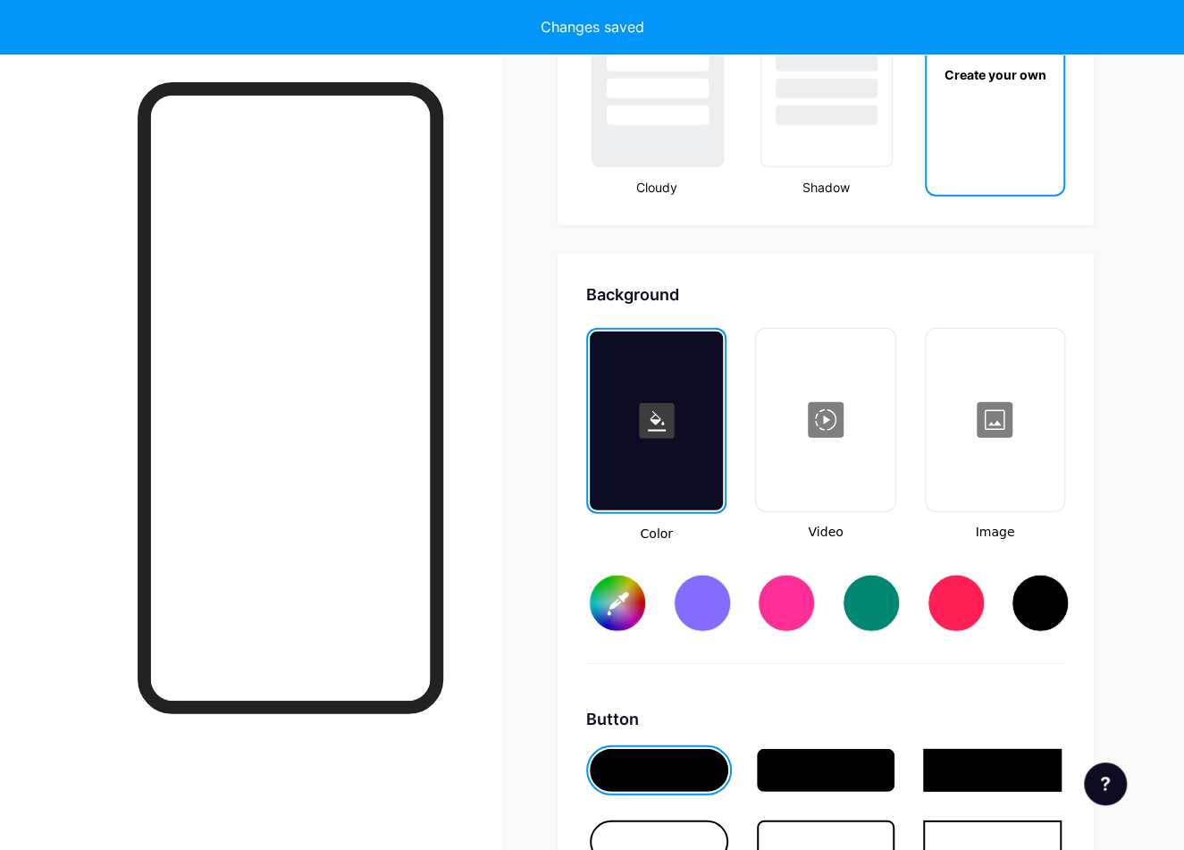
click at [1004, 168] on div "Create your own" at bounding box center [995, 90] width 140 height 214
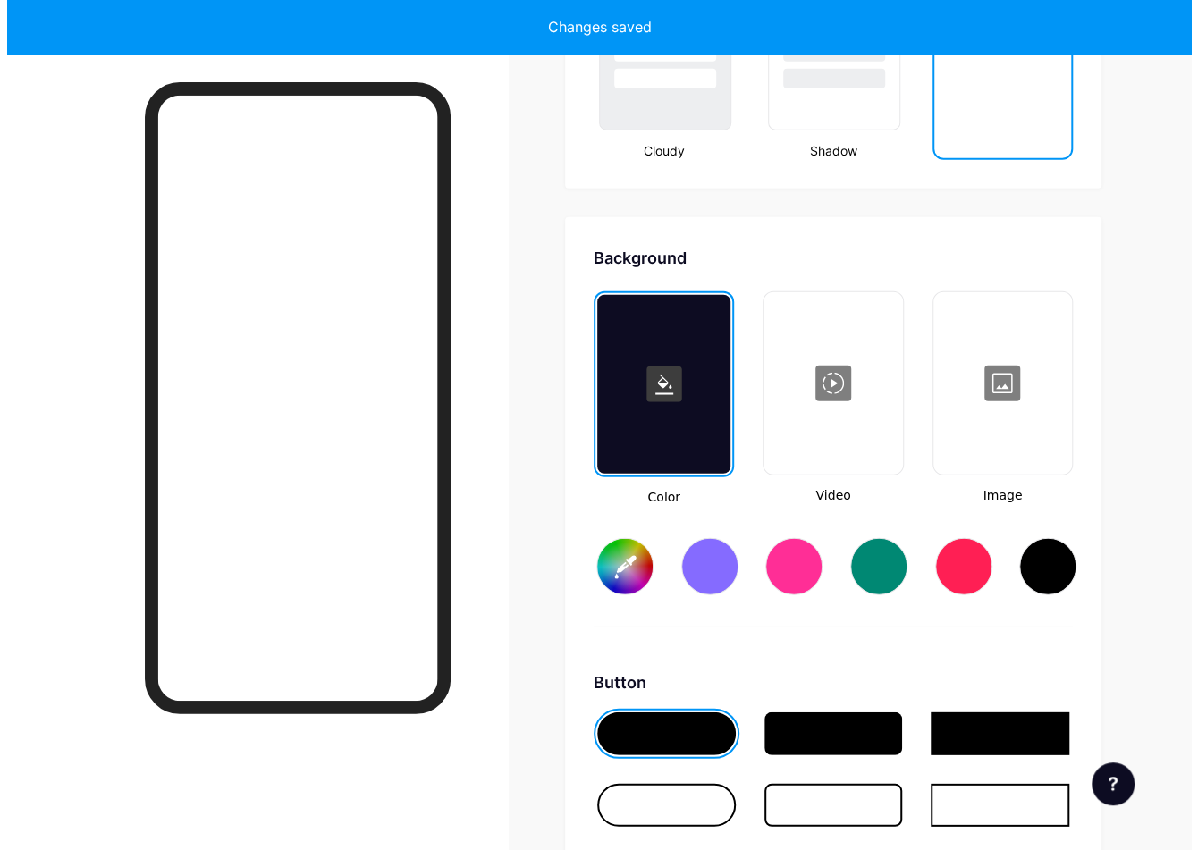
scroll to position [2373, 0]
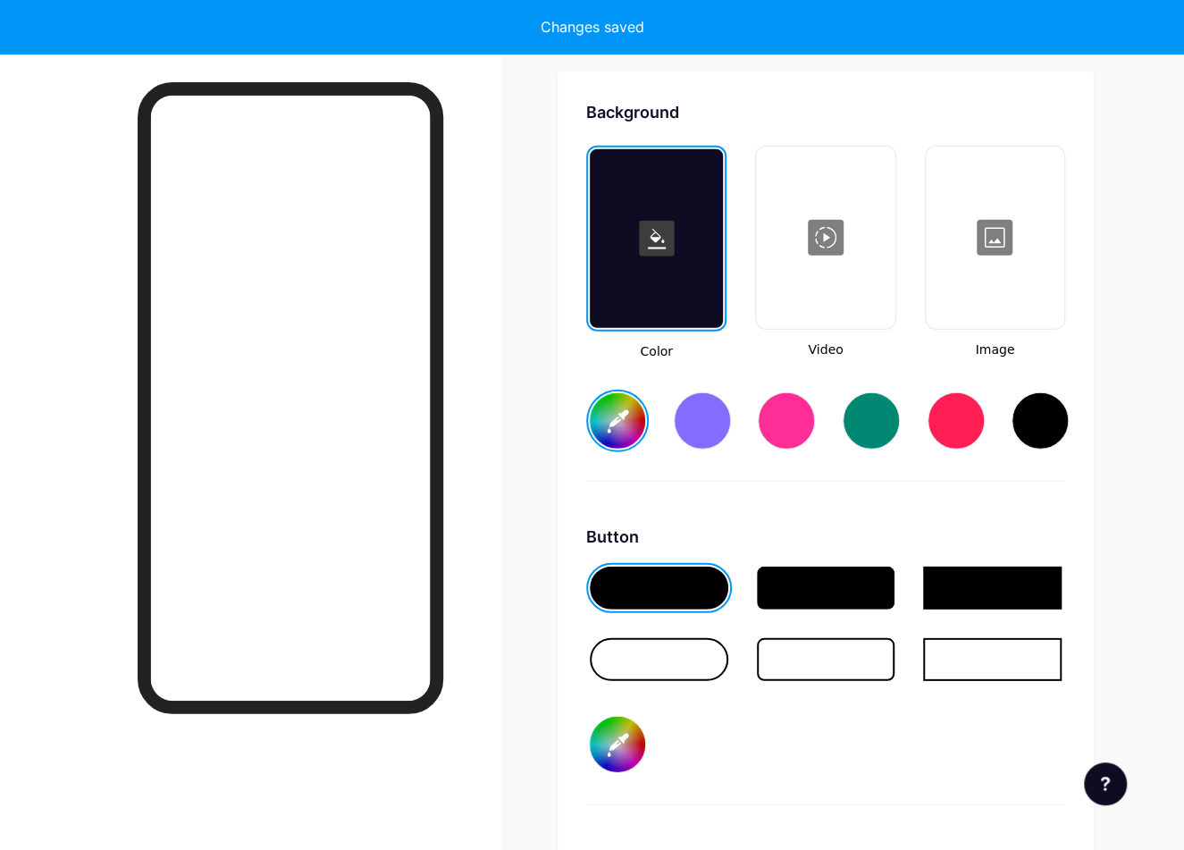
type input "#ffffff"
type input "#000000"
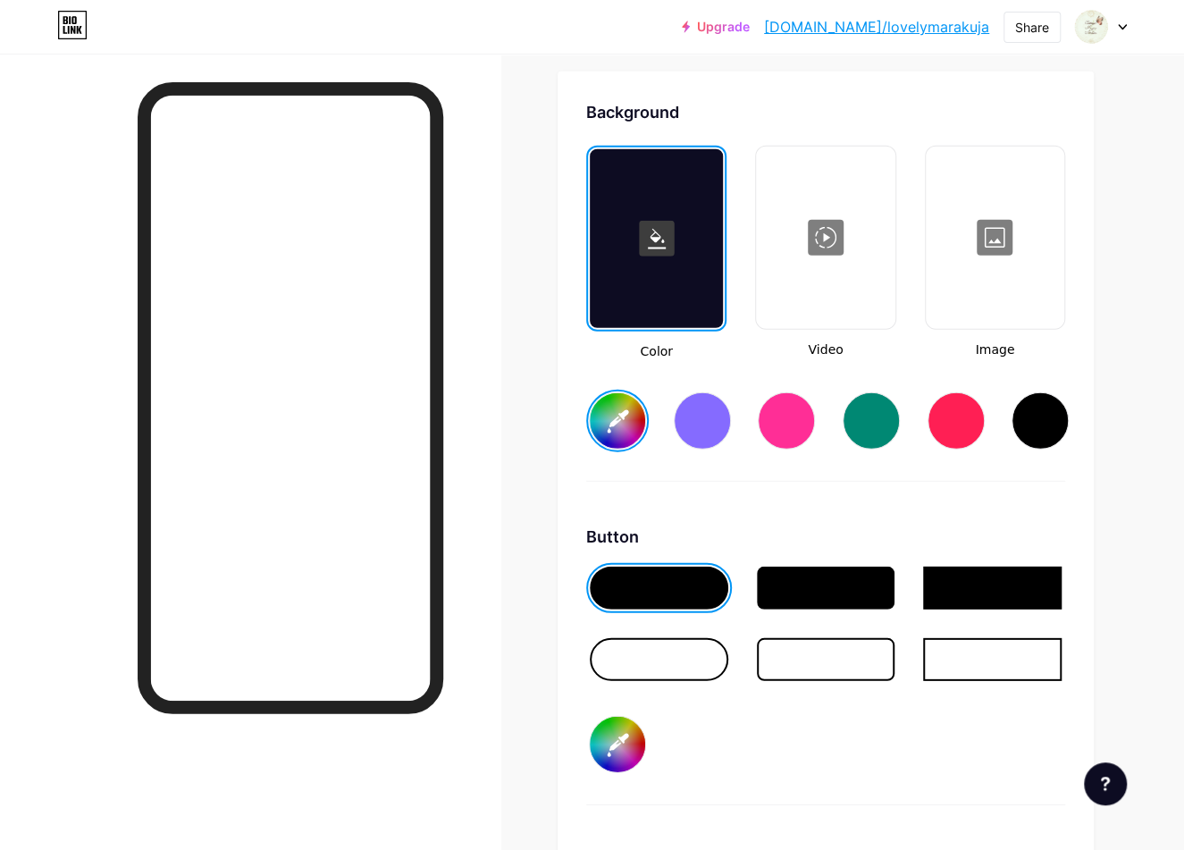
type input "#ffffff"
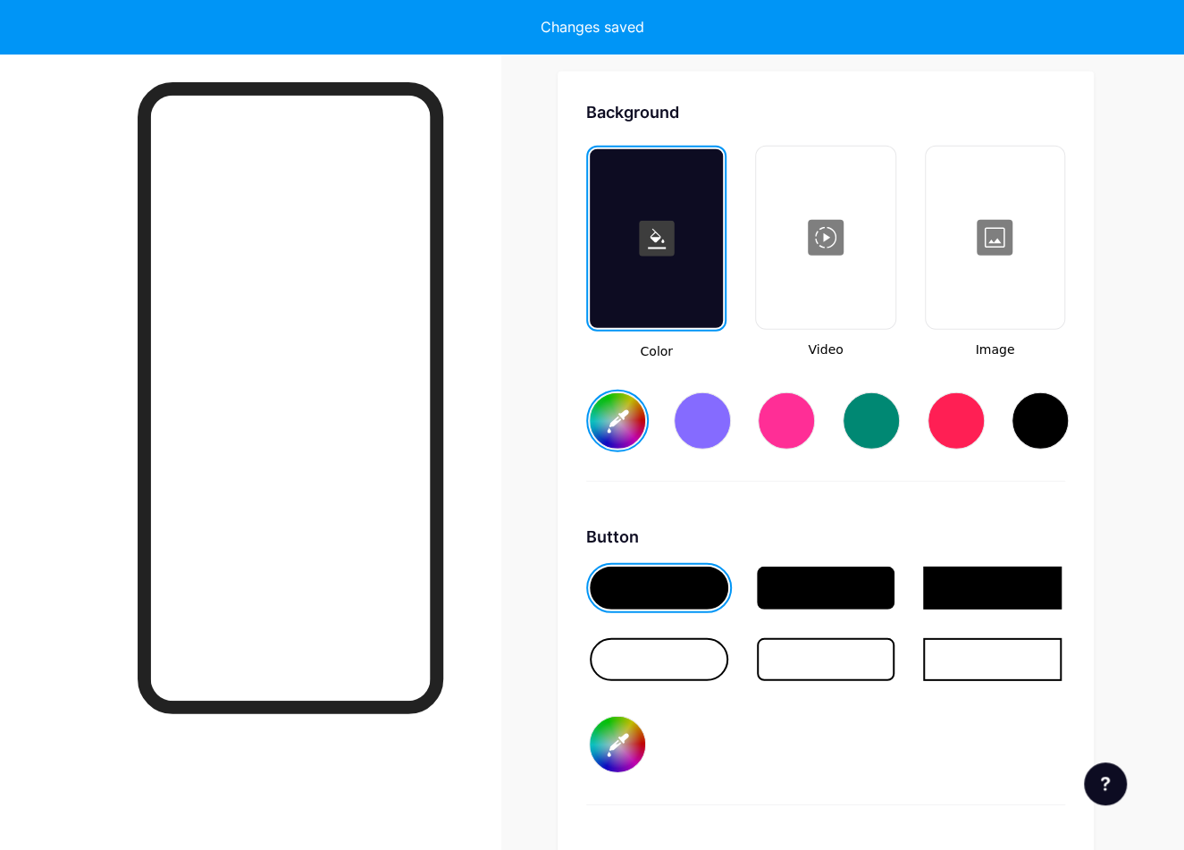
click at [1001, 252] on div at bounding box center [995, 237] width 135 height 179
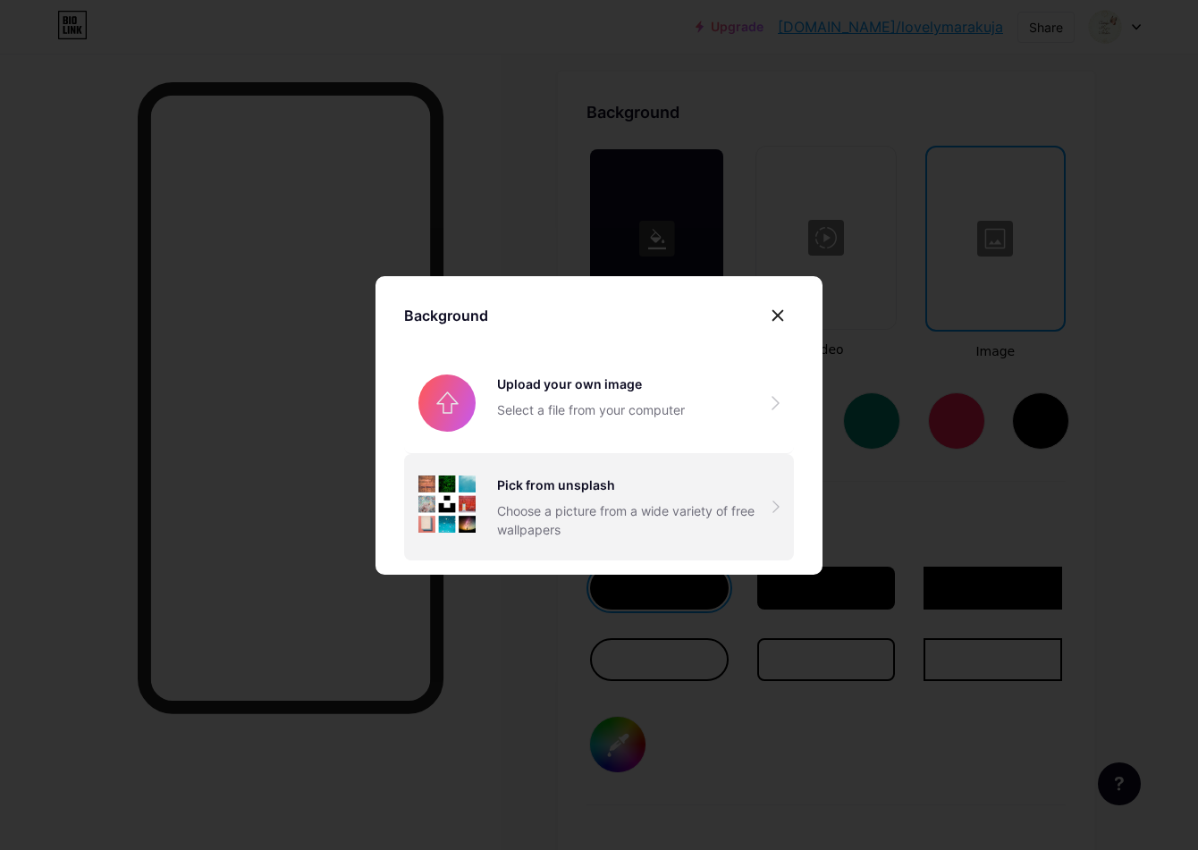
click at [564, 523] on div "Choose a picture from a wide variety of free wallpapers" at bounding box center [634, 520] width 275 height 38
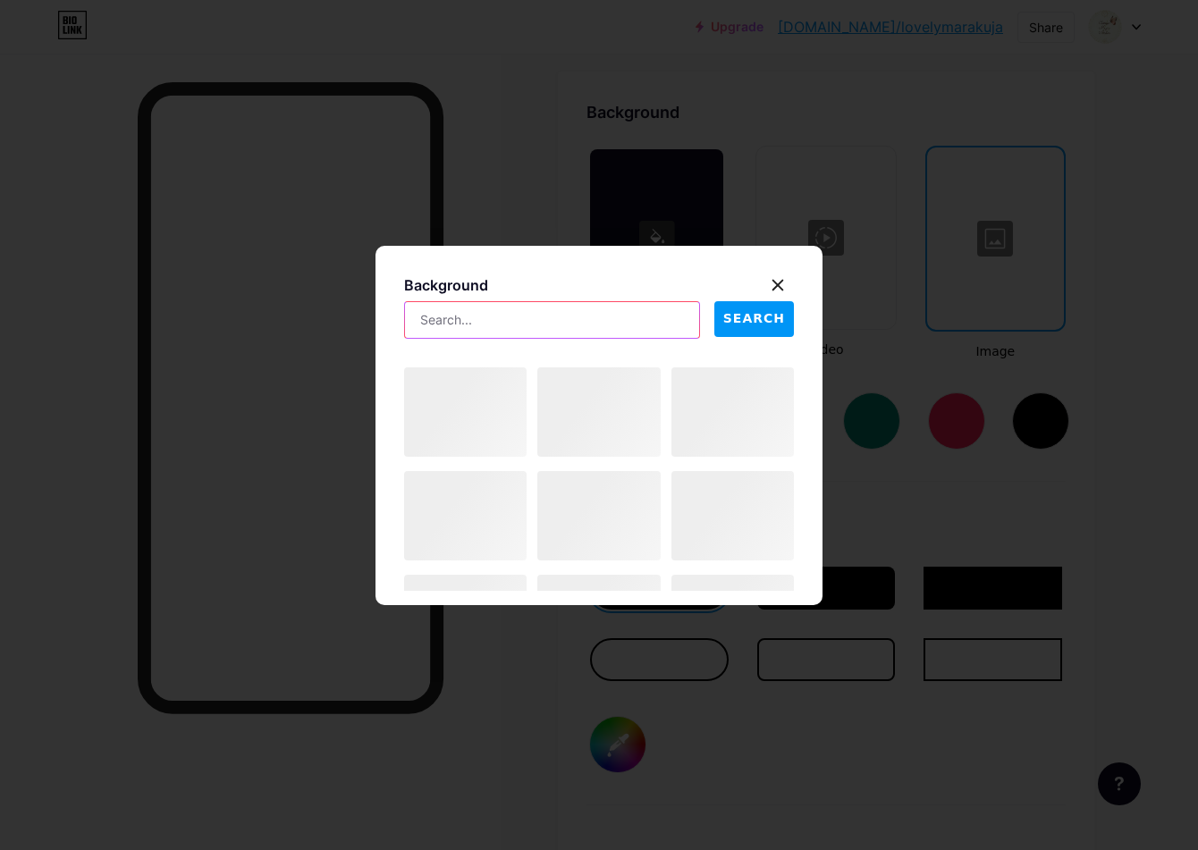
click at [490, 324] on input "text" at bounding box center [552, 320] width 294 height 36
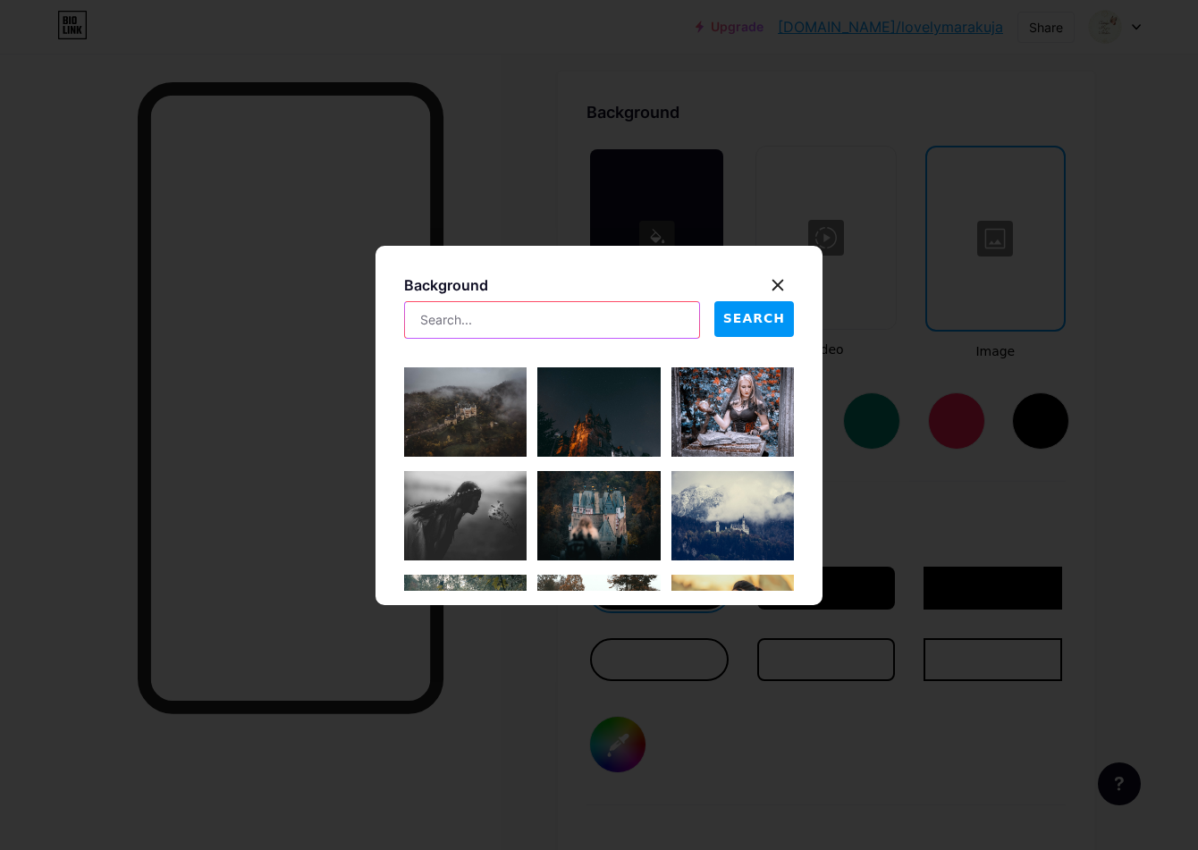
type input "flower"
click at [755, 319] on span "SEARCH" at bounding box center [754, 318] width 62 height 19
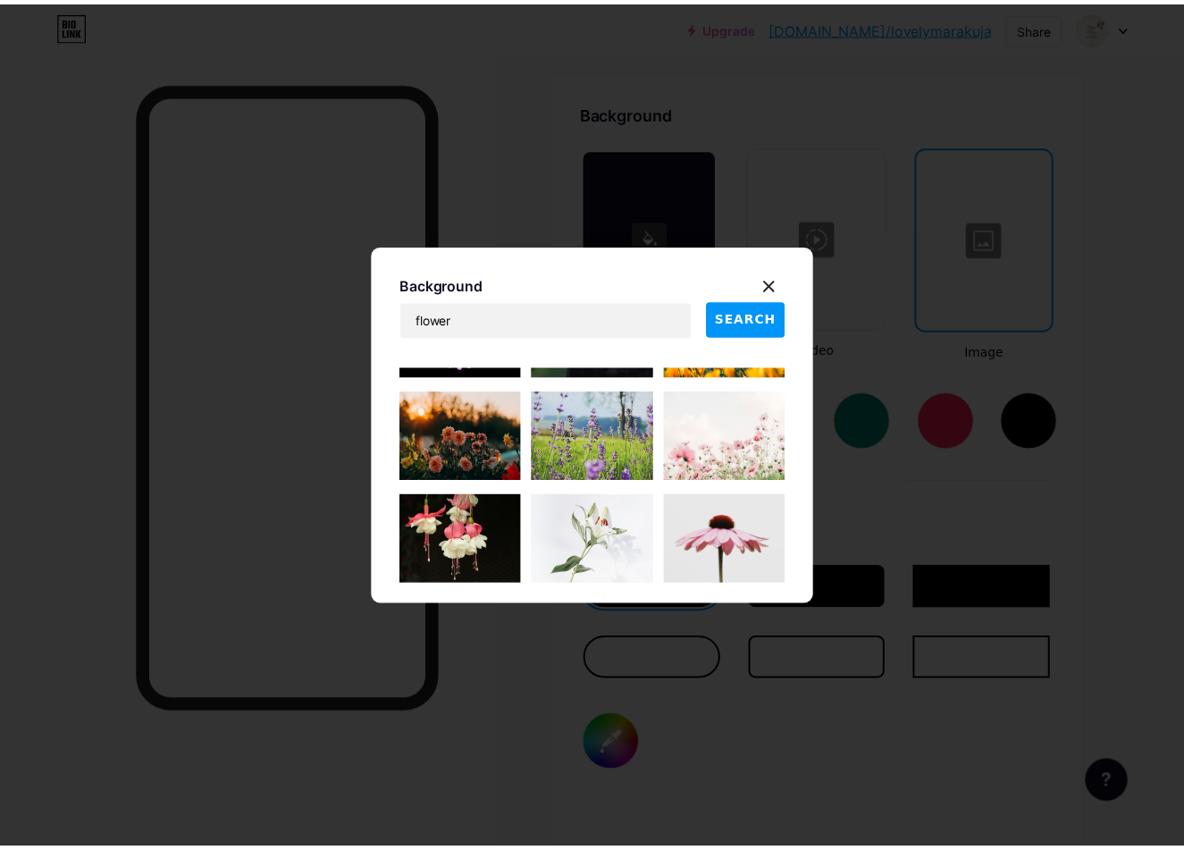
scroll to position [179, 0]
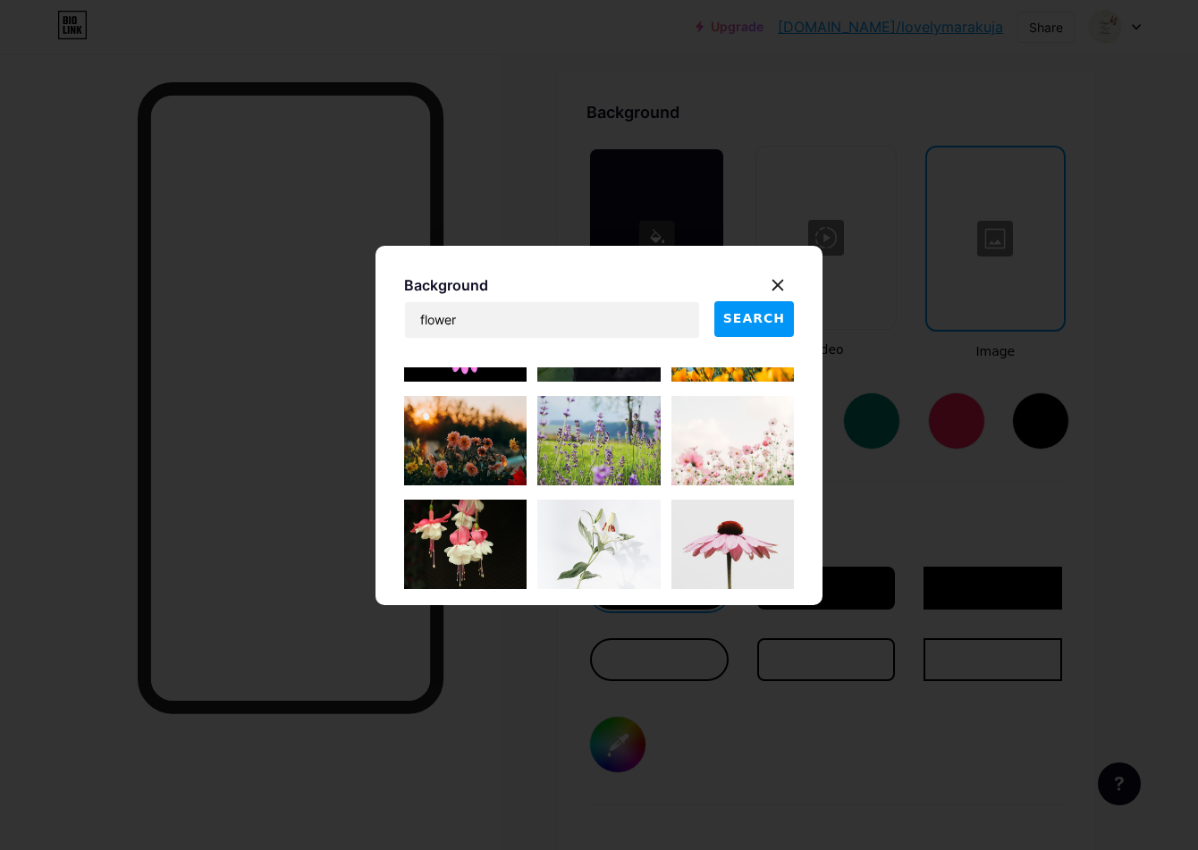
click at [728, 450] on img at bounding box center [732, 440] width 122 height 89
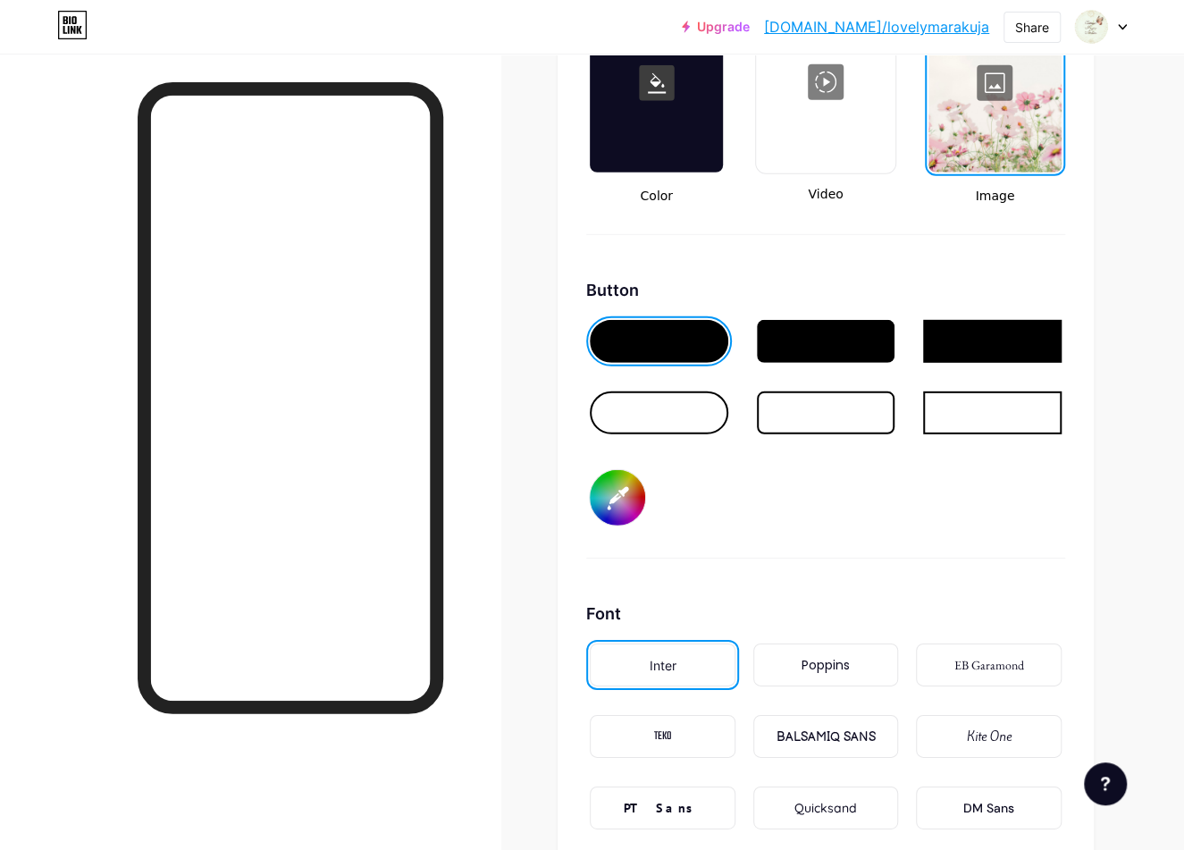
scroll to position [2552, 0]
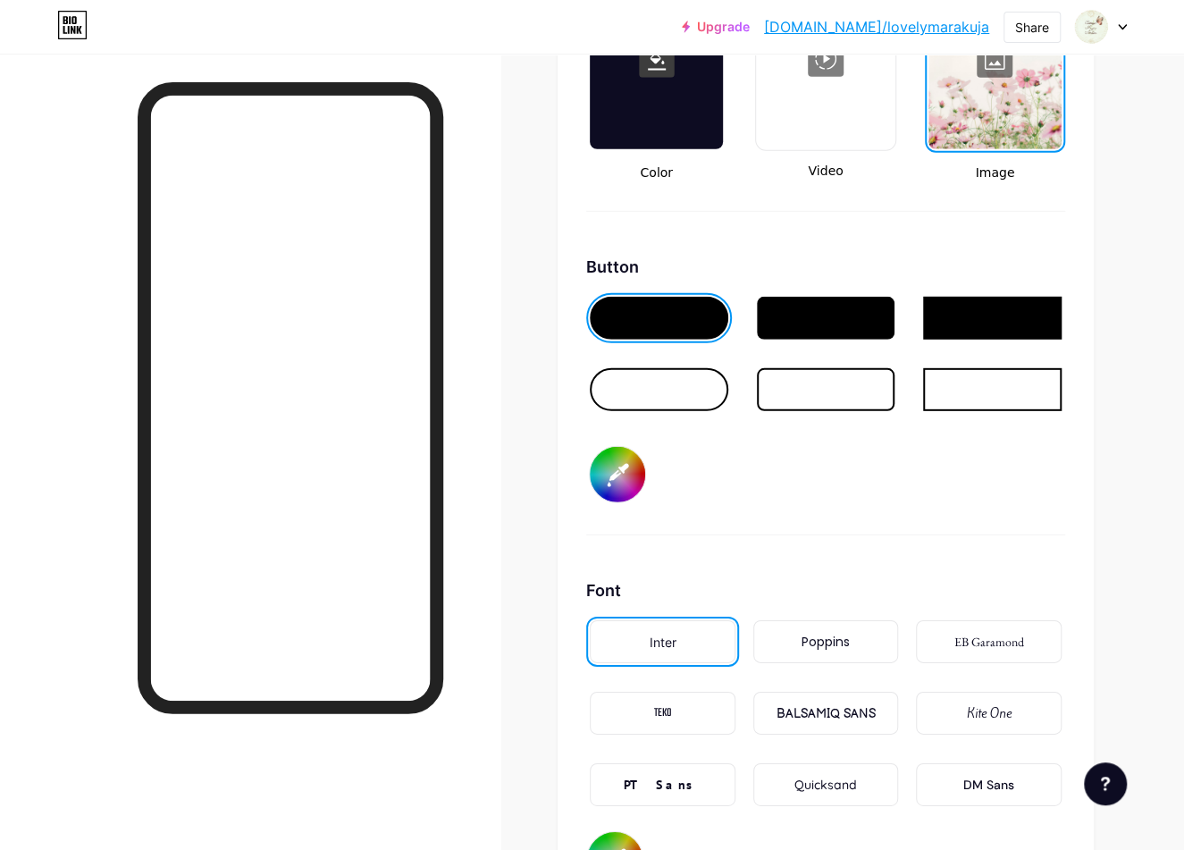
click at [635, 386] on div at bounding box center [659, 389] width 139 height 43
click at [831, 715] on div "BALSAMIQ SANS" at bounding box center [825, 713] width 99 height 19
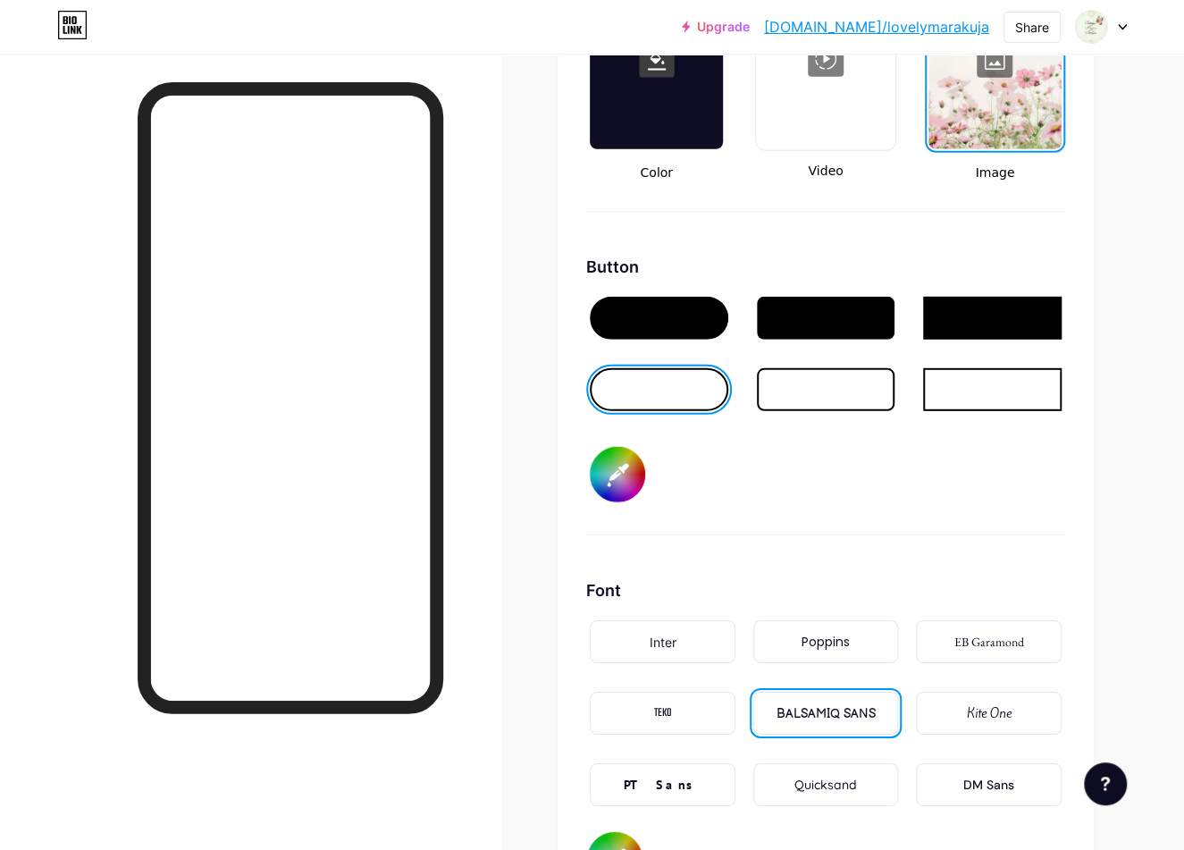
click at [967, 711] on div "Kite One" at bounding box center [989, 713] width 45 height 19
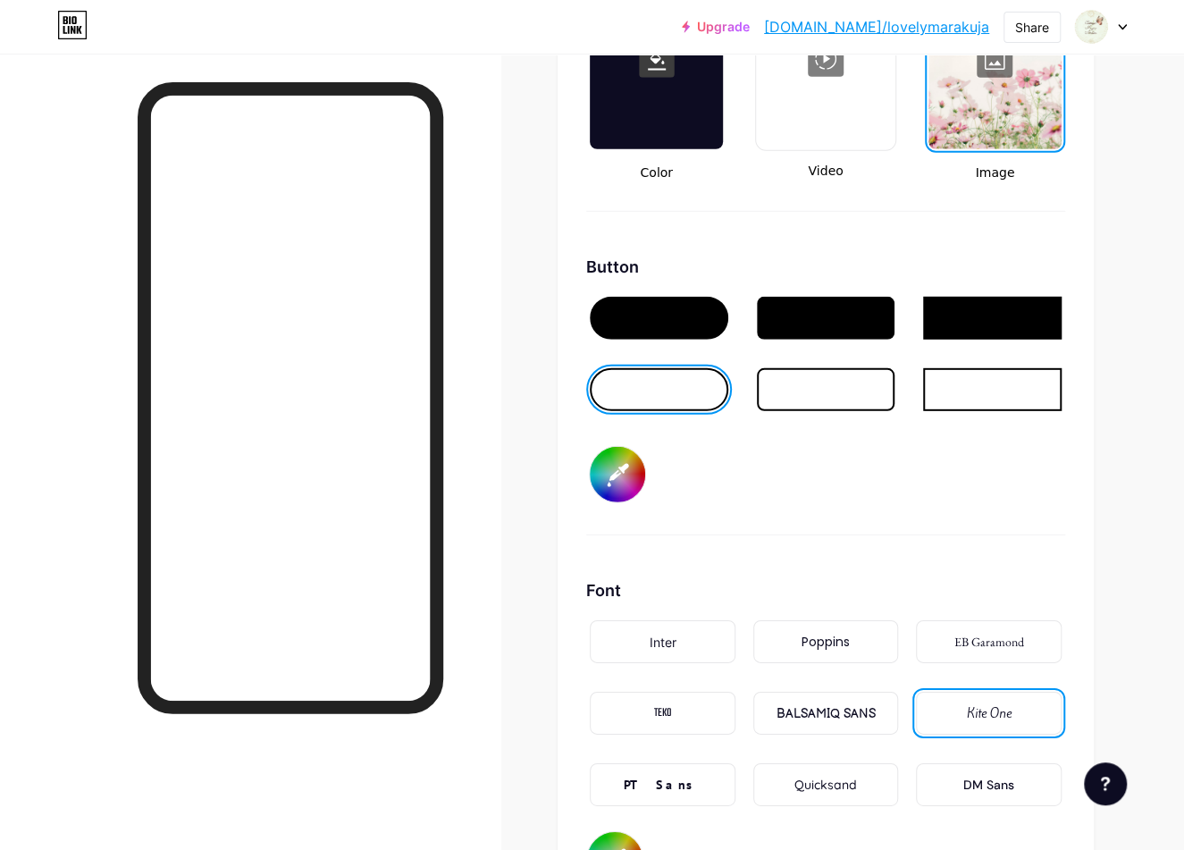
click at [652, 324] on div at bounding box center [659, 318] width 139 height 43
click at [619, 475] on input "#000000" at bounding box center [617, 474] width 55 height 55
click at [423, 767] on div at bounding box center [291, 492] width 306 height 821
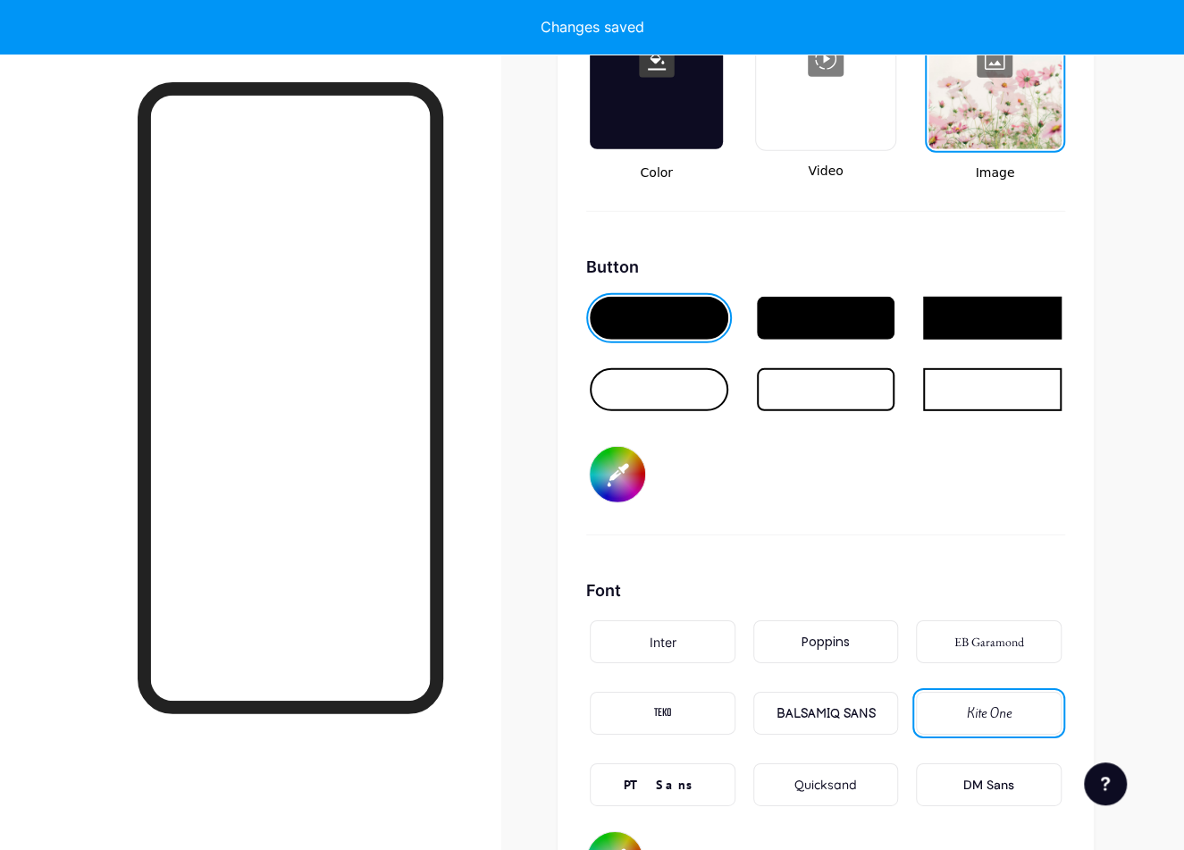
drag, startPoint x: 619, startPoint y: 474, endPoint x: 637, endPoint y: 484, distance: 20.8
click at [622, 473] on input "#f1fefa" at bounding box center [617, 474] width 55 height 55
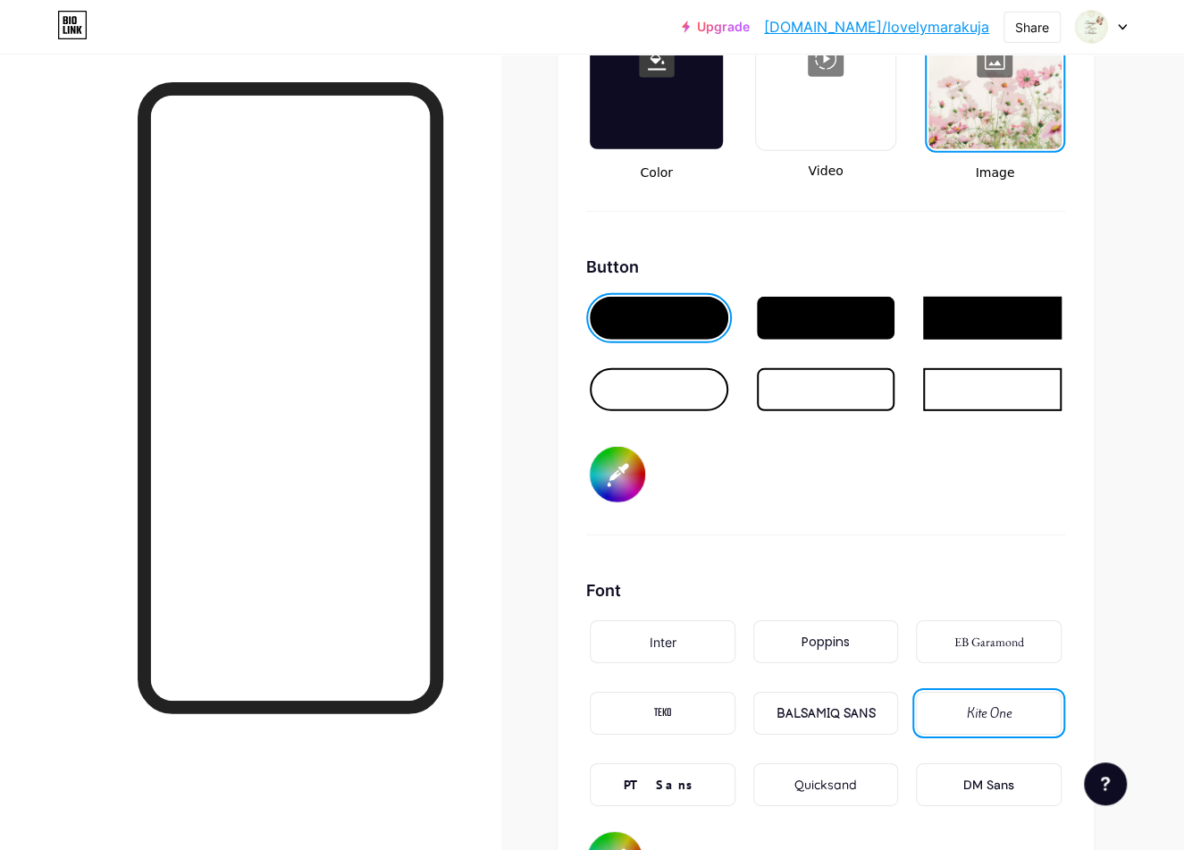
type input "#e1fef5"
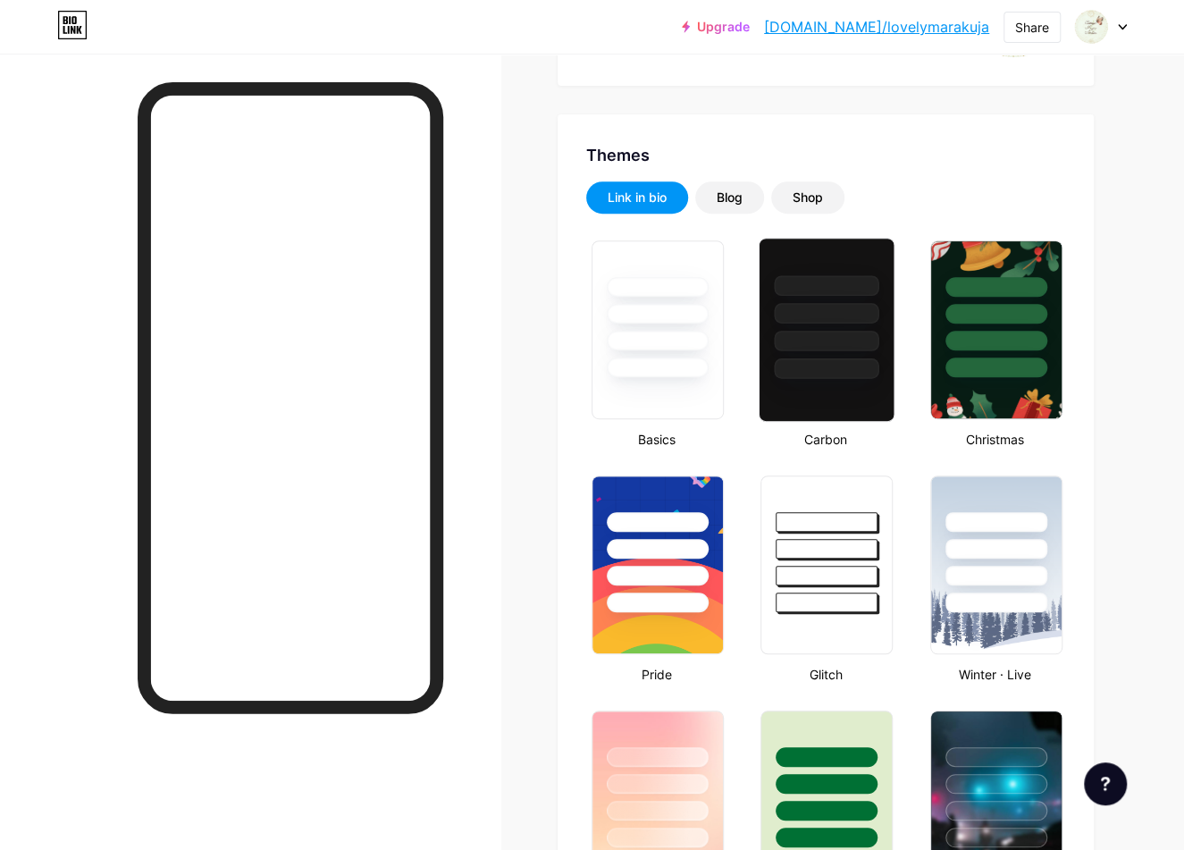
scroll to position [0, 0]
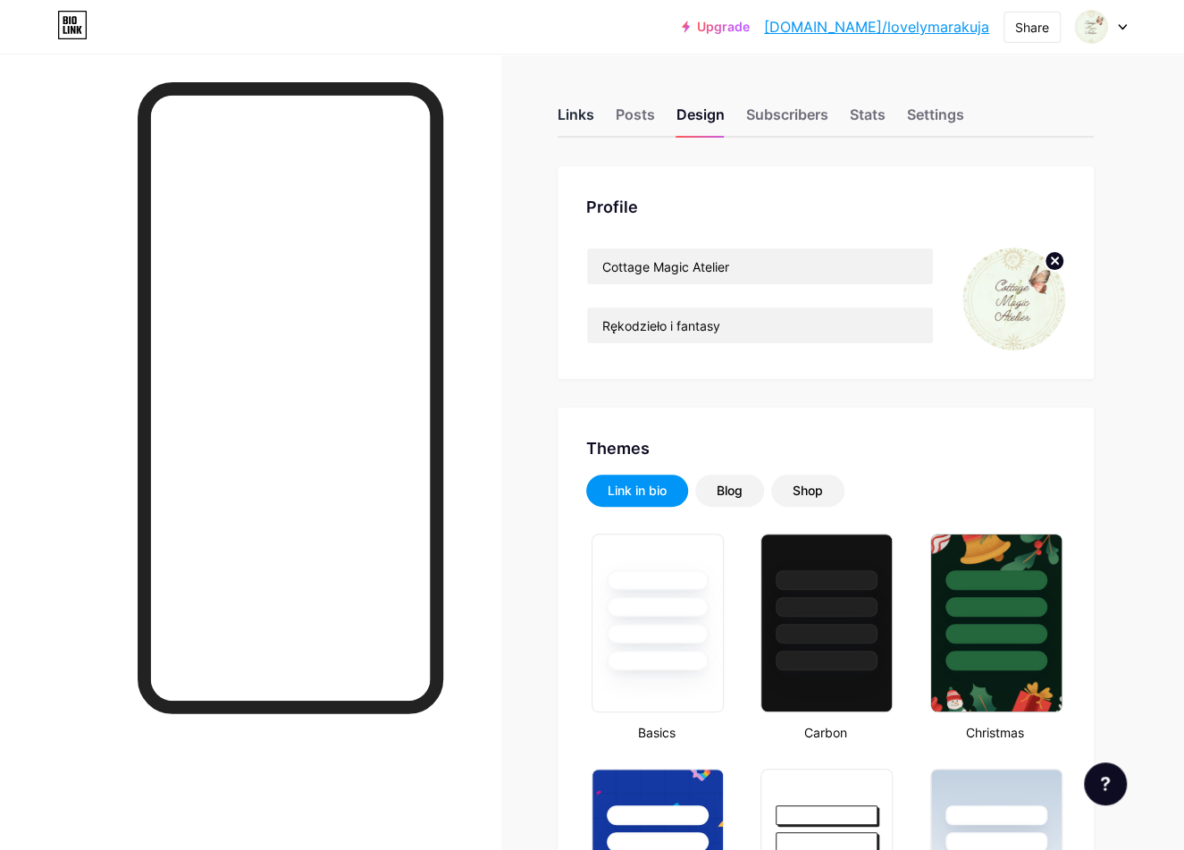
click at [573, 118] on div "Links" at bounding box center [576, 120] width 37 height 32
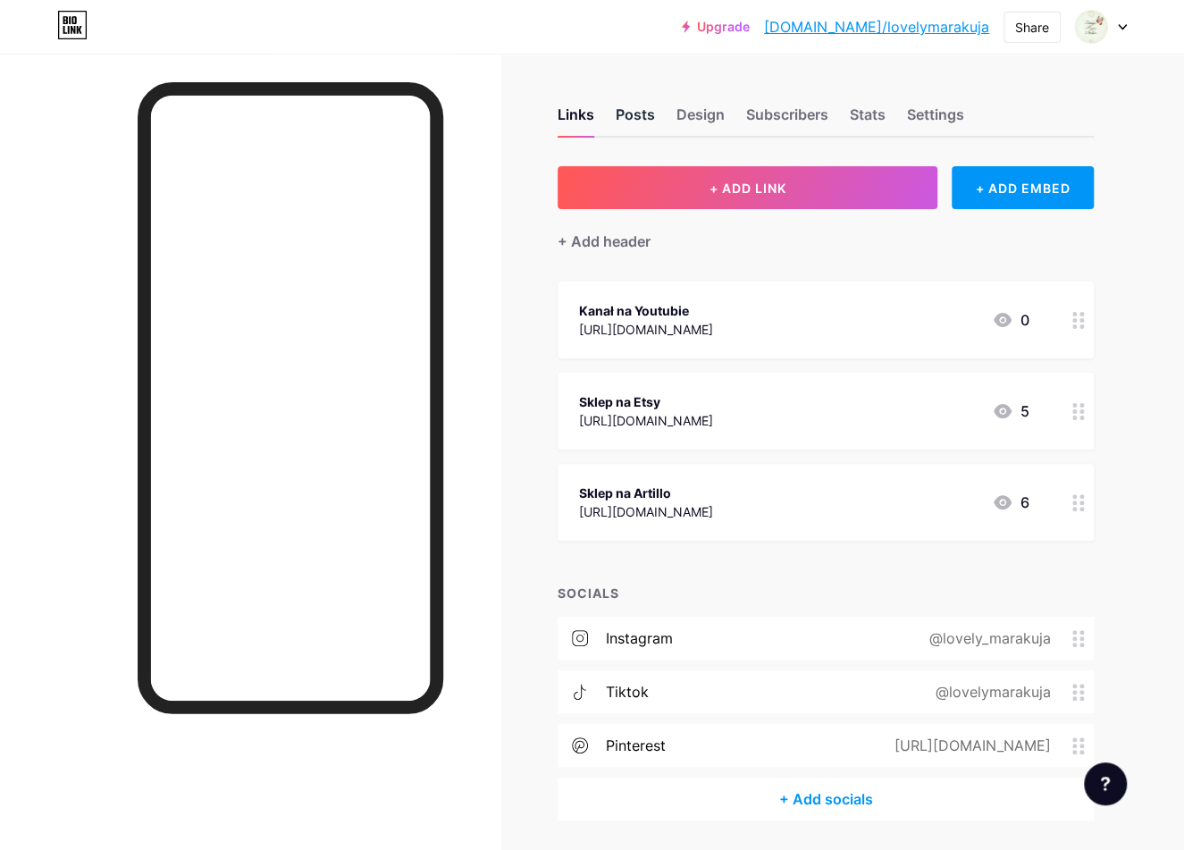
click at [637, 113] on div "Posts" at bounding box center [635, 120] width 39 height 32
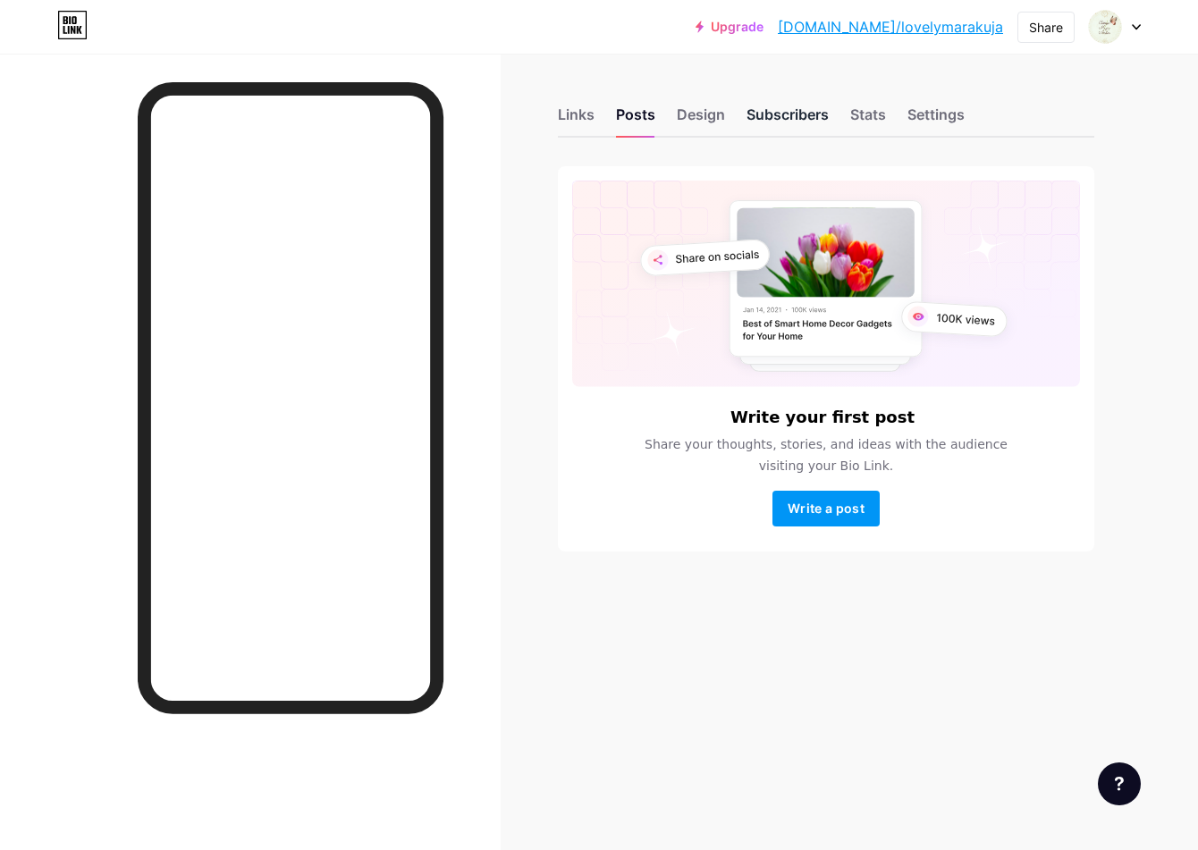
click at [798, 114] on div "Subscribers" at bounding box center [787, 120] width 82 height 32
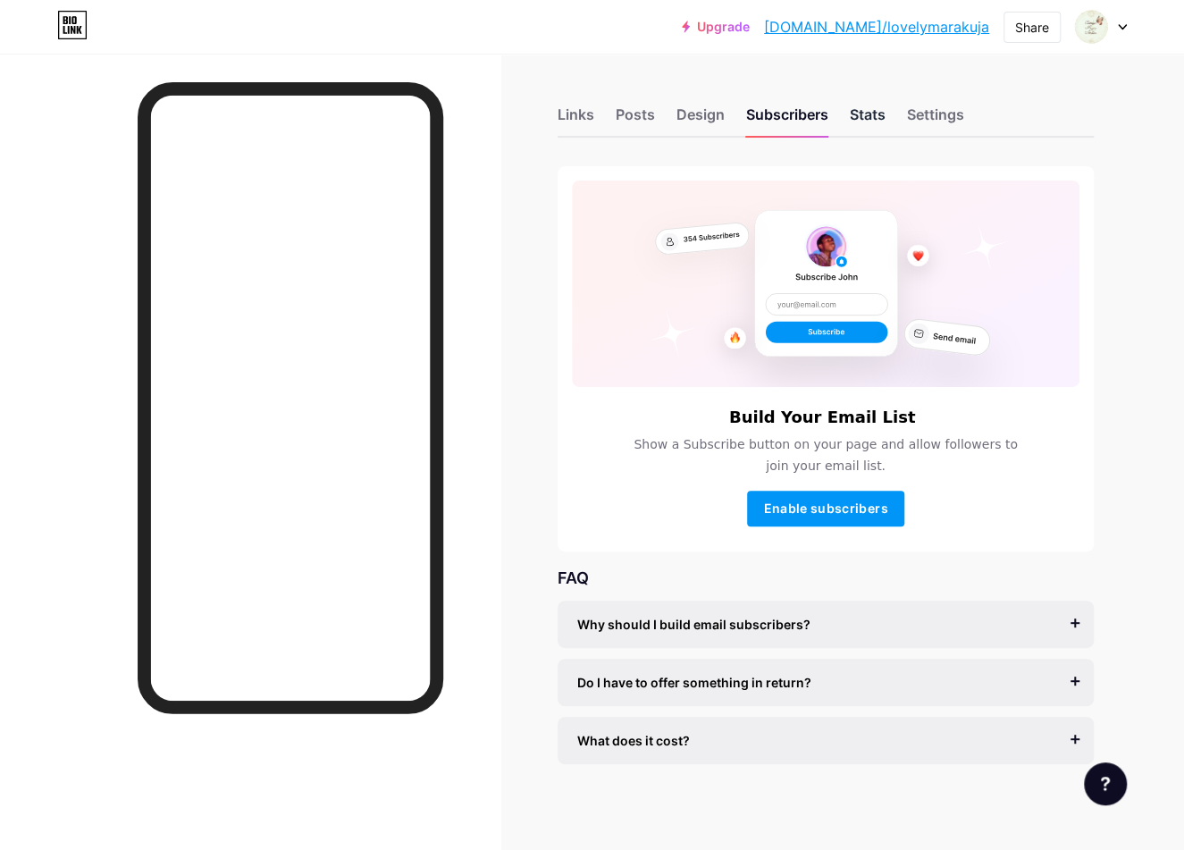
click at [878, 119] on div "Stats" at bounding box center [868, 120] width 36 height 32
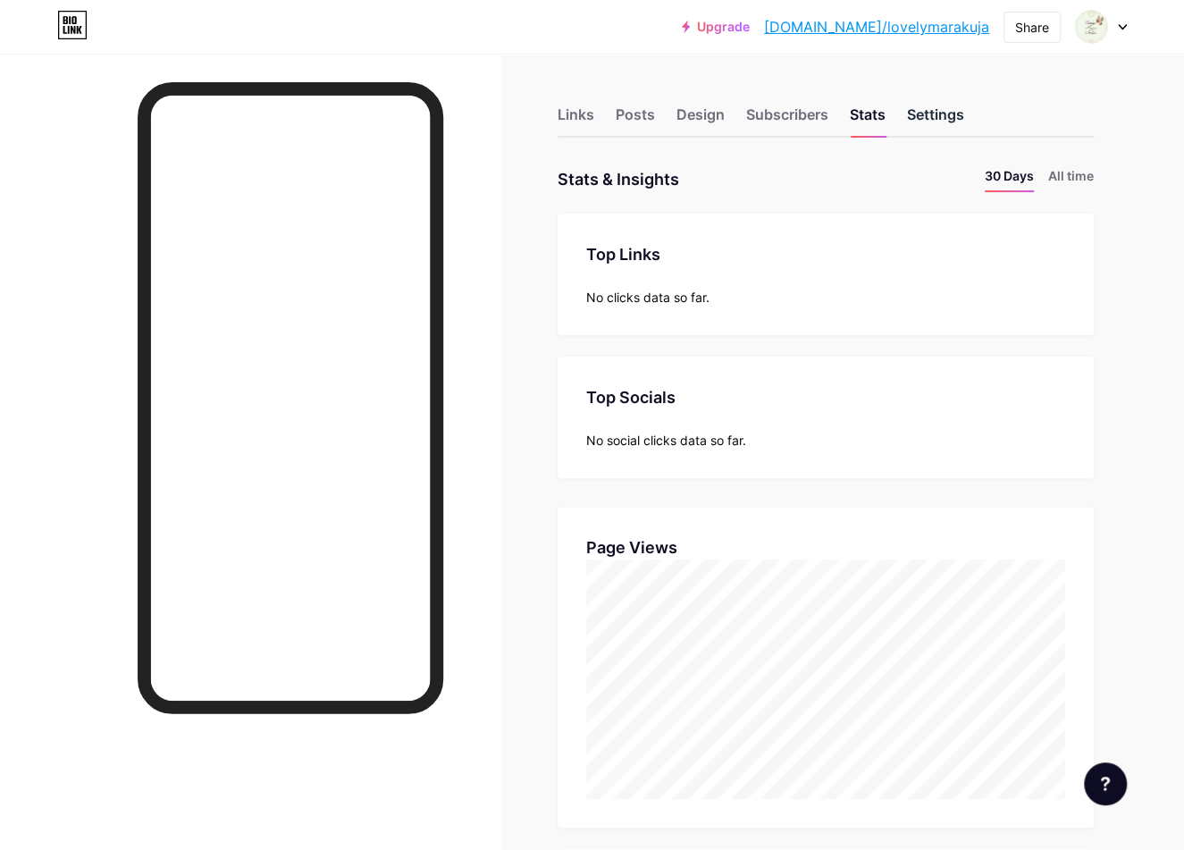
click at [930, 114] on div "Settings" at bounding box center [935, 120] width 57 height 32
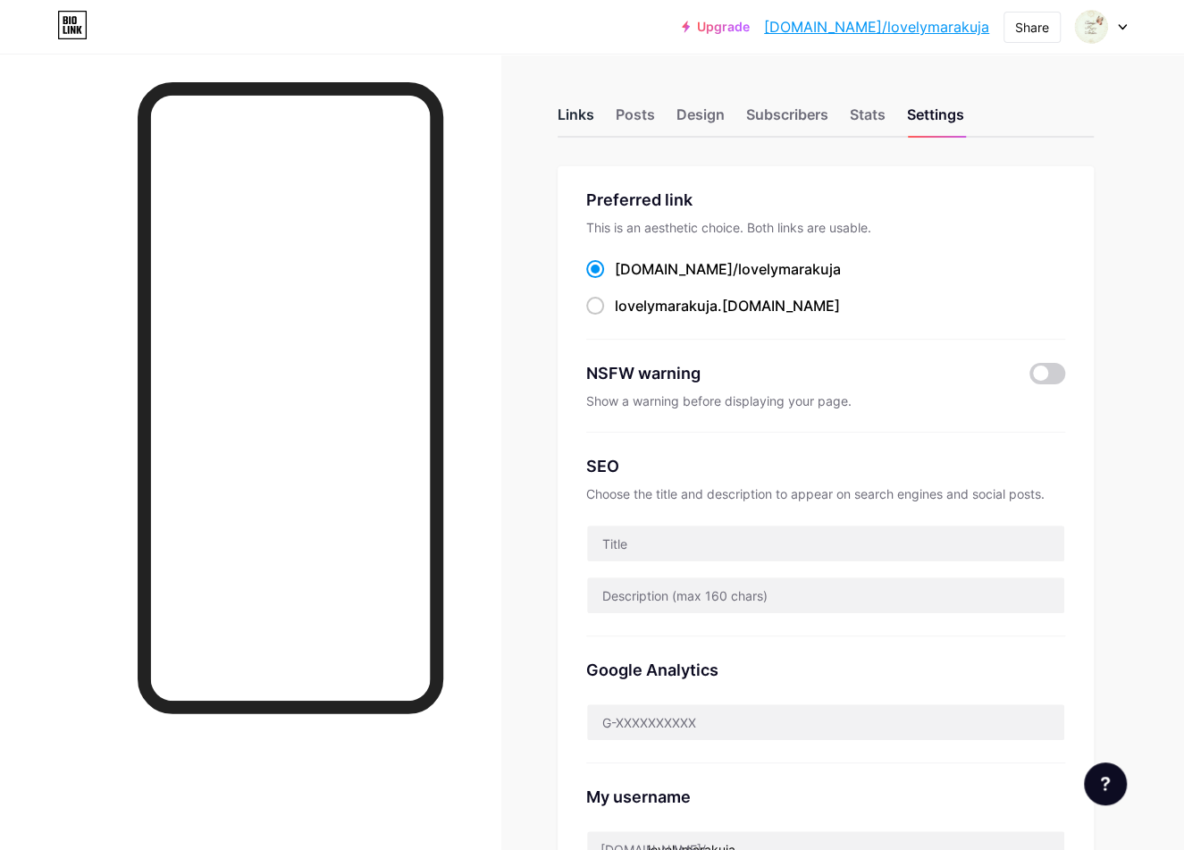
click at [580, 122] on div "Links" at bounding box center [576, 120] width 37 height 32
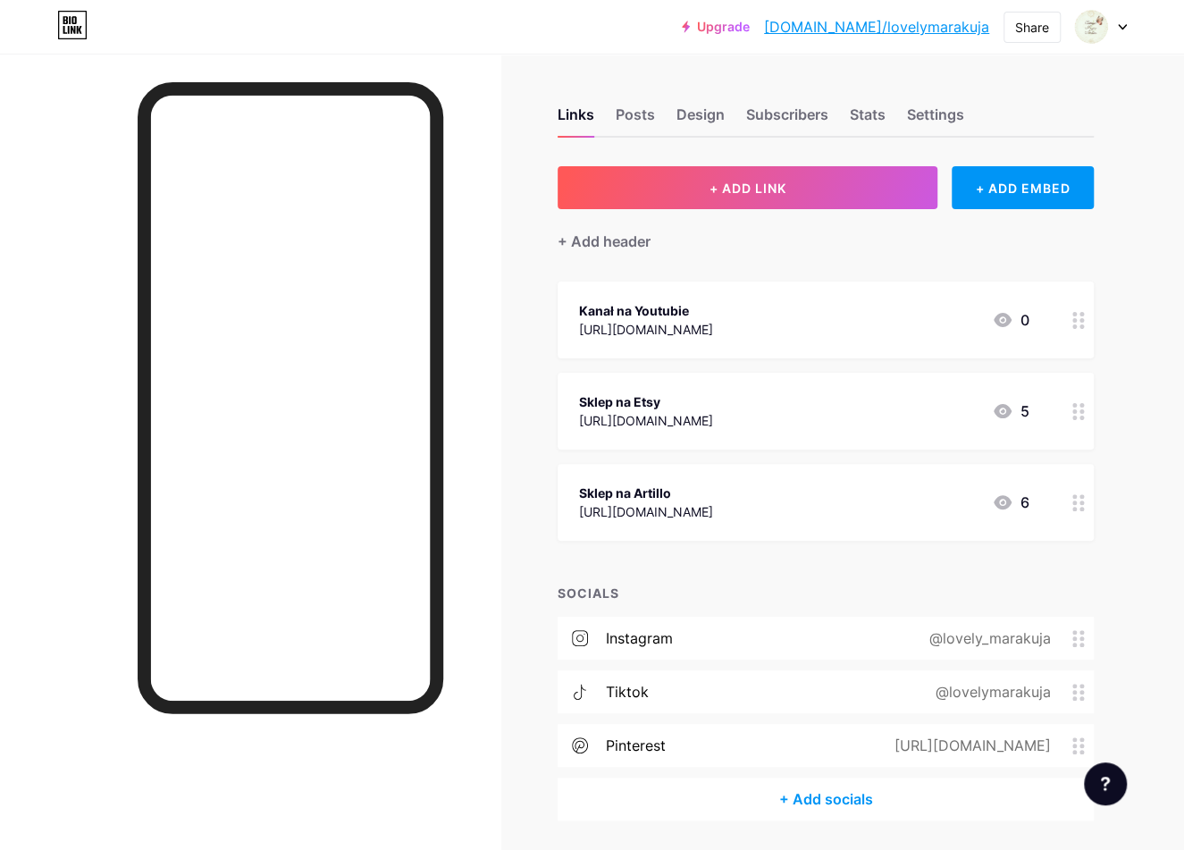
click at [1081, 509] on circle at bounding box center [1082, 509] width 4 height 4
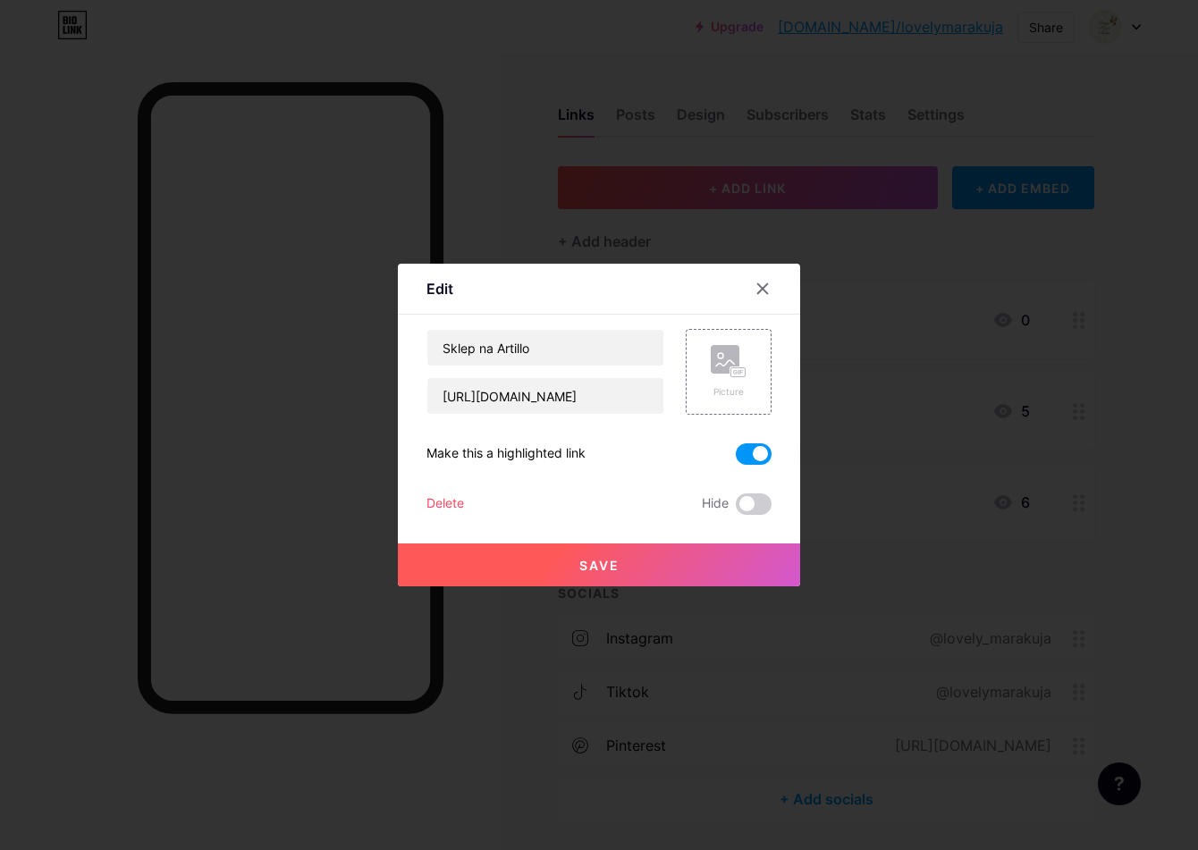
click at [761, 447] on span at bounding box center [754, 453] width 36 height 21
click at [736, 459] on input "checkbox" at bounding box center [736, 459] width 0 height 0
click at [770, 290] on div at bounding box center [762, 289] width 32 height 32
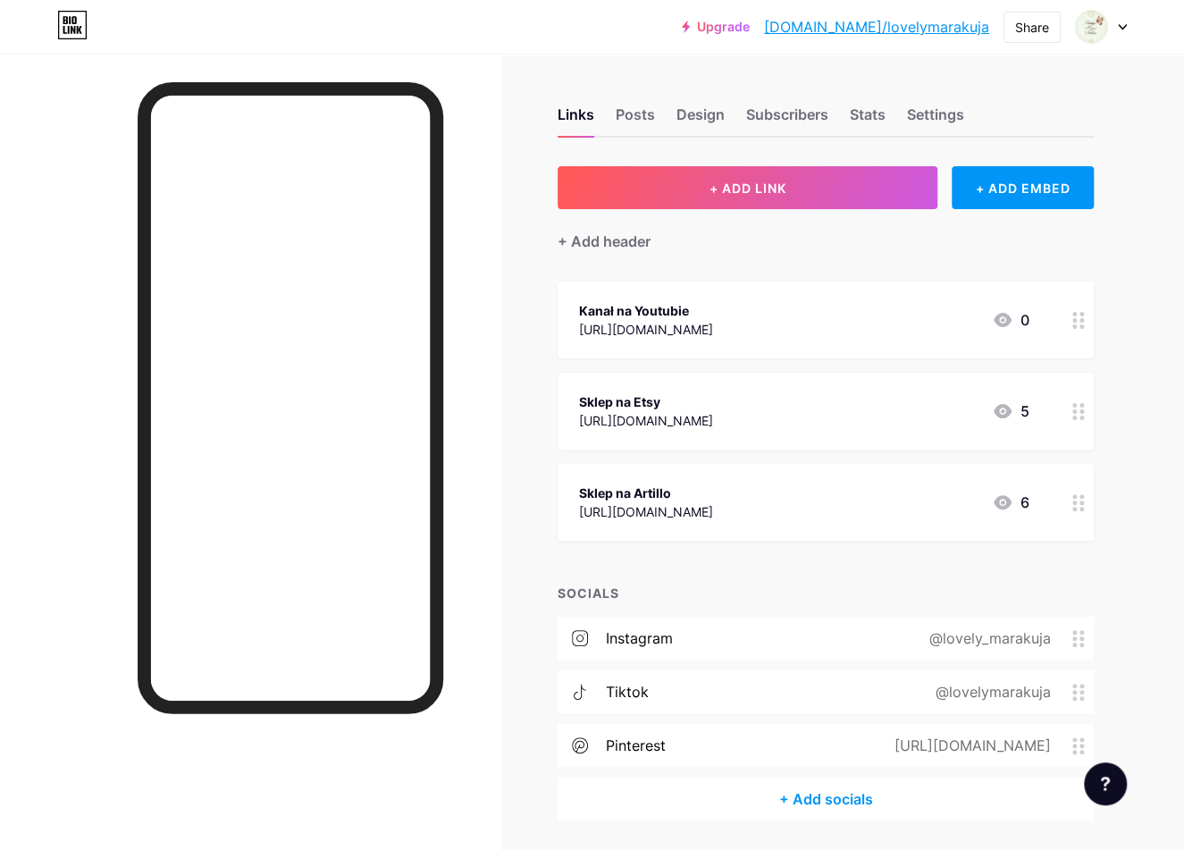
click at [1080, 409] on icon at bounding box center [1079, 411] width 13 height 17
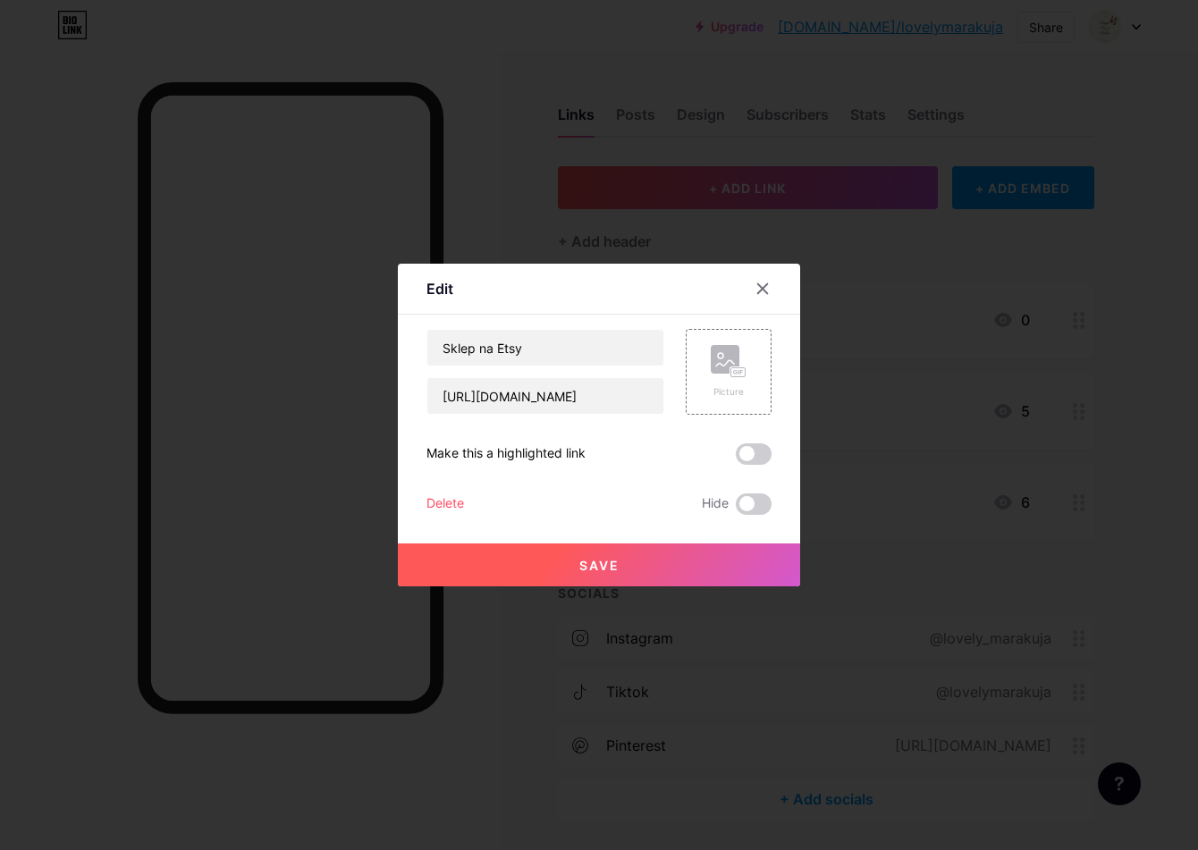
click at [1080, 409] on div at bounding box center [599, 425] width 1198 height 850
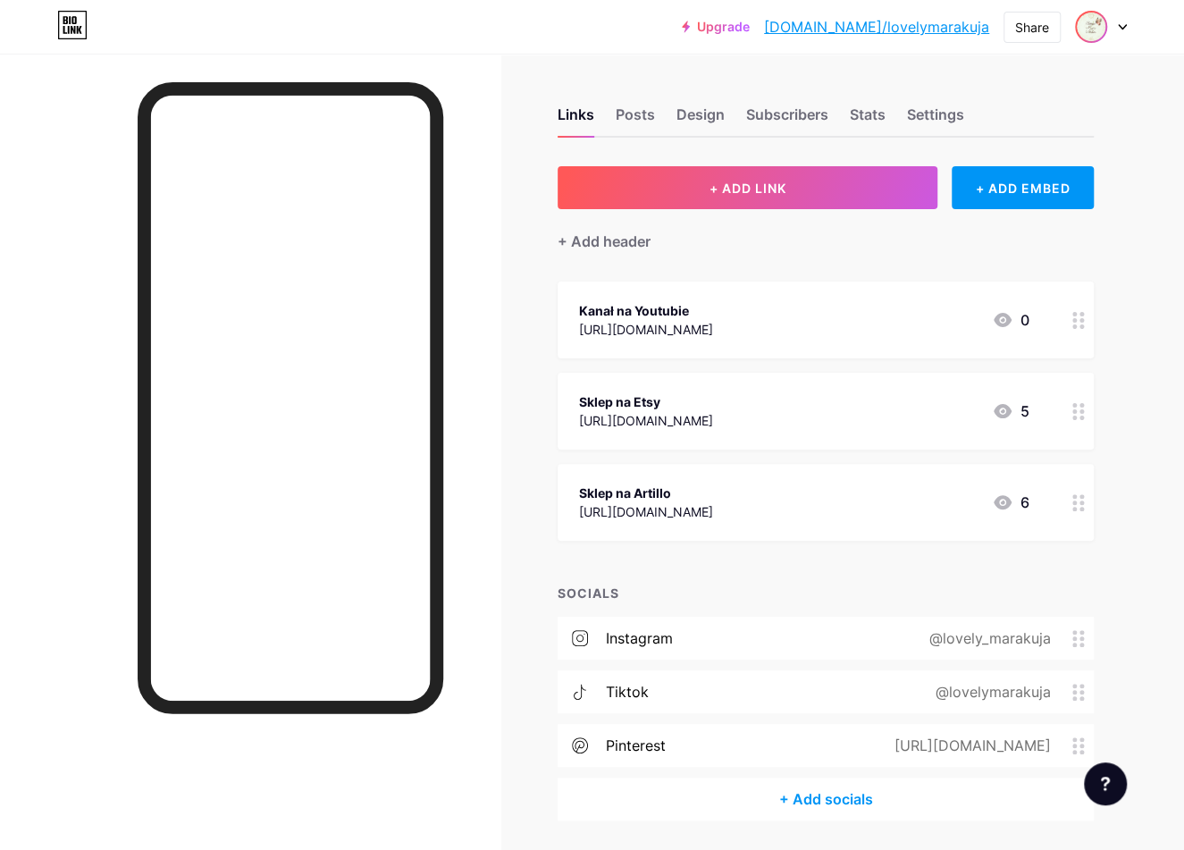
click at [1095, 20] on img at bounding box center [1091, 27] width 29 height 29
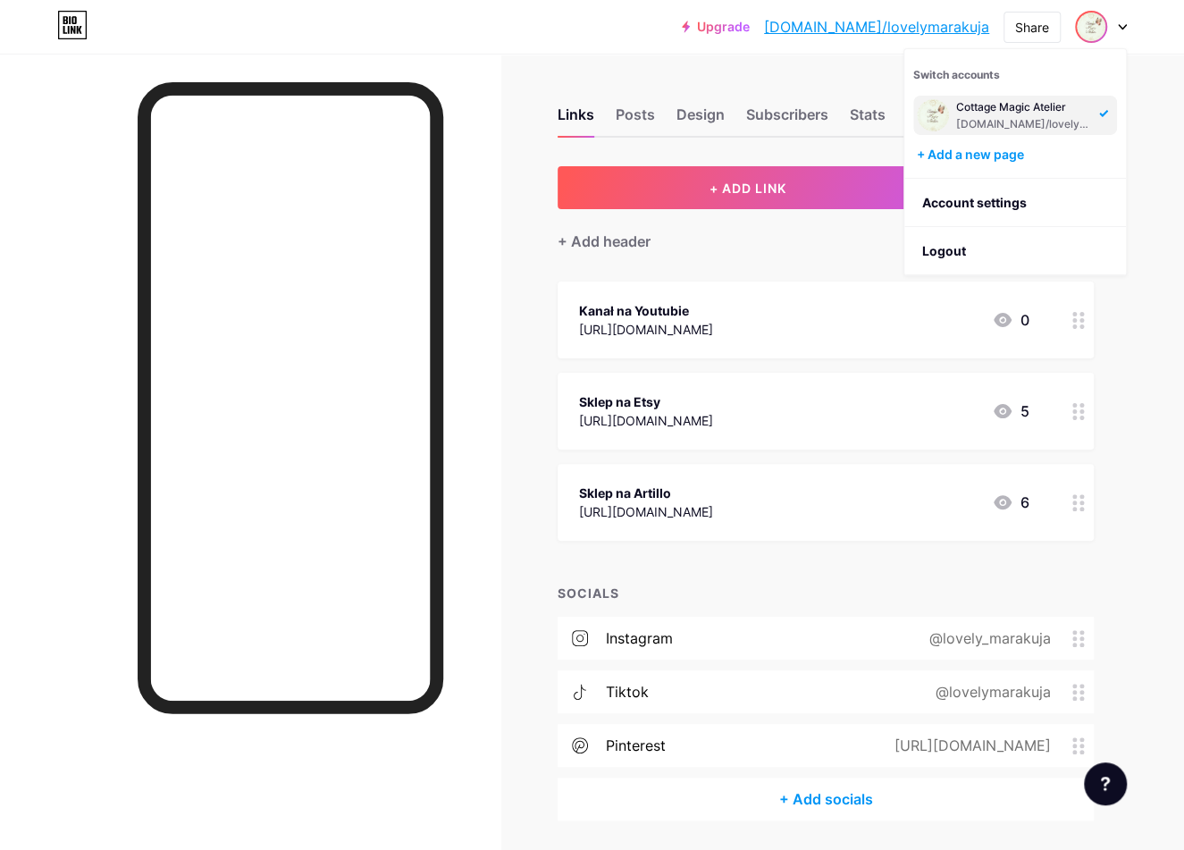
click at [1095, 20] on img at bounding box center [1091, 27] width 29 height 29
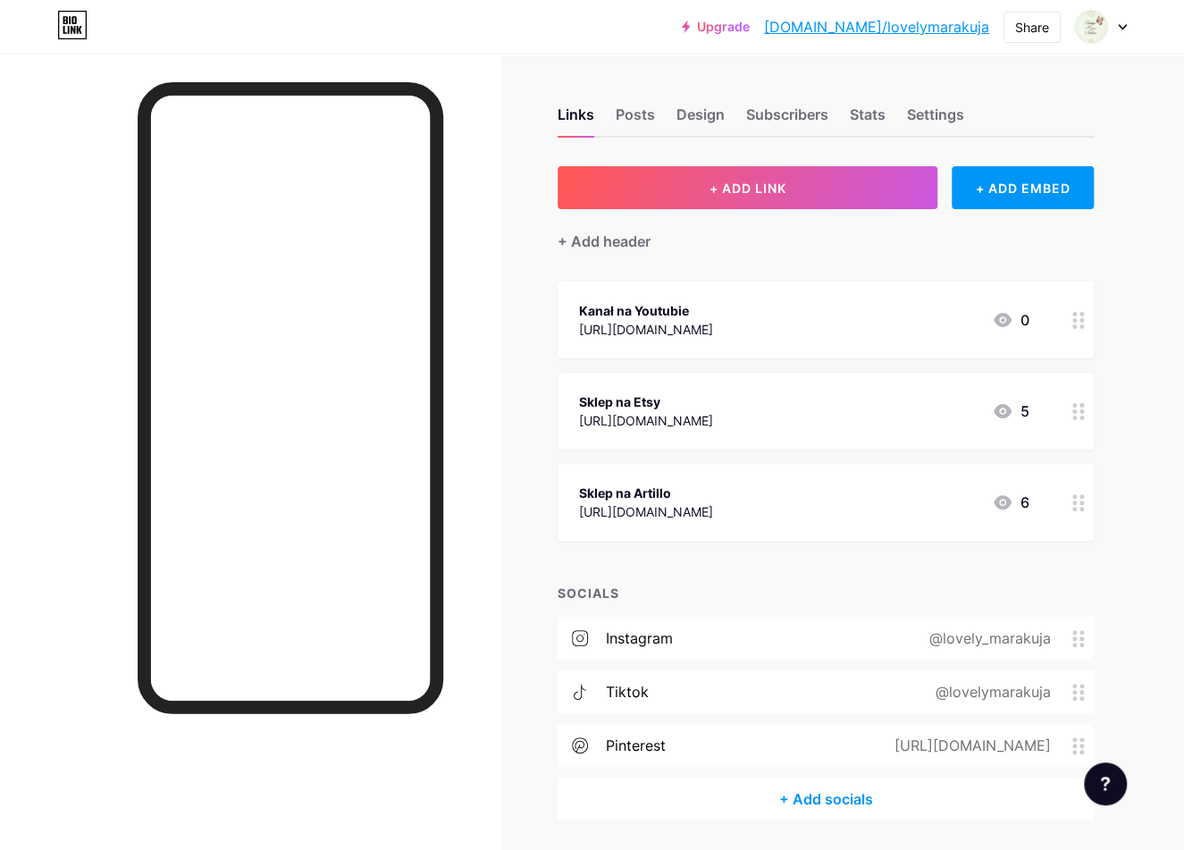
click at [1073, 507] on circle at bounding box center [1075, 509] width 4 height 4
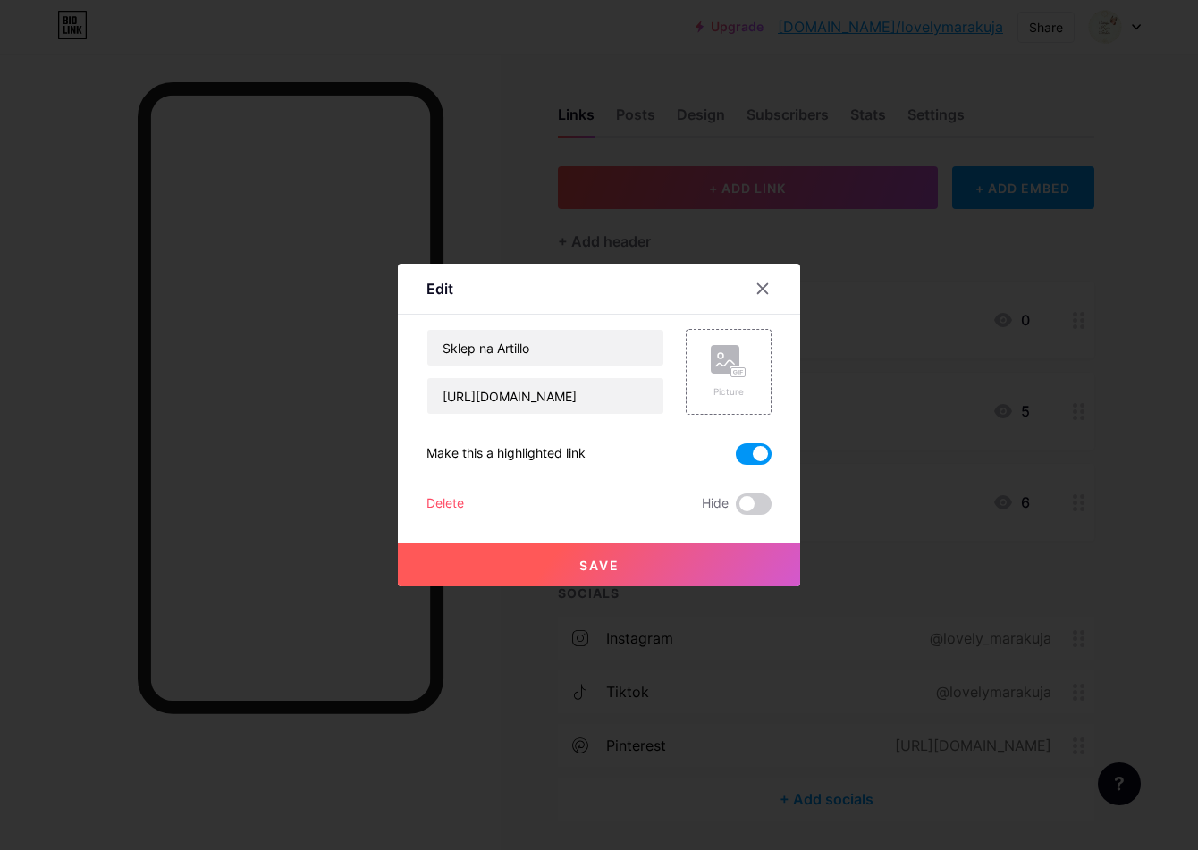
click at [754, 456] on span at bounding box center [754, 453] width 36 height 21
click at [736, 459] on input "checkbox" at bounding box center [736, 459] width 0 height 0
click at [580, 568] on span "Save" at bounding box center [599, 565] width 40 height 15
